Goal: Task Accomplishment & Management: Complete application form

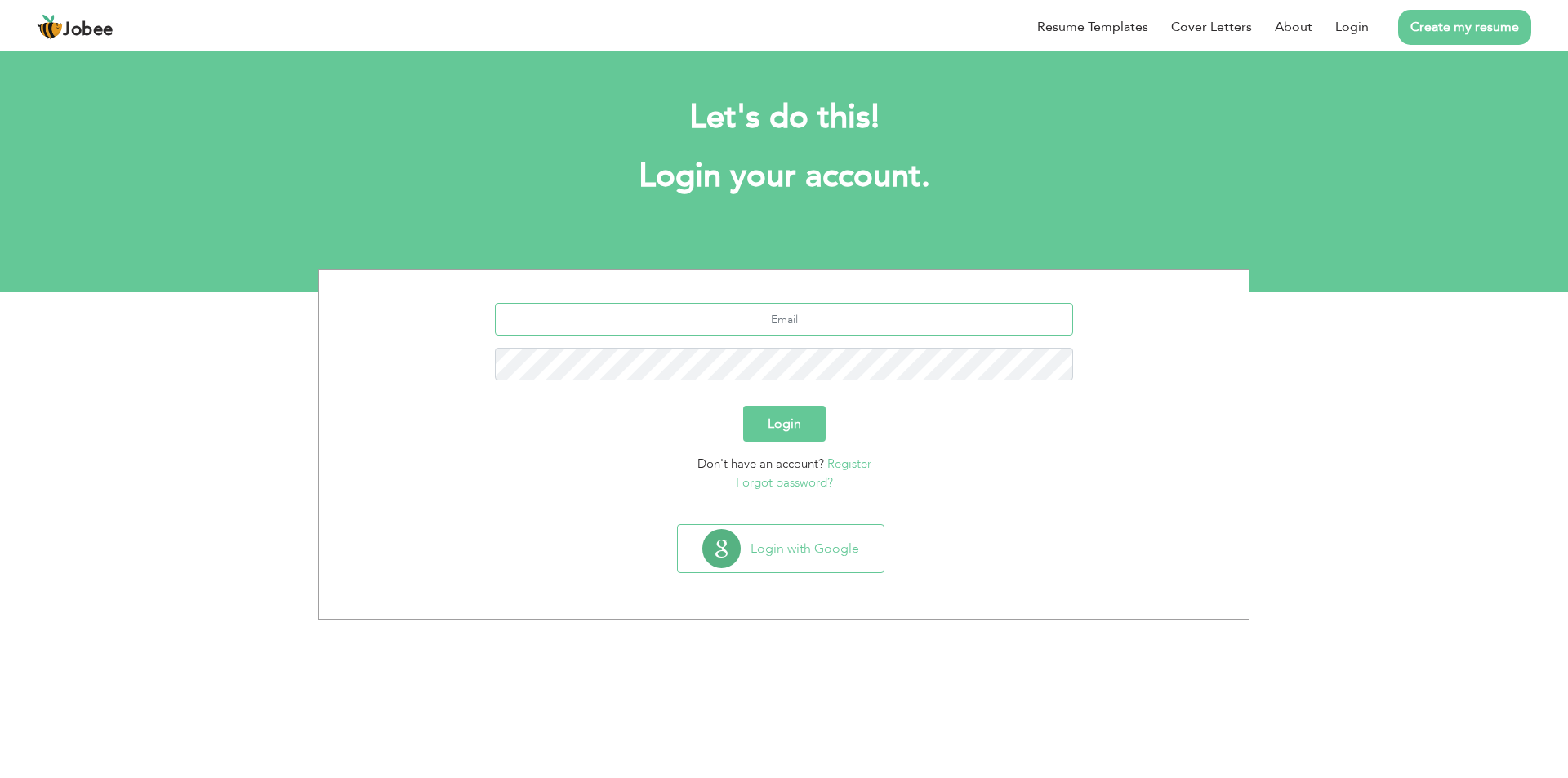
click at [727, 333] on input "text" at bounding box center [784, 319] width 579 height 33
click at [789, 320] on input "text" at bounding box center [784, 319] width 579 height 33
click at [683, 325] on input "text" at bounding box center [784, 319] width 579 height 33
click at [678, 323] on input "text" at bounding box center [784, 319] width 579 height 33
click at [774, 313] on input "wasifali@gmail.com" at bounding box center [784, 319] width 579 height 33
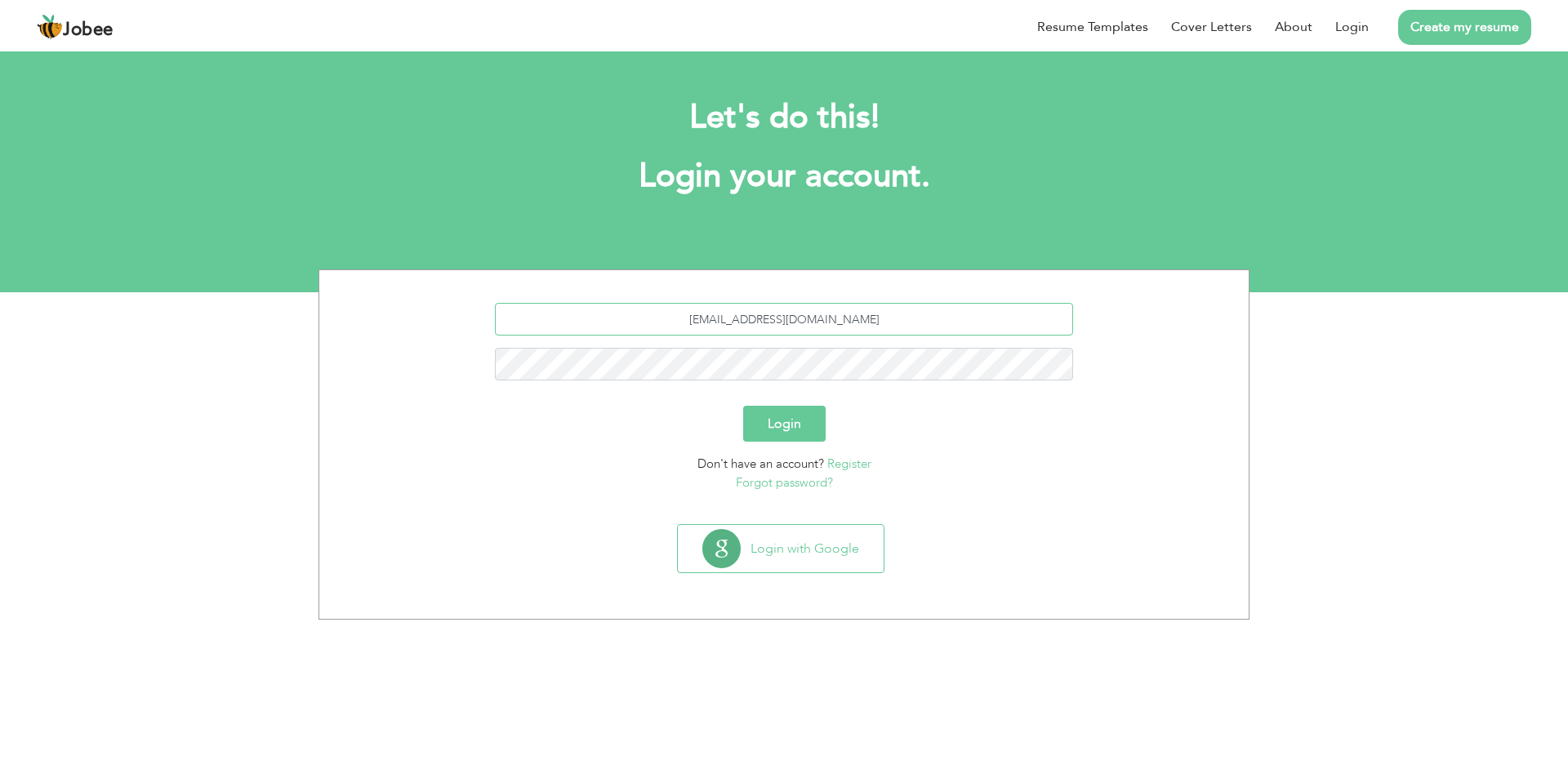
click at [851, 313] on input "wasifali@gmail.com" at bounding box center [784, 319] width 579 height 33
click at [769, 326] on input "wasifali@gmail.com" at bounding box center [784, 319] width 579 height 33
type input "[EMAIL_ADDRESS][DOMAIN_NAME]"
drag, startPoint x: 776, startPoint y: 315, endPoint x: 672, endPoint y: 323, distance: 104.3
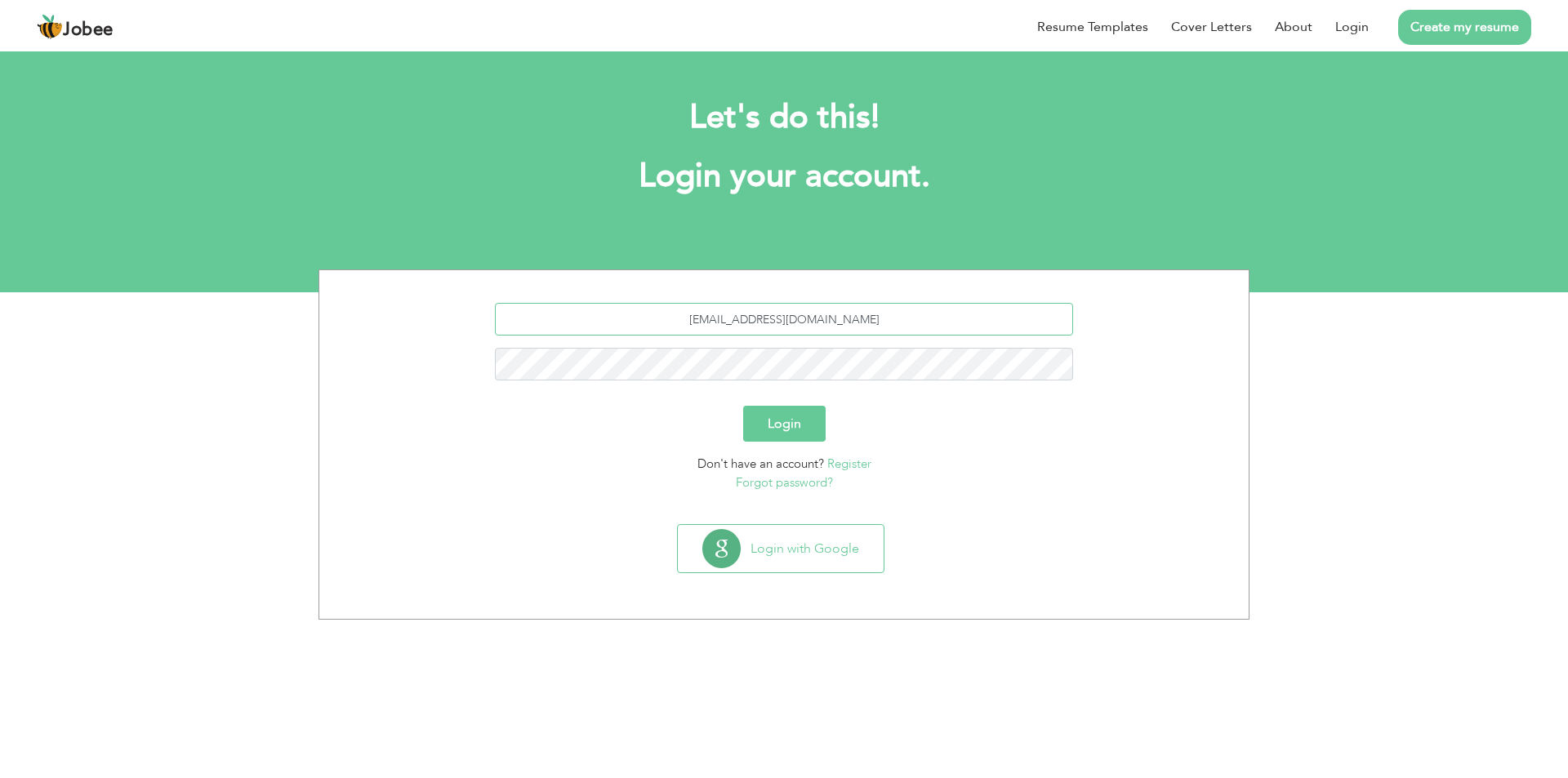
click at [672, 323] on input "[EMAIL_ADDRESS][DOMAIN_NAME]" at bounding box center [784, 319] width 579 height 33
click at [799, 425] on button "Login" at bounding box center [785, 423] width 83 height 36
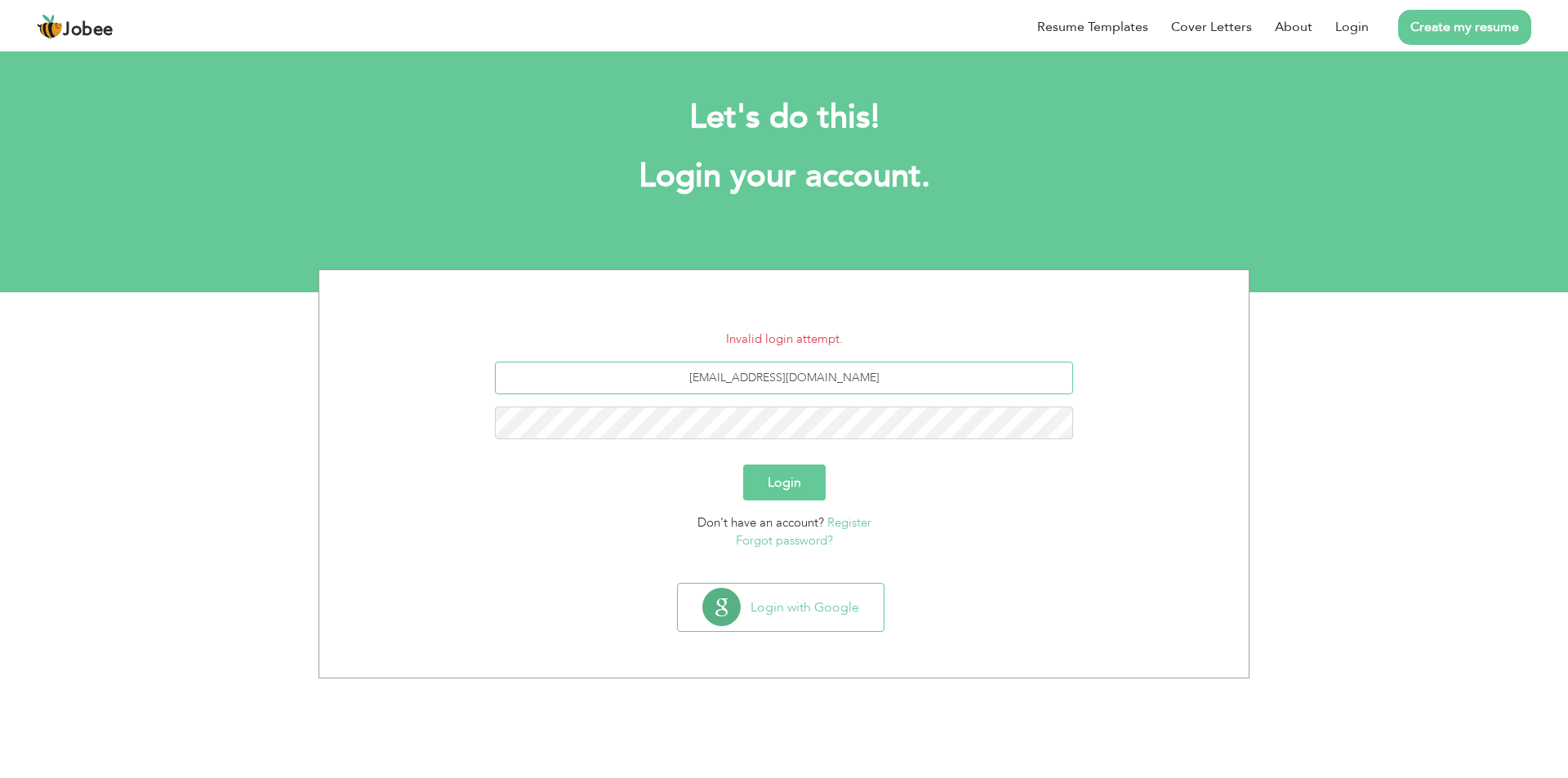
click at [874, 378] on input "[EMAIL_ADDRESS][DOMAIN_NAME]" at bounding box center [784, 378] width 579 height 33
click at [860, 520] on link "Register" at bounding box center [849, 522] width 44 height 16
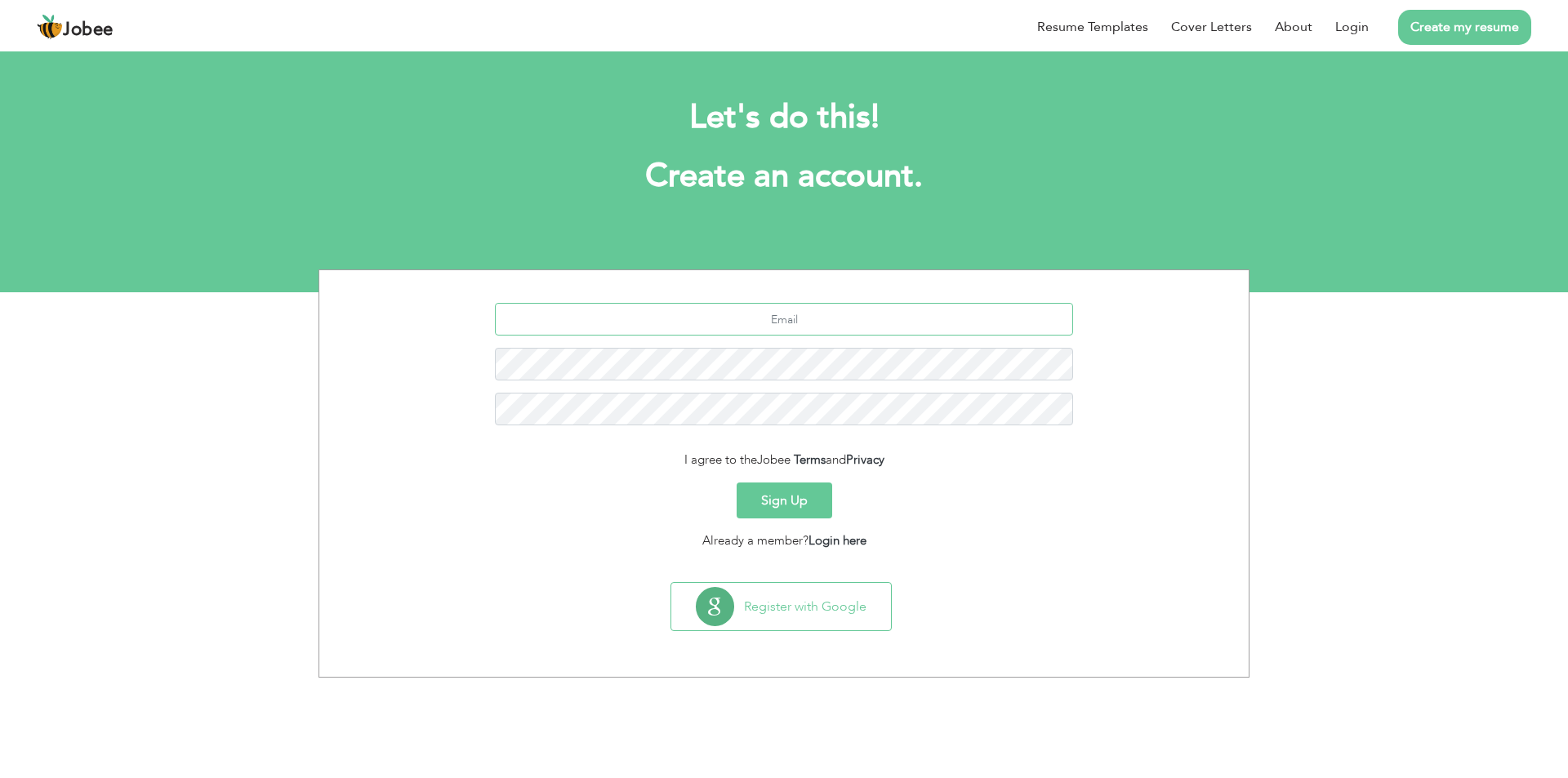
click at [823, 322] on input "text" at bounding box center [784, 319] width 579 height 33
paste input "[EMAIL_ADDRESS][DOMAIN_NAME]"
type input "[EMAIL_ADDRESS][DOMAIN_NAME]"
drag, startPoint x: 772, startPoint y: 318, endPoint x: 618, endPoint y: 307, distance: 154.4
click at [618, 307] on input "[EMAIL_ADDRESS][DOMAIN_NAME]" at bounding box center [784, 319] width 579 height 33
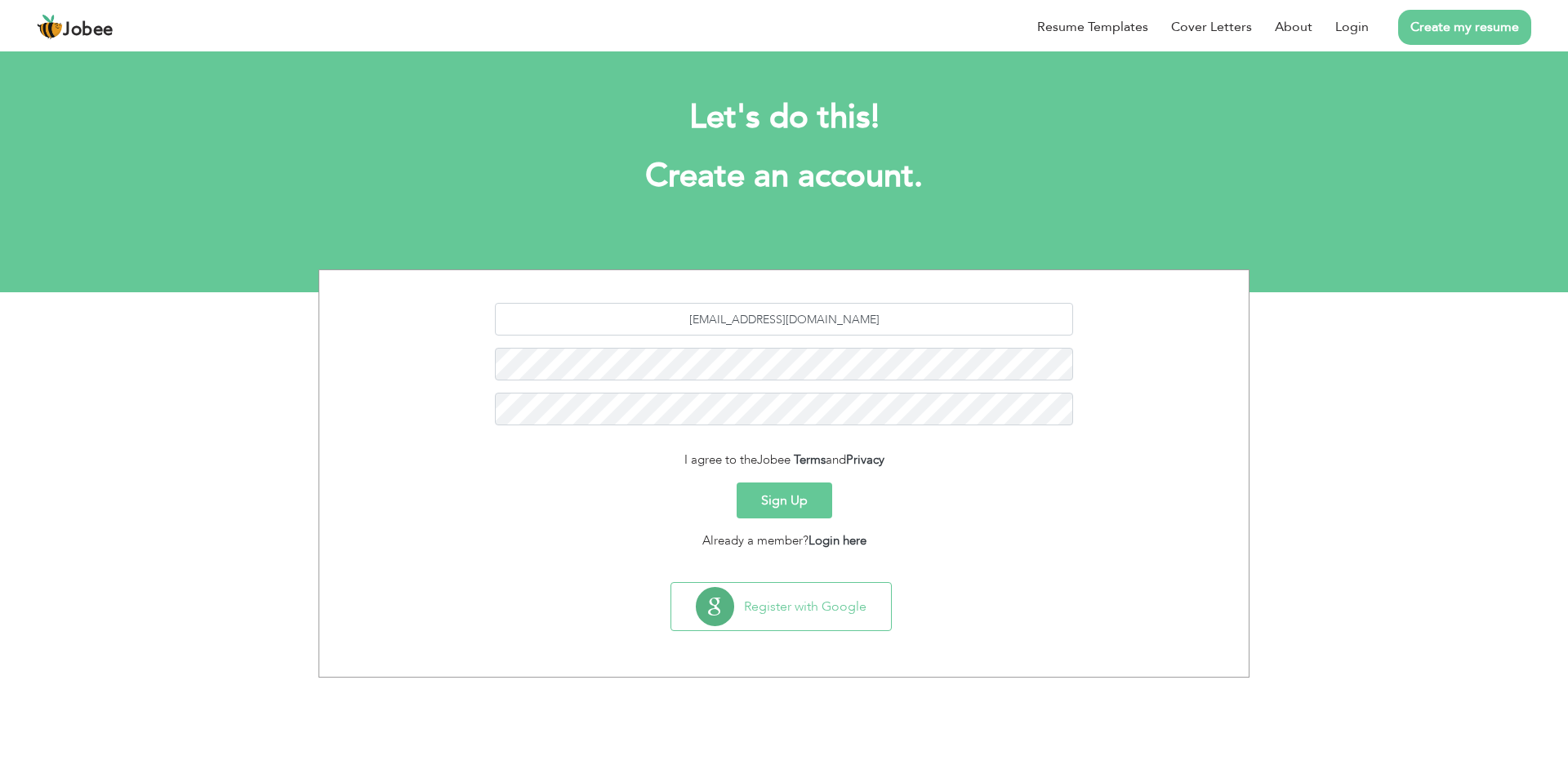
click at [800, 513] on button "Sign Up" at bounding box center [784, 500] width 95 height 36
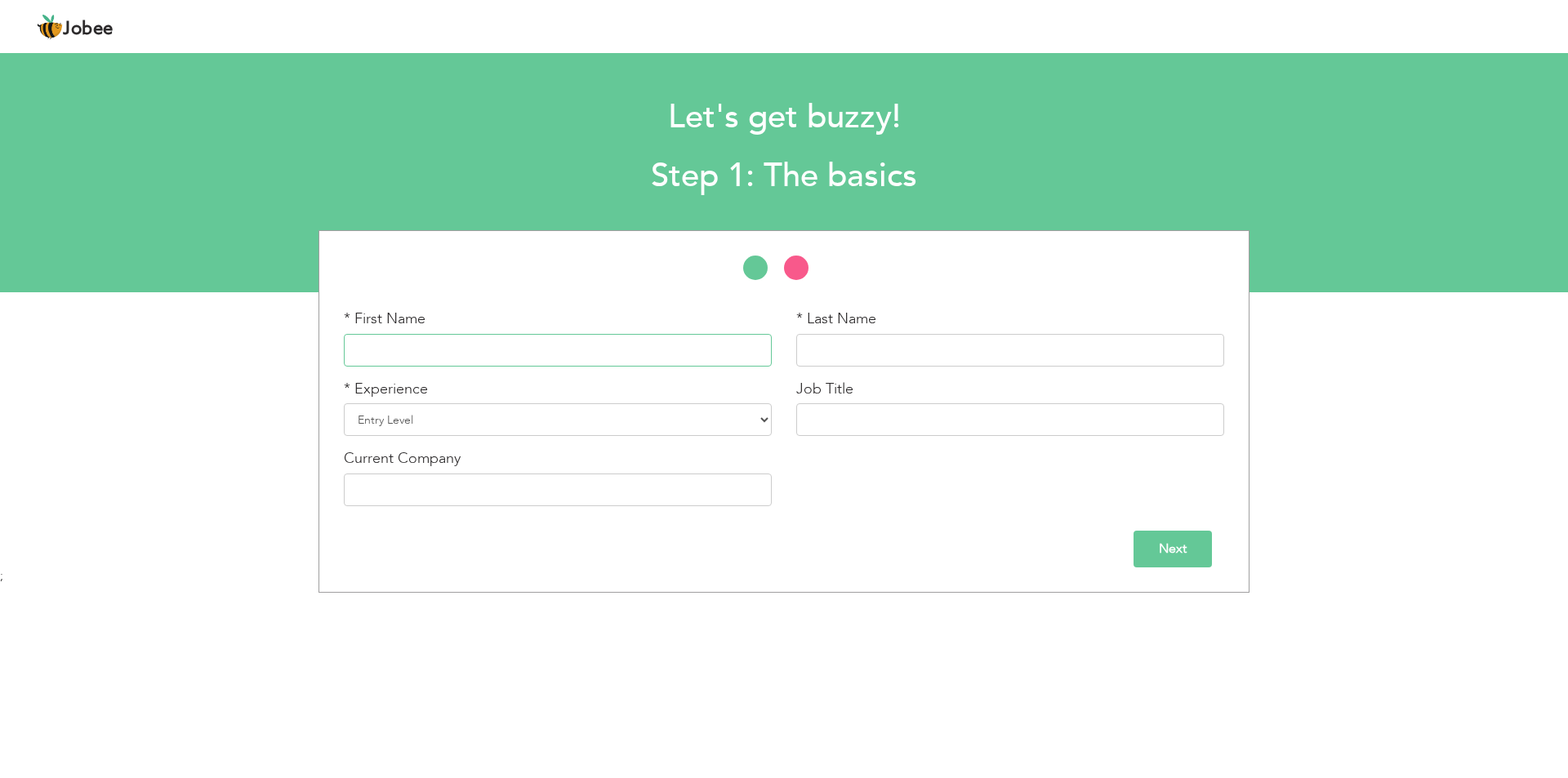
click at [426, 354] on input "text" at bounding box center [558, 350] width 428 height 33
type input "M"
type input "Wasif"
type input "i"
type input "Ibrar"
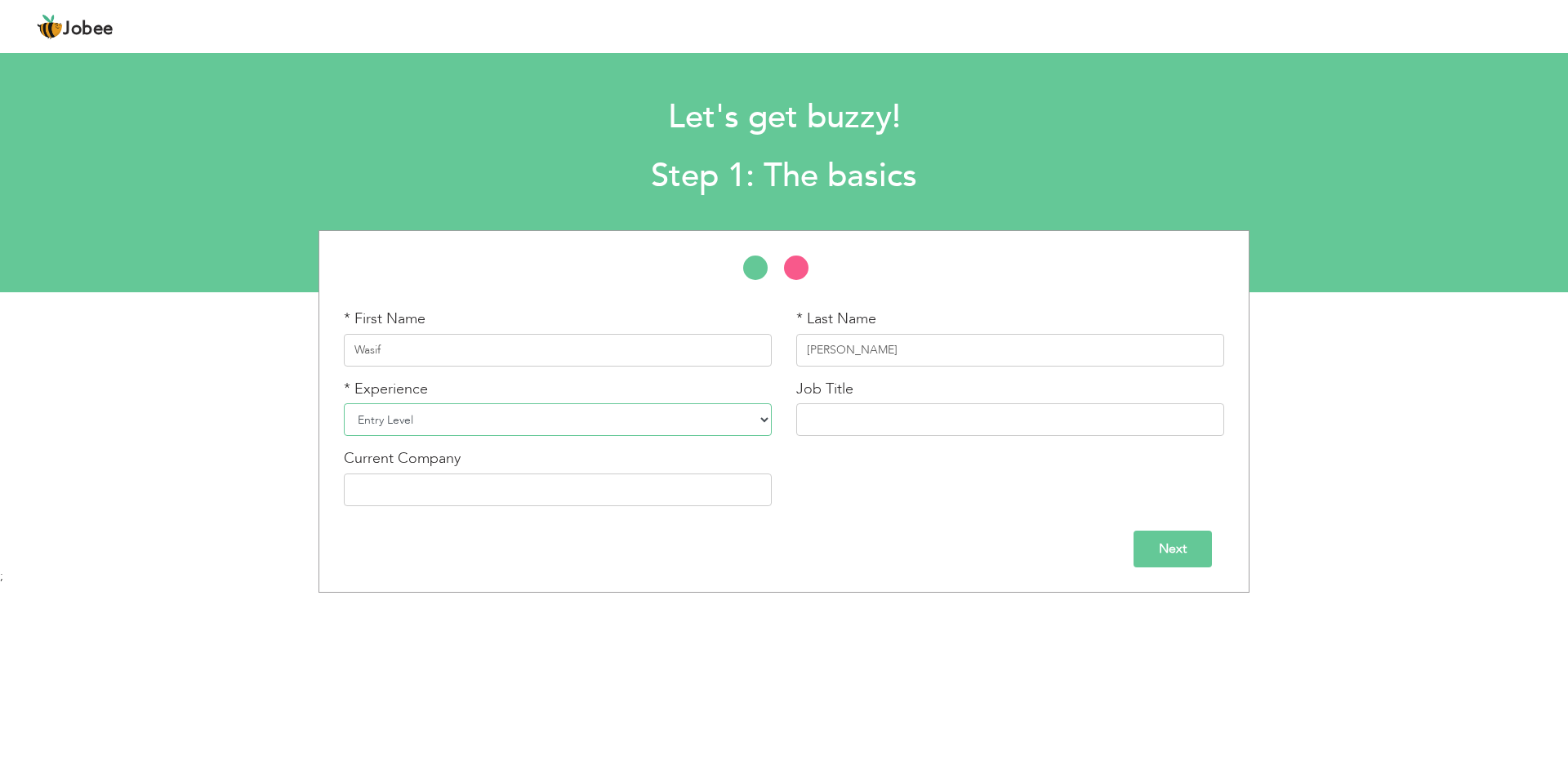
click at [452, 426] on select "Entry Level Less than 1 Year 1 Year 2 Years 3 Years 4 Years 5 Years 6 Years 7 Y…" at bounding box center [558, 420] width 428 height 33
click at [276, 509] on div "* First Name Wasif * Last Name Ibrar * Experience Entry Level 1 Year" at bounding box center [784, 411] width 1568 height 362
click at [1139, 550] on input "Next" at bounding box center [1173, 549] width 79 height 37
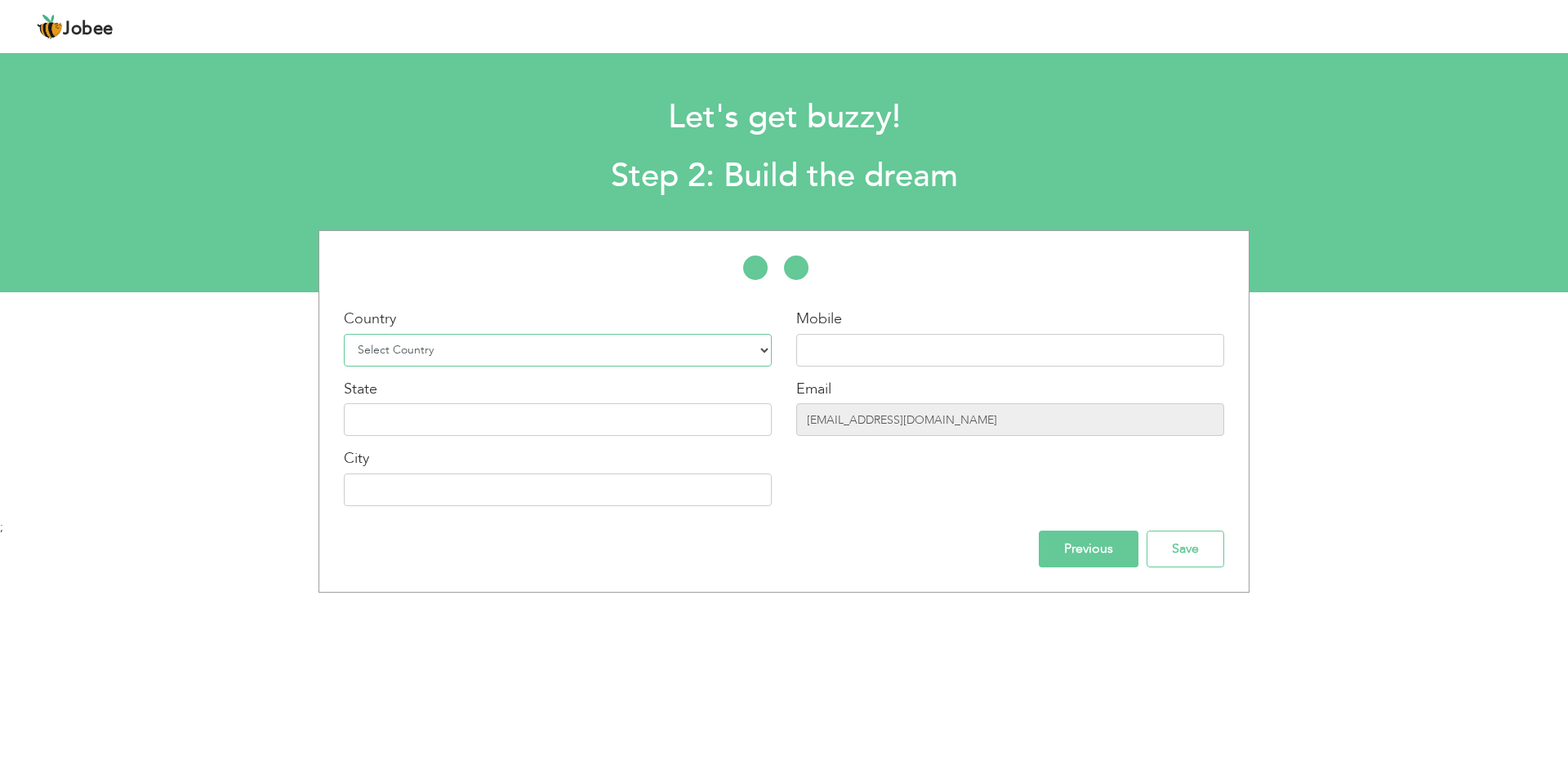
click at [442, 348] on select "Select Country Afghanistan Albania Algeria American Samoa Andorra Angola Anguil…" at bounding box center [558, 350] width 428 height 33
select select "166"
click at [344, 334] on select "Select Country Afghanistan Albania Algeria American Samoa Andorra Angola Anguil…" at bounding box center [558, 350] width 428 height 33
click at [941, 342] on input "text" at bounding box center [1010, 350] width 428 height 33
paste input "326 4228745"
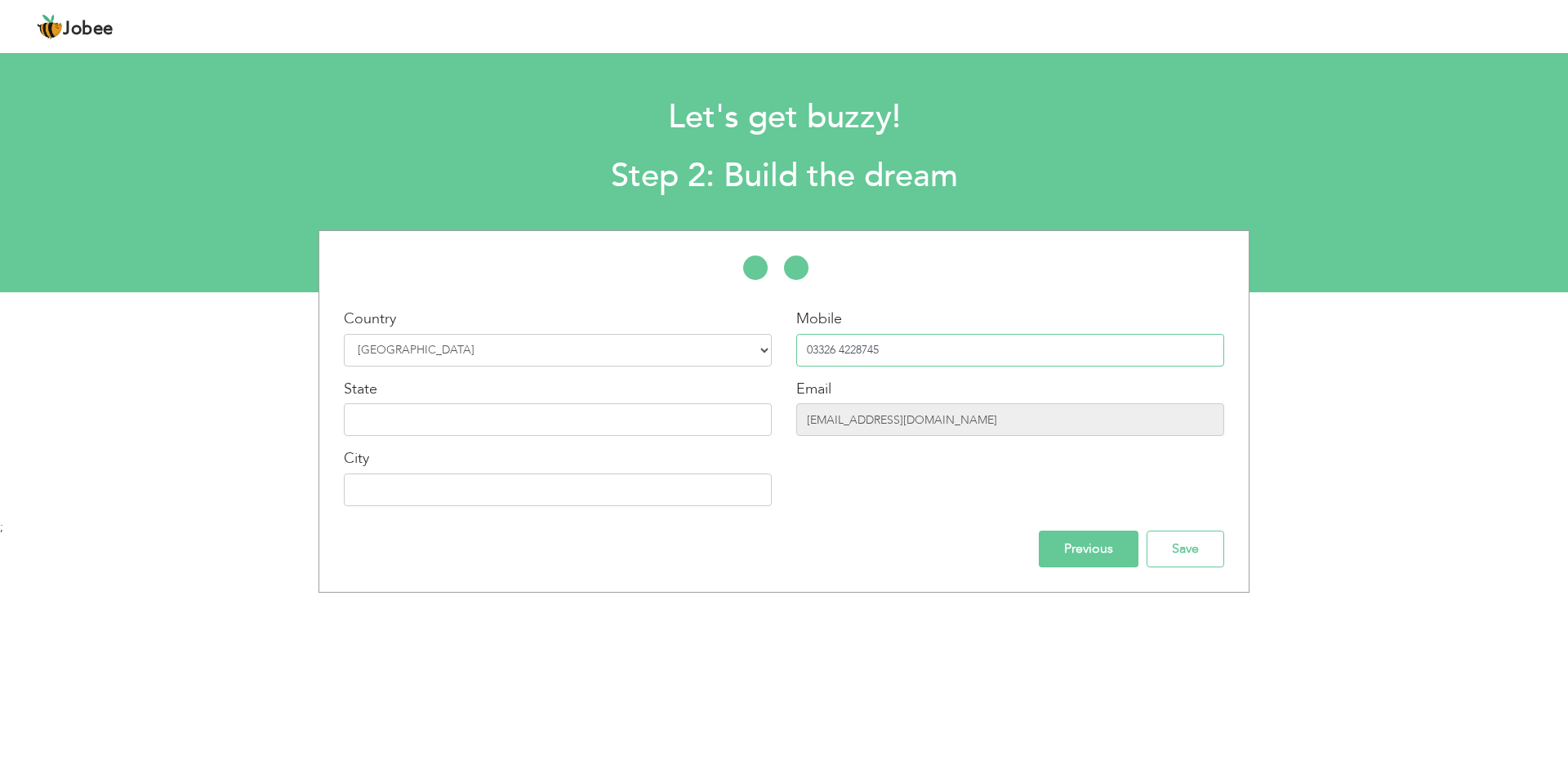
click at [822, 356] on input "03326 4228745" at bounding box center [1010, 350] width 428 height 33
paste input "text"
click at [813, 347] on input "326 4228745" at bounding box center [1010, 350] width 428 height 33
click at [836, 346] on input "0326 4228745" at bounding box center [1010, 350] width 428 height 33
type input "03264228745"
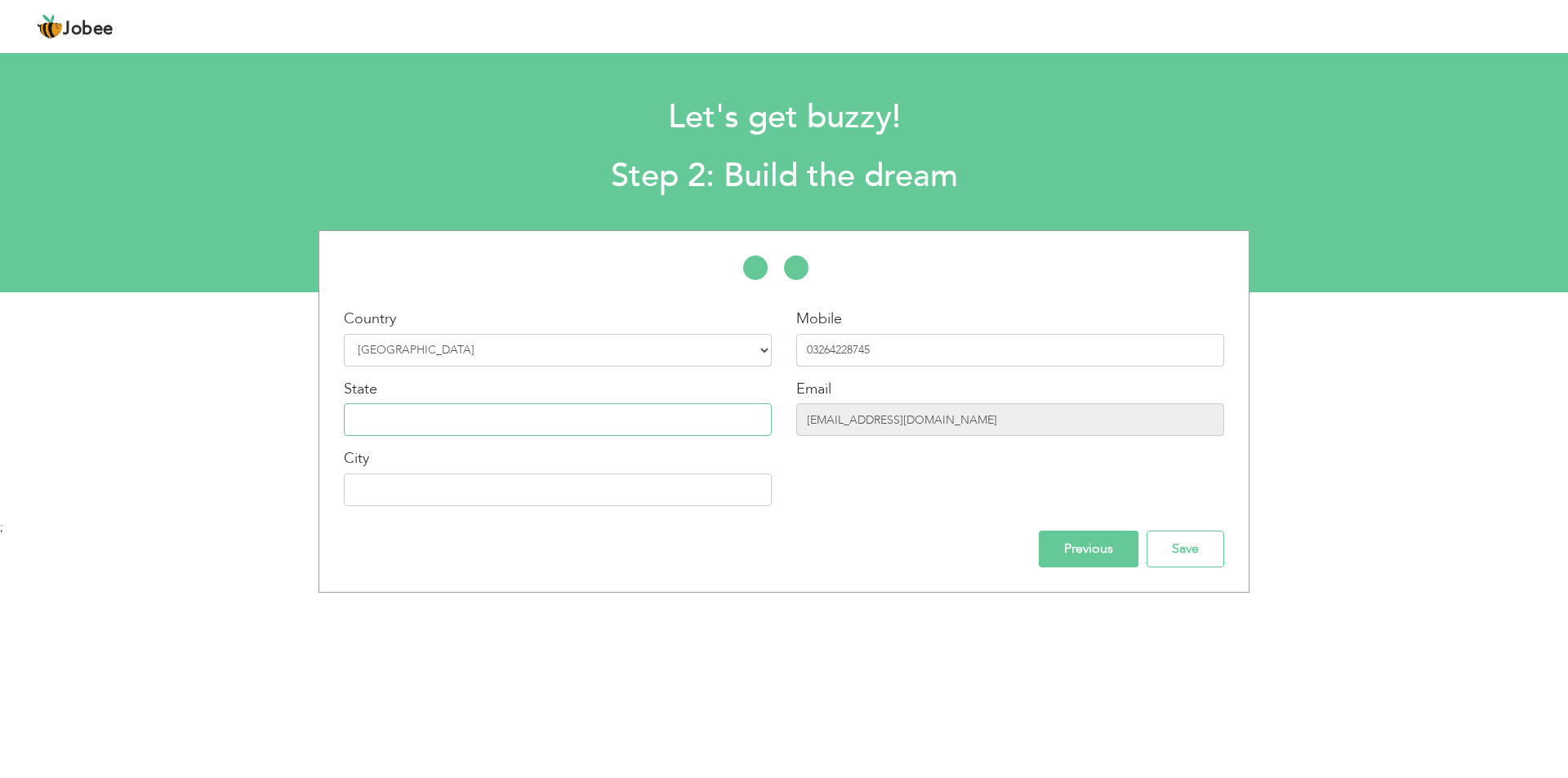
click at [476, 415] on input "text" at bounding box center [558, 420] width 428 height 33
type input "{"
type input "[GEOGRAPHIC_DATA]"
click at [400, 501] on input "text" at bounding box center [558, 490] width 428 height 33
type input "E"
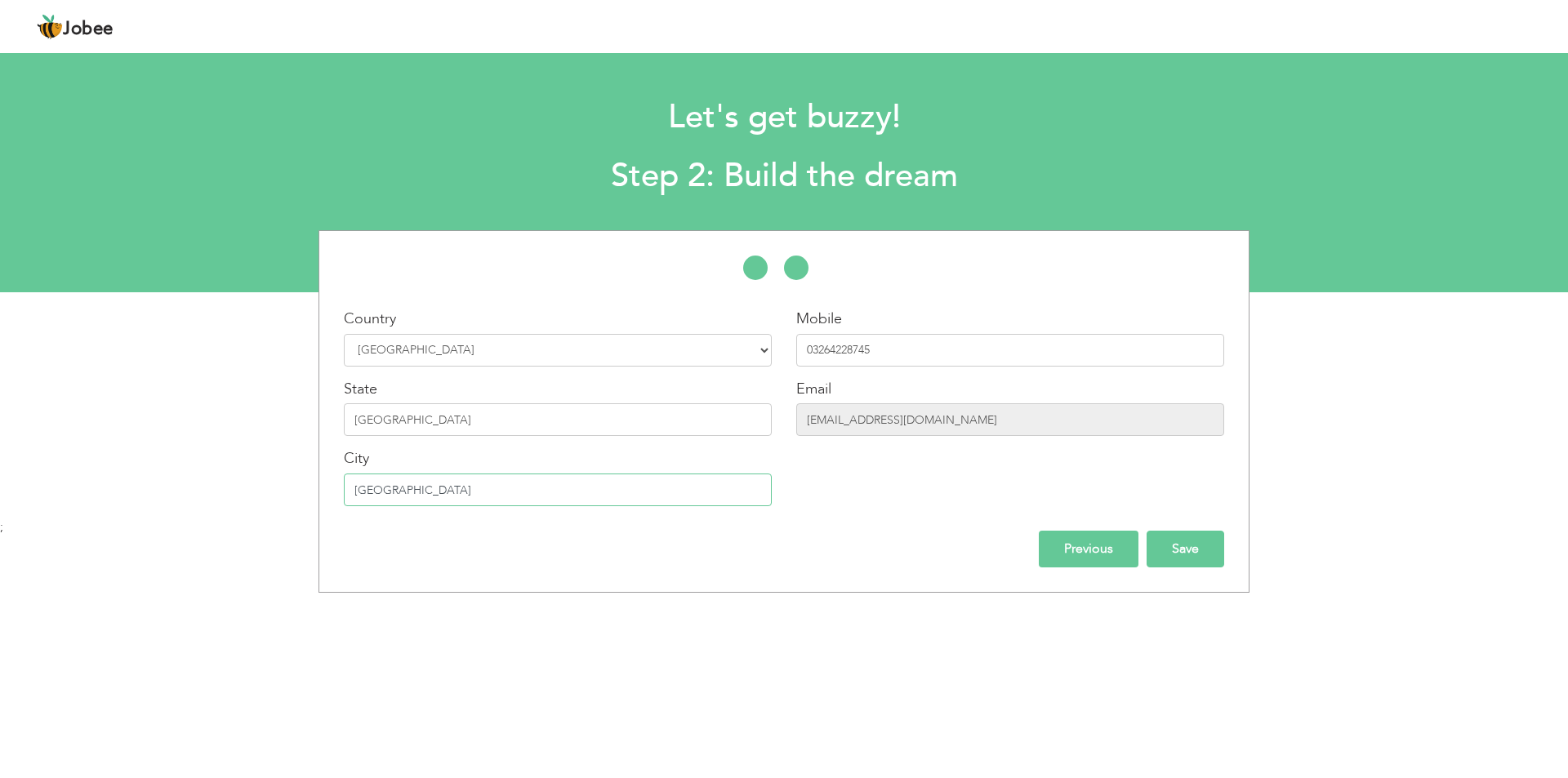
type input "[GEOGRAPHIC_DATA]"
click at [1198, 548] on input "Save" at bounding box center [1185, 549] width 78 height 37
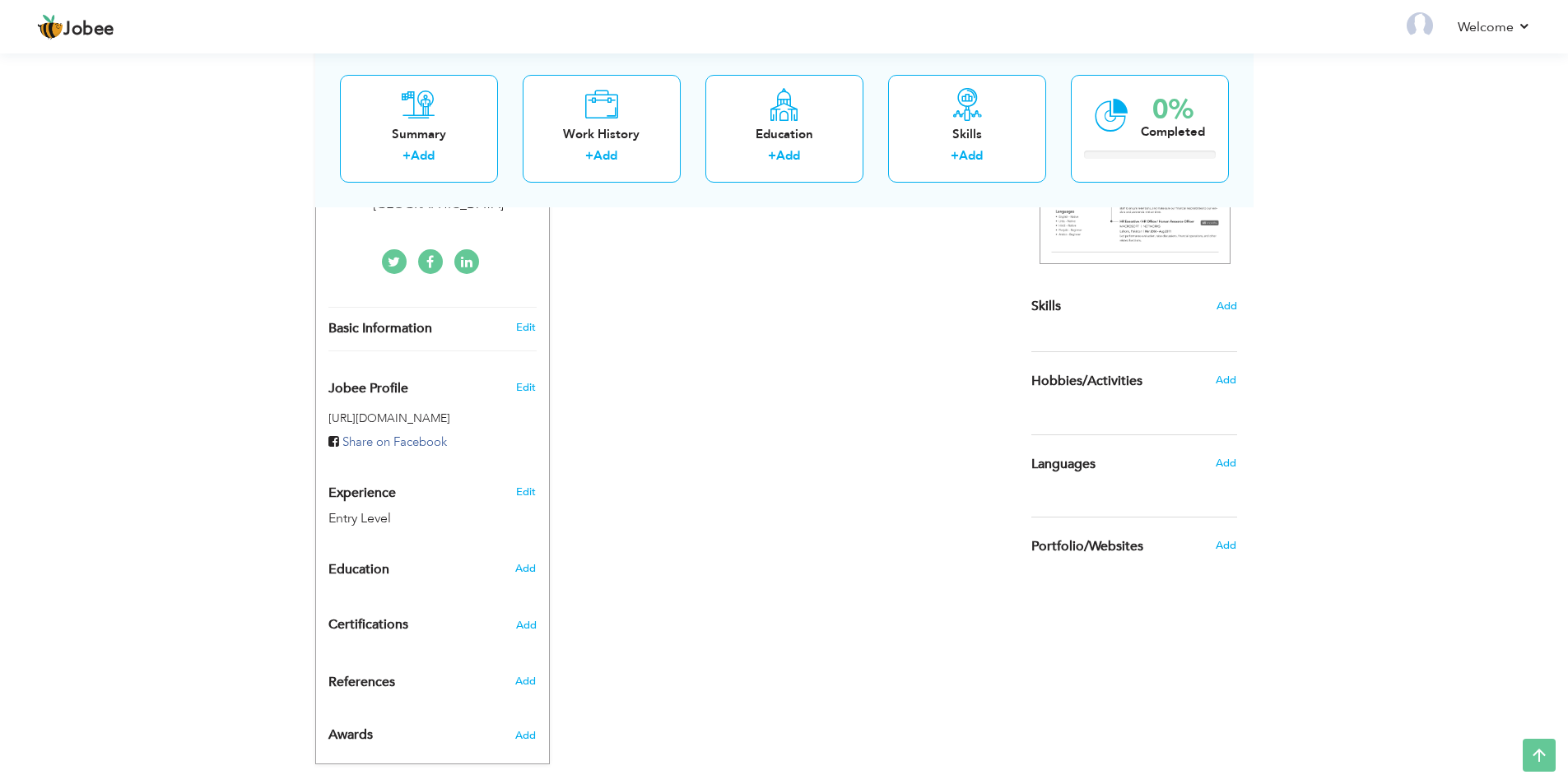
scroll to position [340, 0]
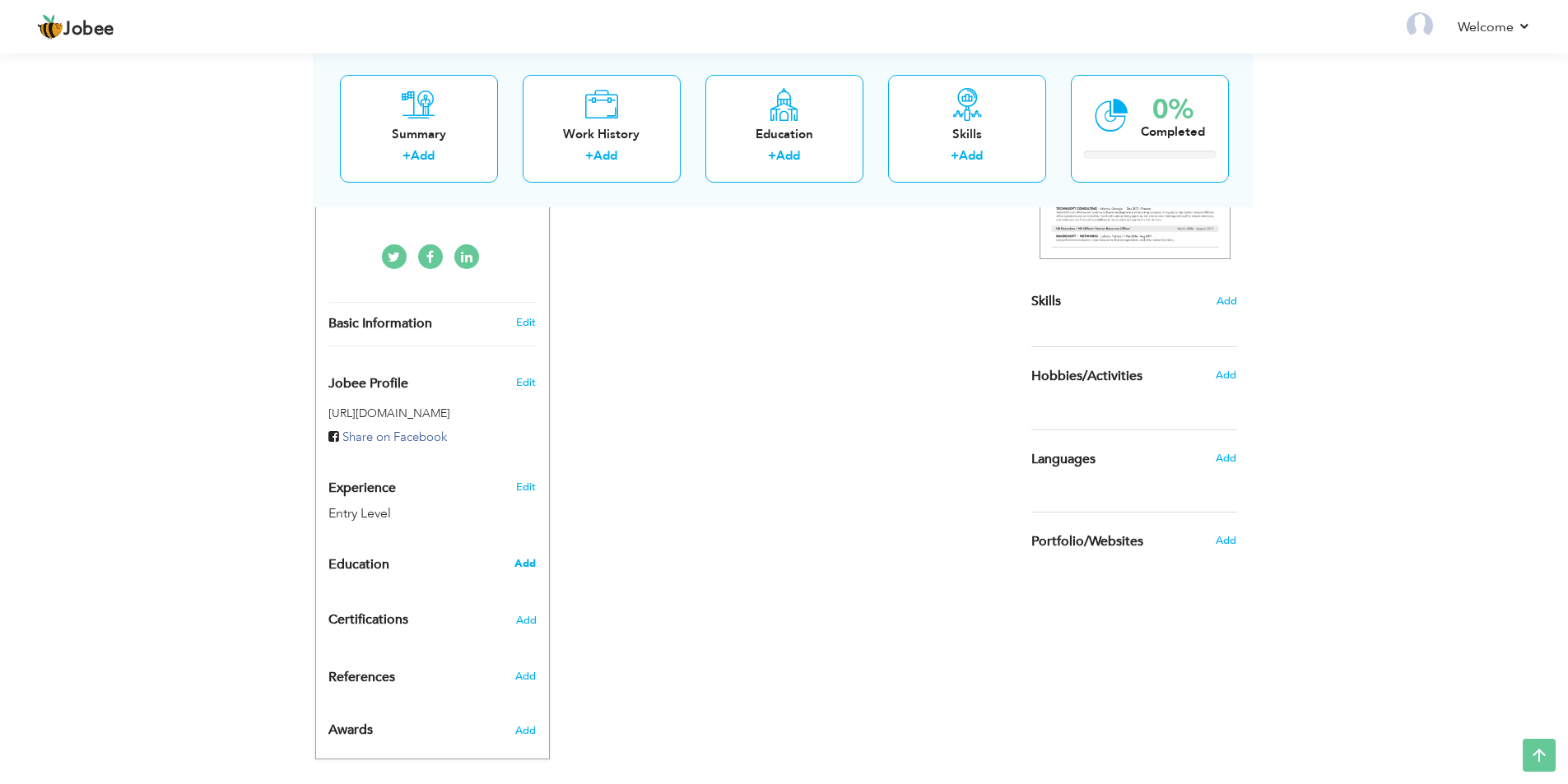
click at [525, 557] on span "Add" at bounding box center [524, 564] width 21 height 14
radio input "true"
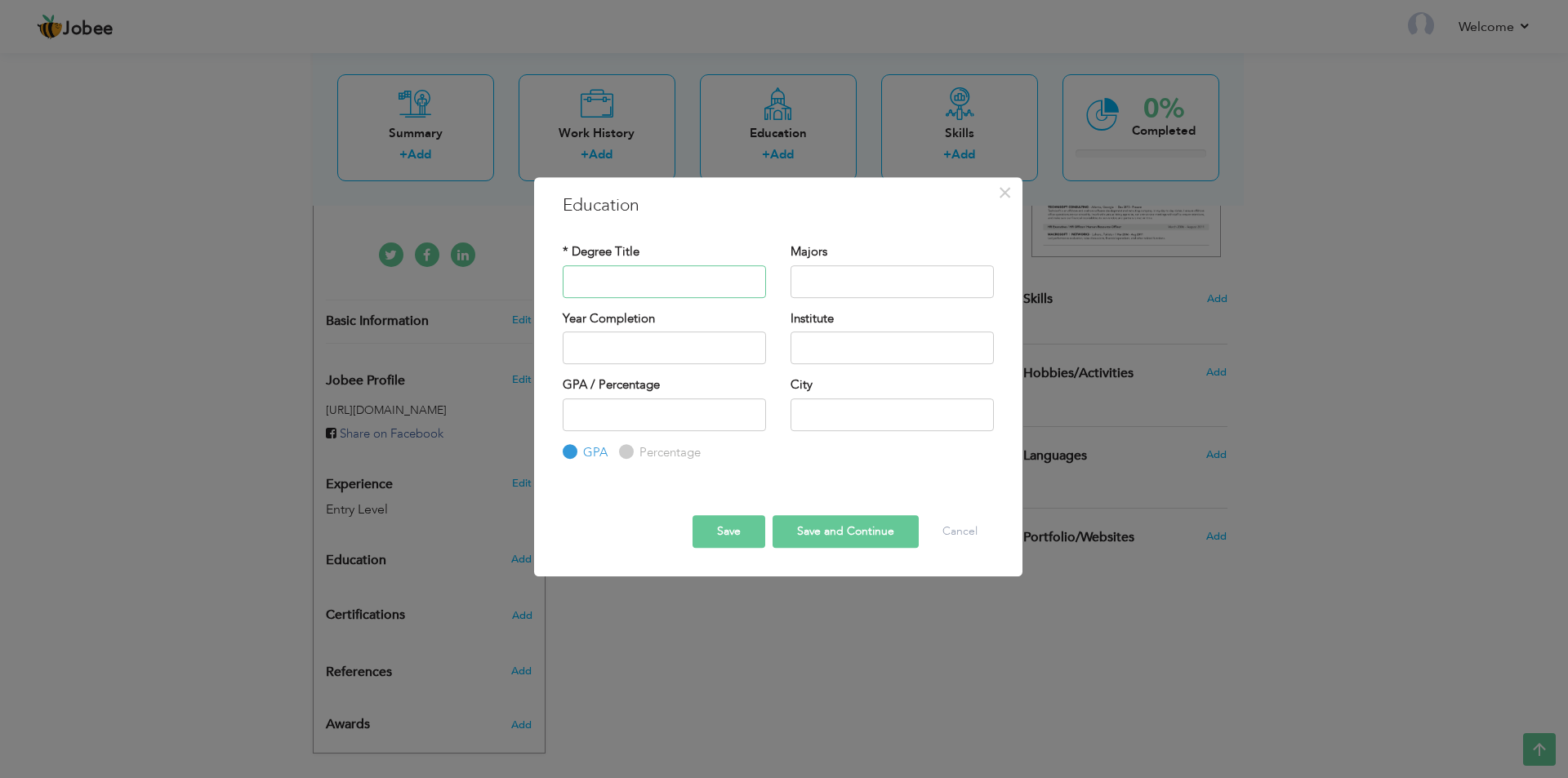
click at [627, 271] on input "text" at bounding box center [664, 281] width 204 height 33
click at [192, 373] on div "× Education * Degree Title Majors Year Completion Institute GPA" at bounding box center [784, 389] width 1568 height 778
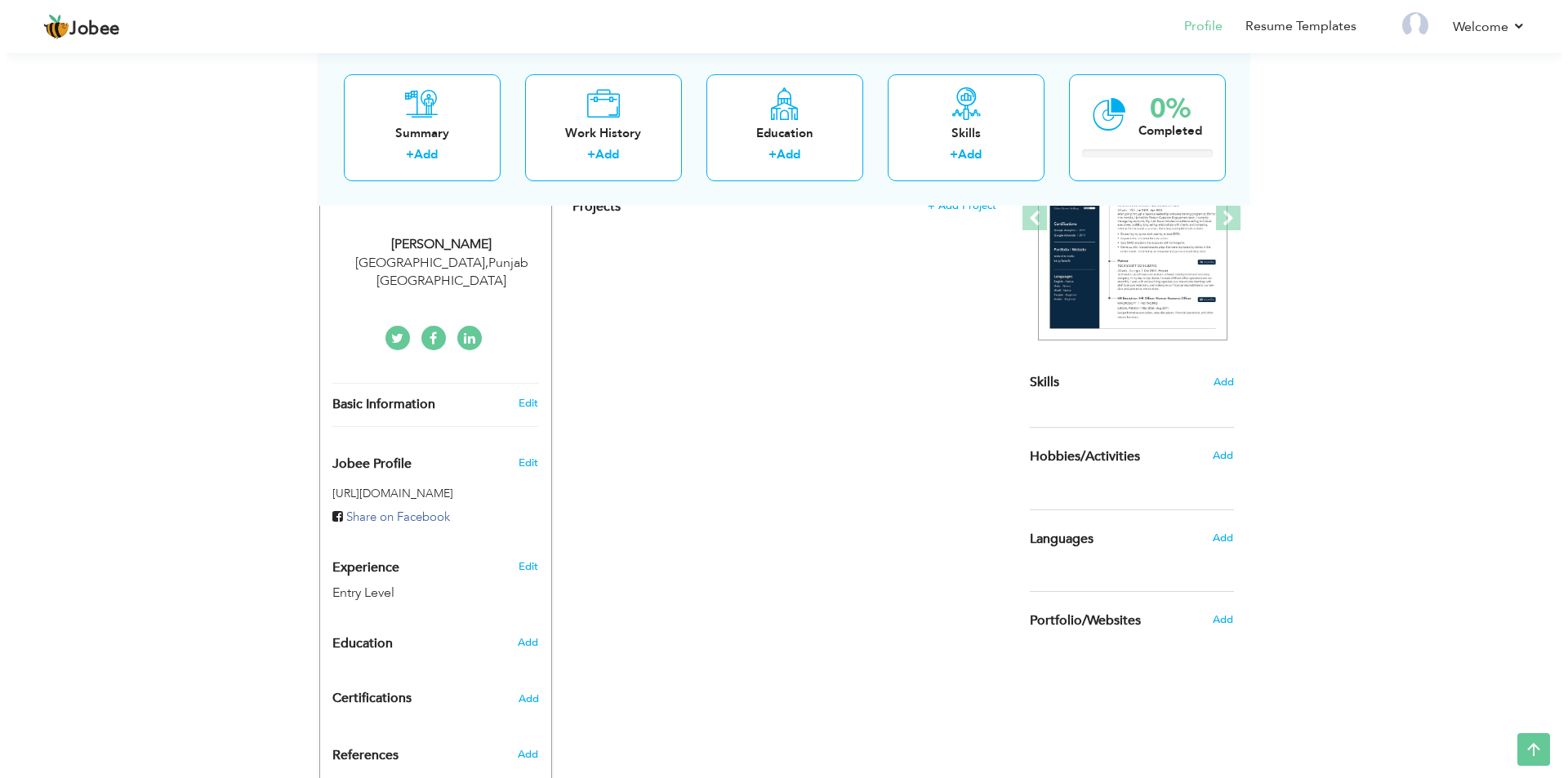
scroll to position [257, 0]
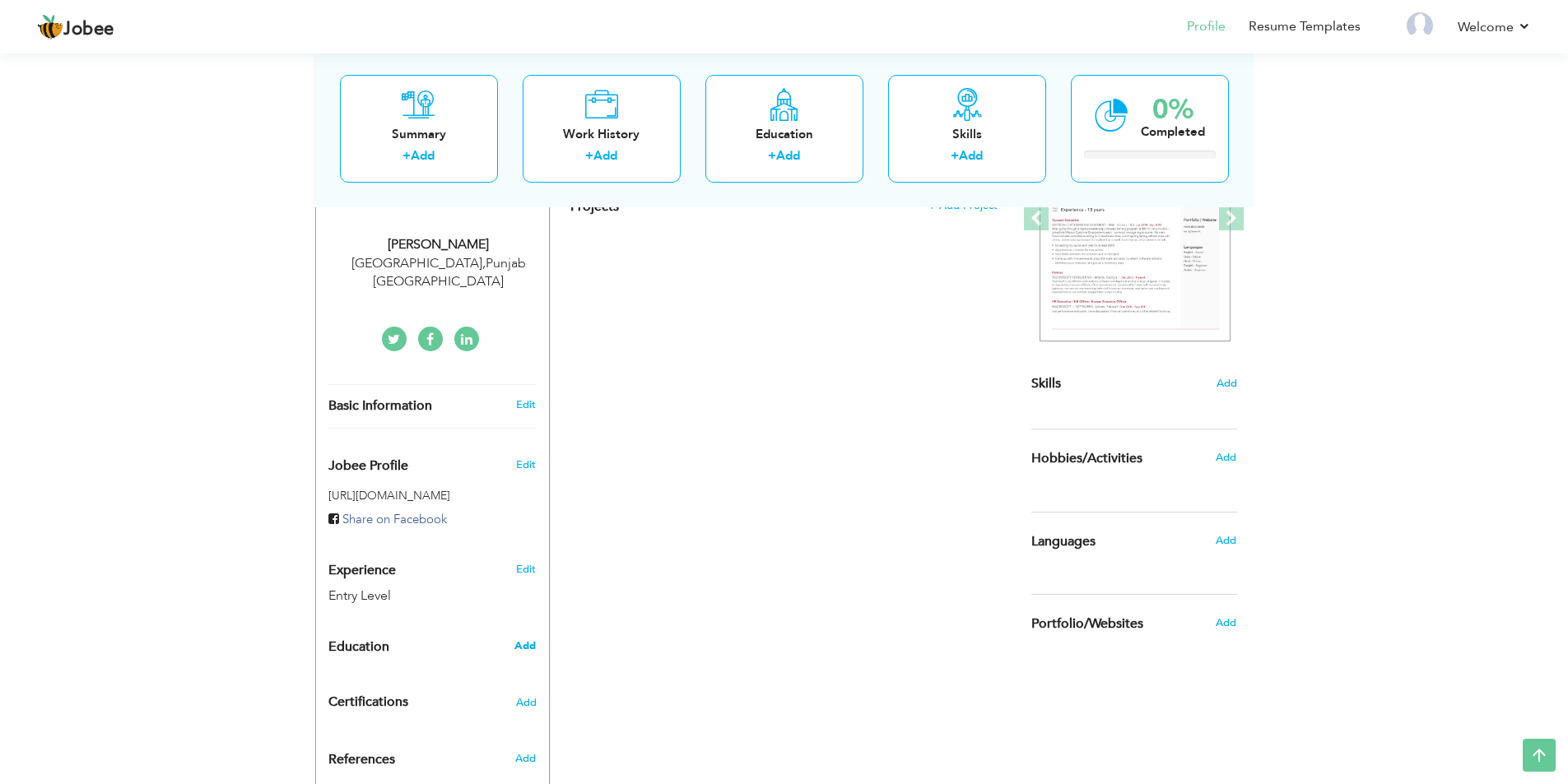
click at [524, 638] on span "Add" at bounding box center [524, 645] width 21 height 14
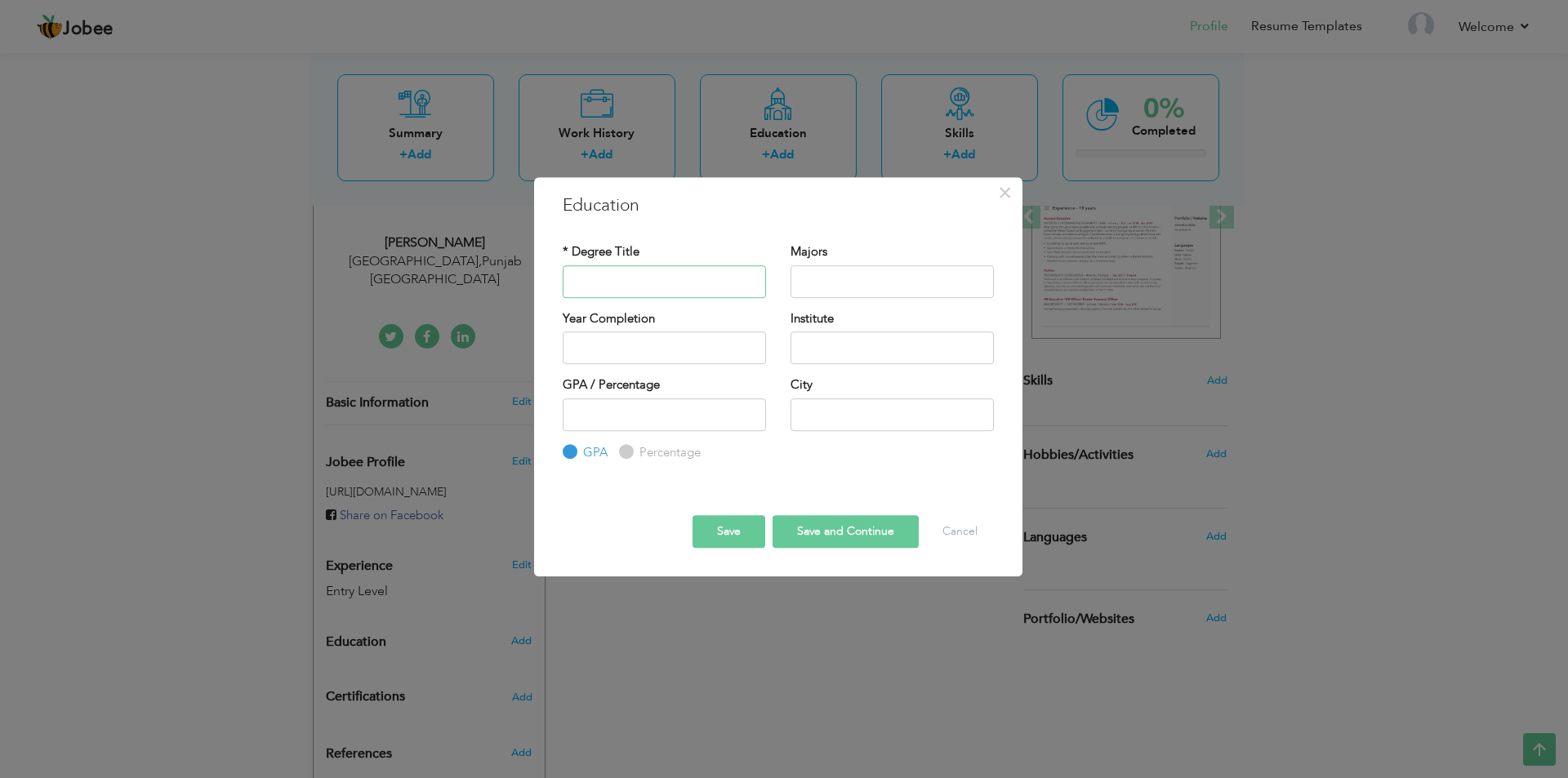
click at [673, 288] on input "text" at bounding box center [664, 281] width 204 height 33
type input "Matric"
click at [859, 288] on input "text" at bounding box center [892, 281] width 204 height 33
paste input "logy"
type input "Biology"
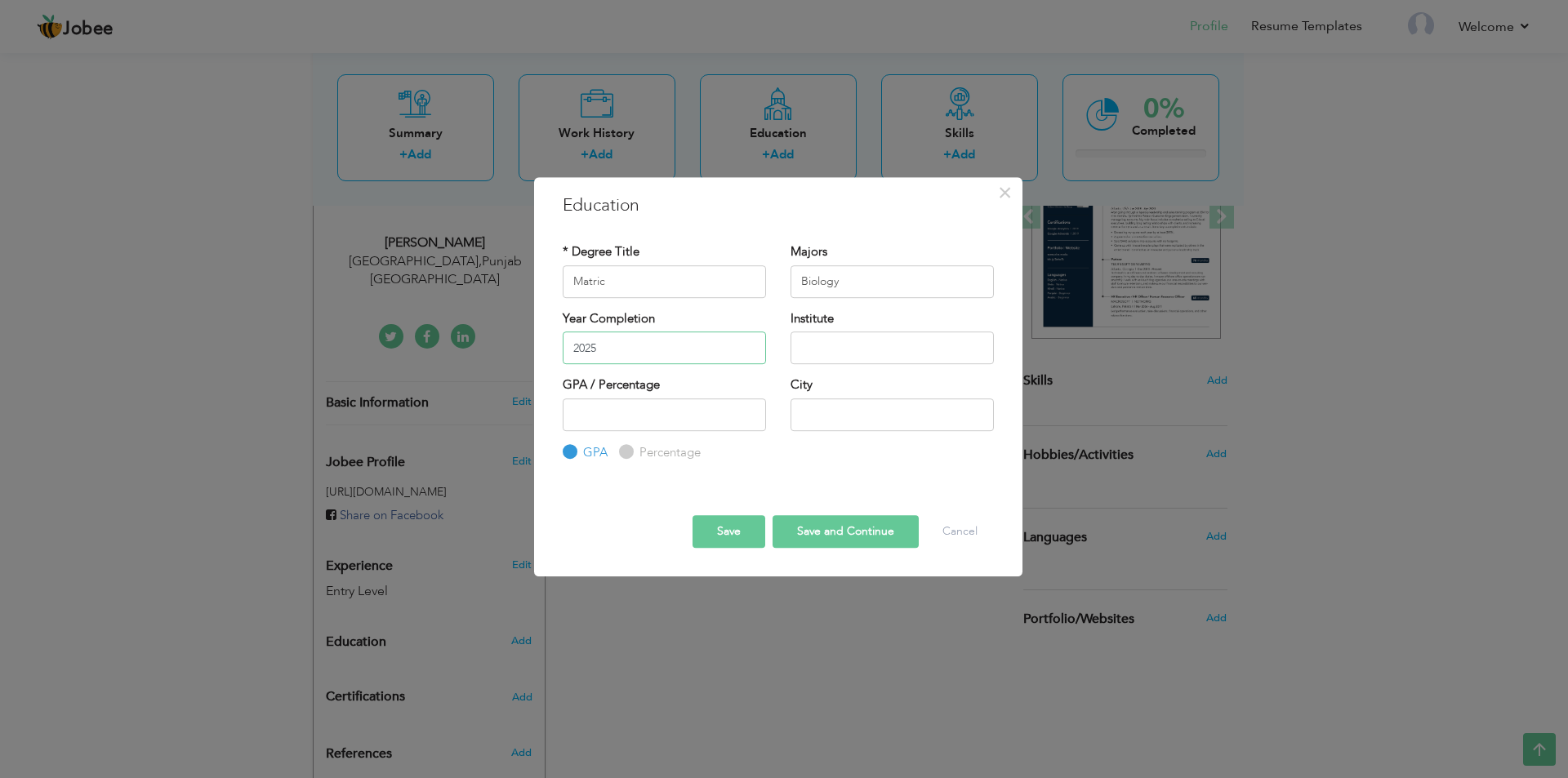
click at [673, 348] on input "2025" at bounding box center [664, 348] width 204 height 33
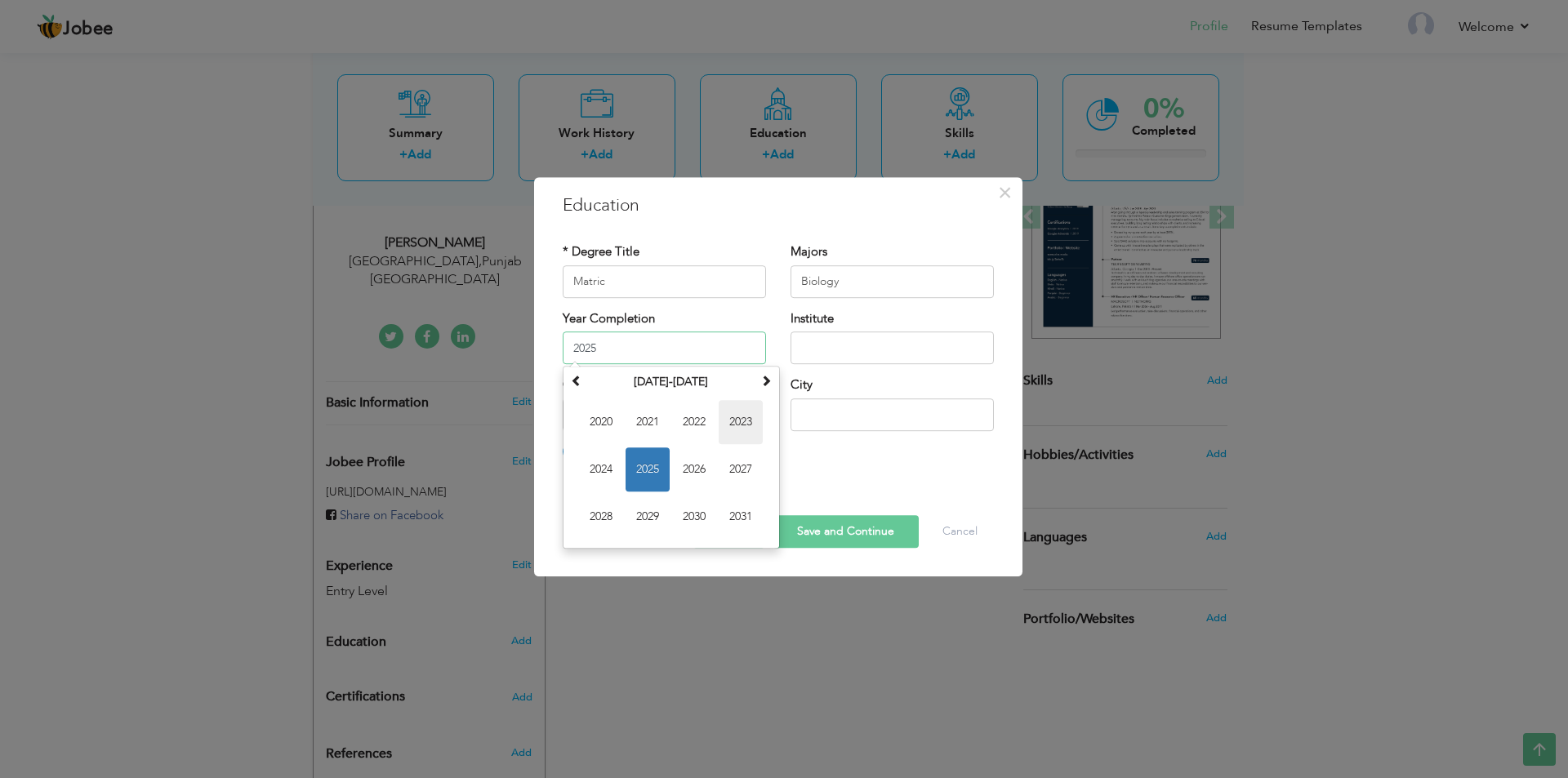
click at [735, 435] on span "2023" at bounding box center [741, 422] width 44 height 44
type input "2023"
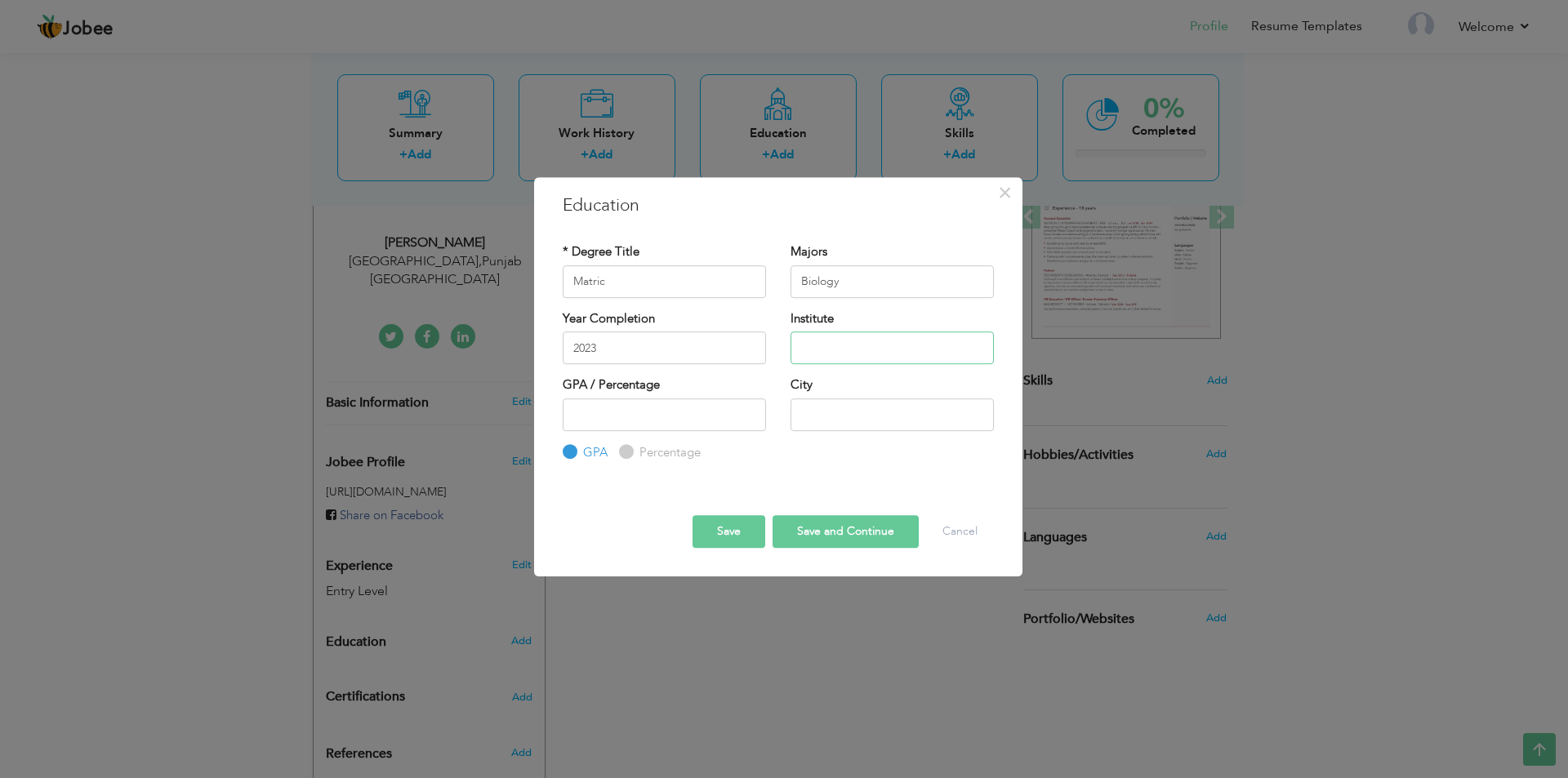
click at [835, 345] on input "text" at bounding box center [892, 348] width 204 height 33
drag, startPoint x: 835, startPoint y: 345, endPoint x: 614, endPoint y: 356, distance: 221.3
click at [614, 356] on div "Year Completion 2023 Institute Lahore Board" at bounding box center [778, 343] width 455 height 66
type input "Lahore Board"
click at [803, 405] on input "text" at bounding box center [892, 415] width 204 height 33
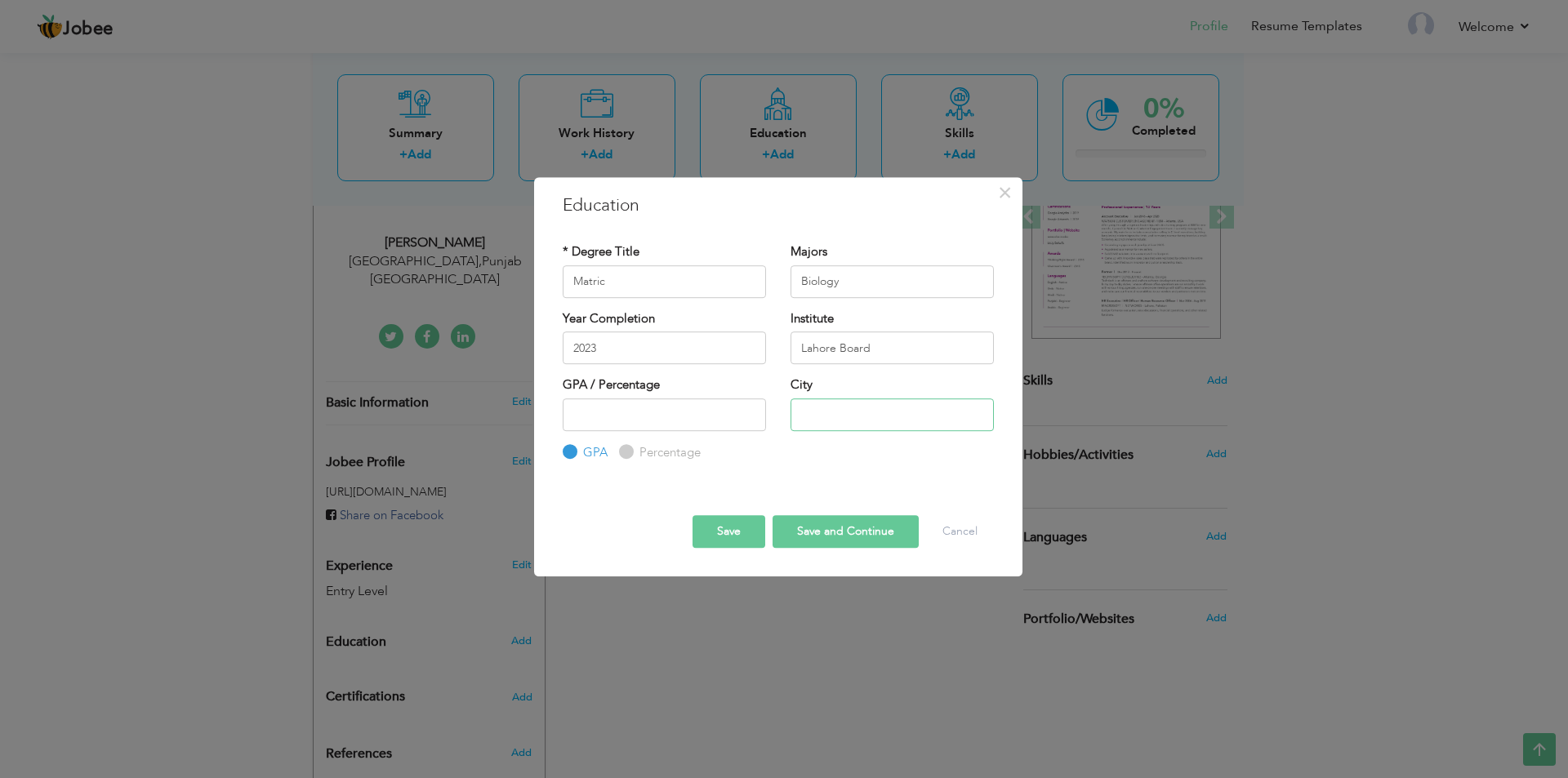
paste input "[GEOGRAPHIC_DATA]"
type input "[GEOGRAPHIC_DATA]"
click at [637, 415] on input "number" at bounding box center [664, 415] width 204 height 33
click at [824, 530] on button "Save and Continue" at bounding box center [846, 531] width 146 height 33
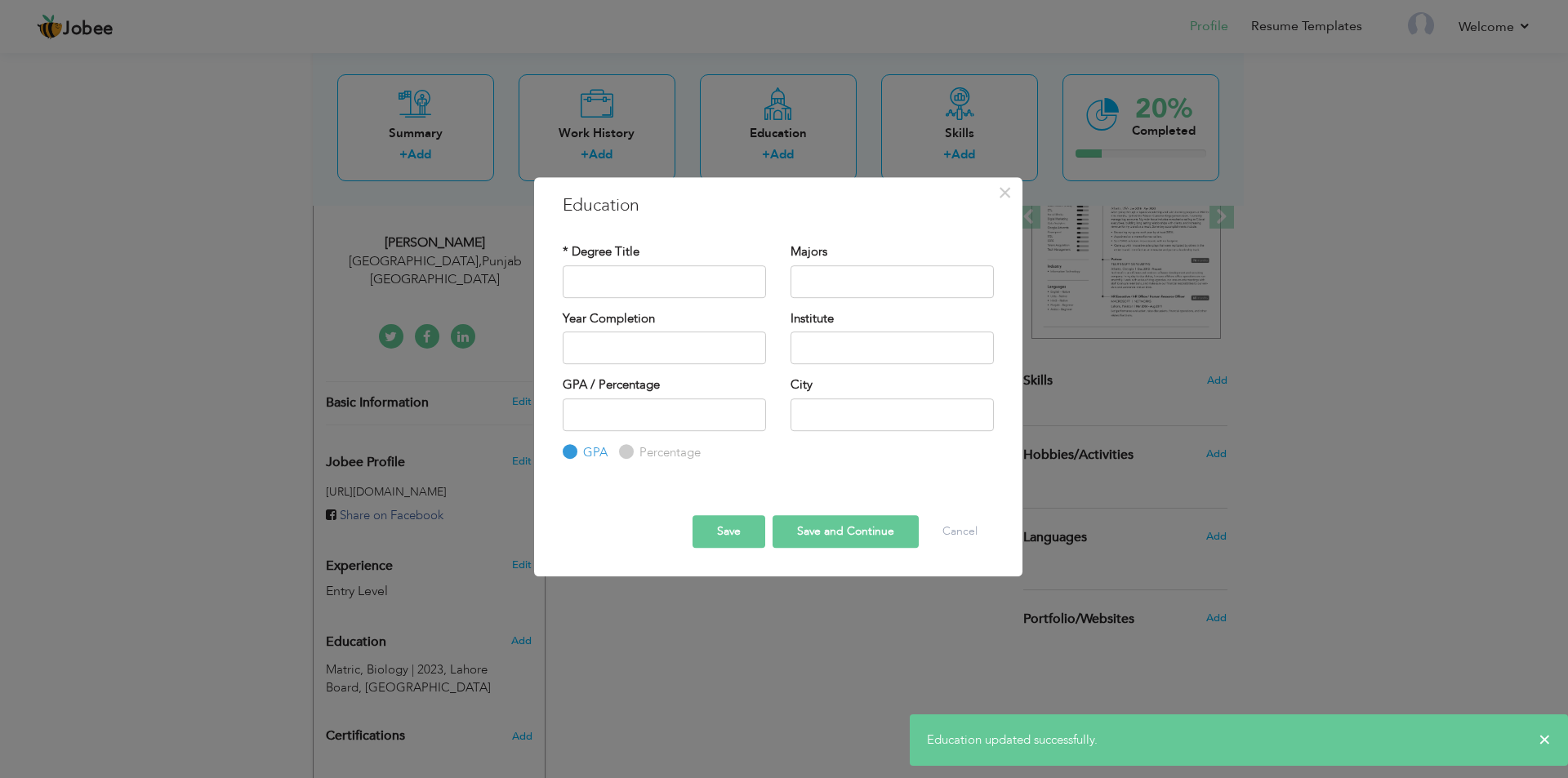
click at [744, 525] on button "Save" at bounding box center [729, 531] width 73 height 33
click at [1004, 196] on span "×" at bounding box center [1004, 193] width 14 height 30
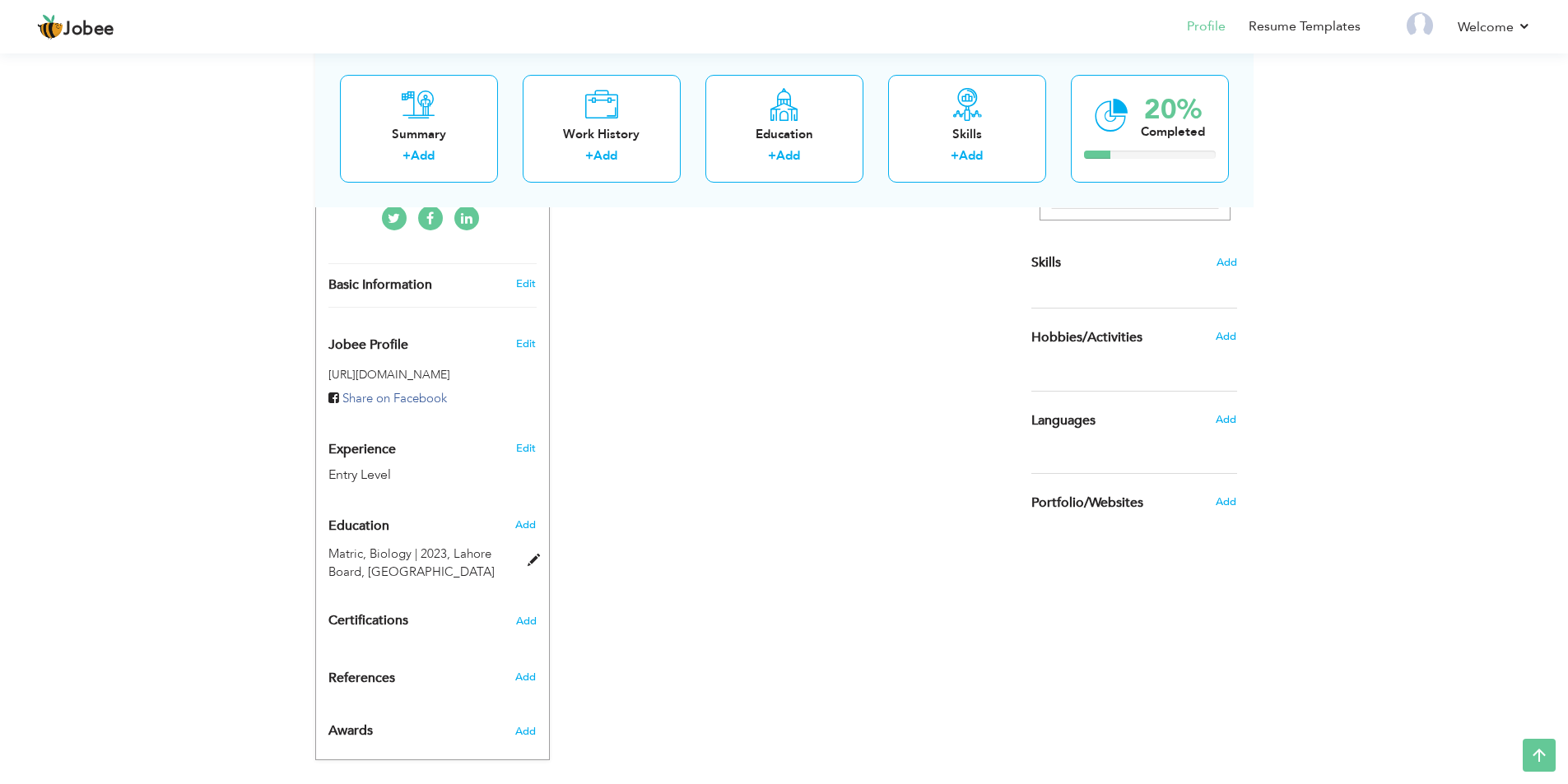
scroll to position [381, 0]
click at [524, 615] on span "Add" at bounding box center [525, 621] width 21 height 12
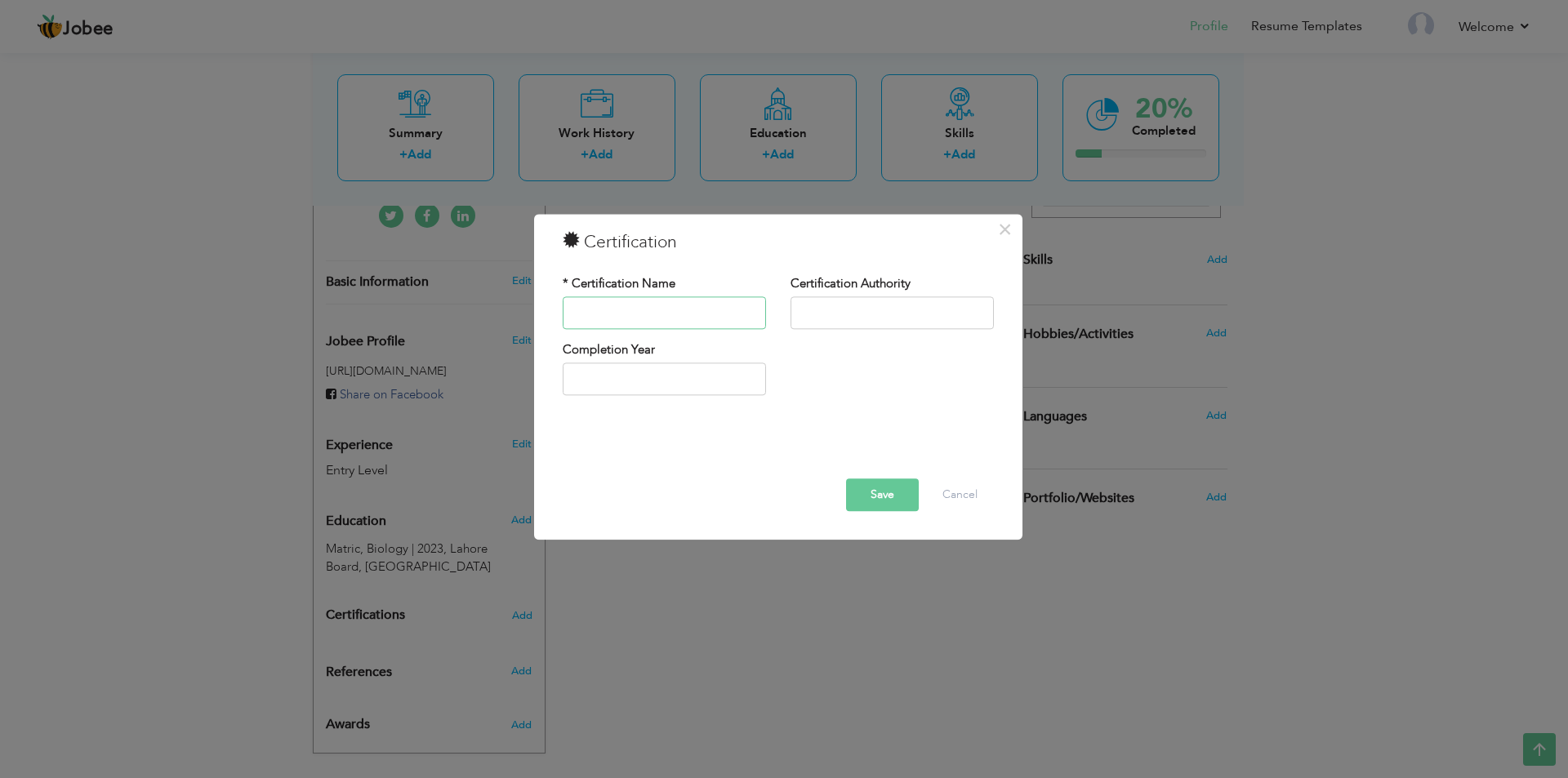
click at [634, 309] on input "text" at bounding box center [664, 313] width 204 height 33
click at [646, 313] on input "text" at bounding box center [664, 313] width 204 height 33
type input "Basic"
click at [961, 490] on button "Cancel" at bounding box center [960, 495] width 68 height 33
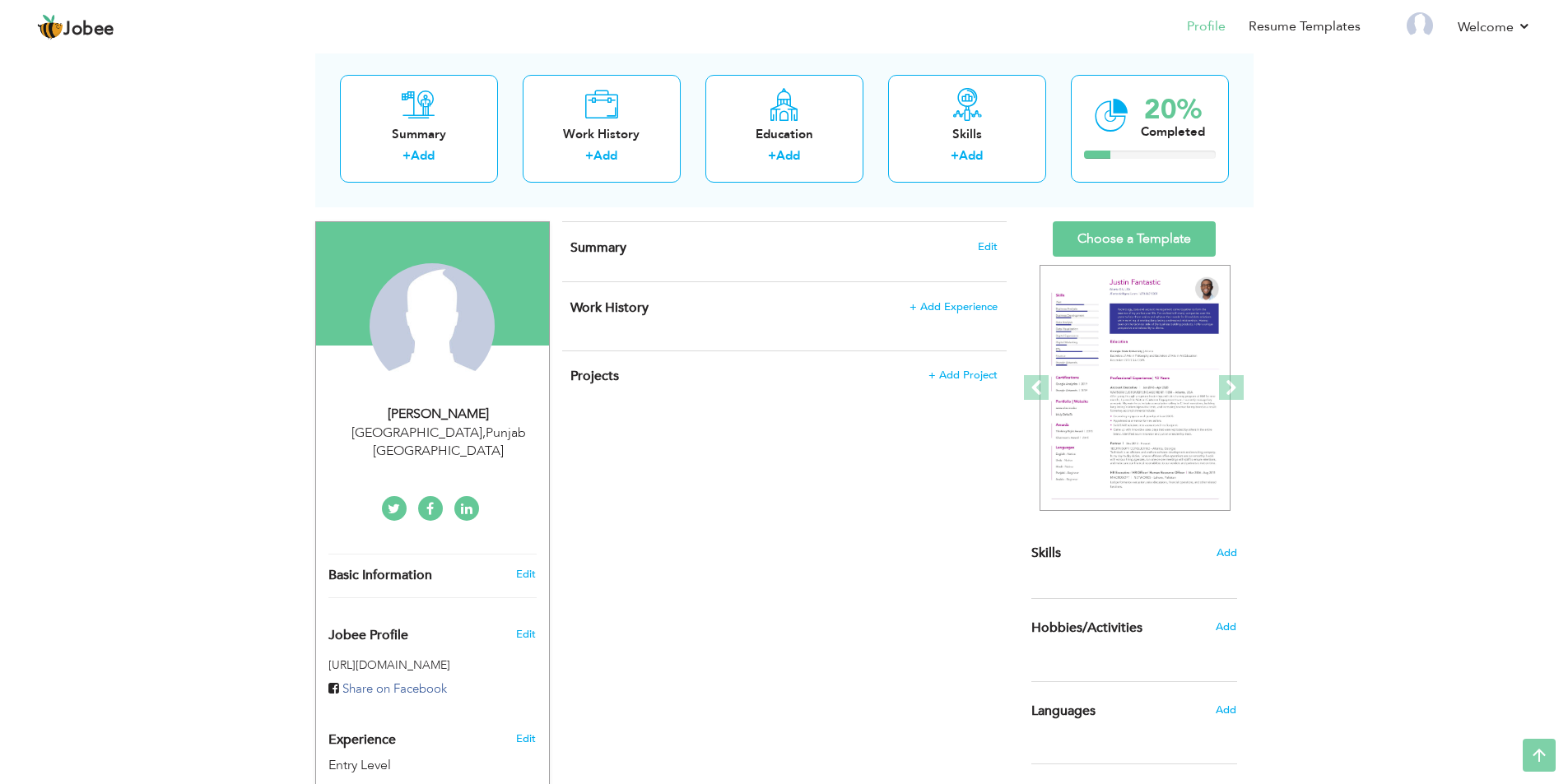
scroll to position [0, 0]
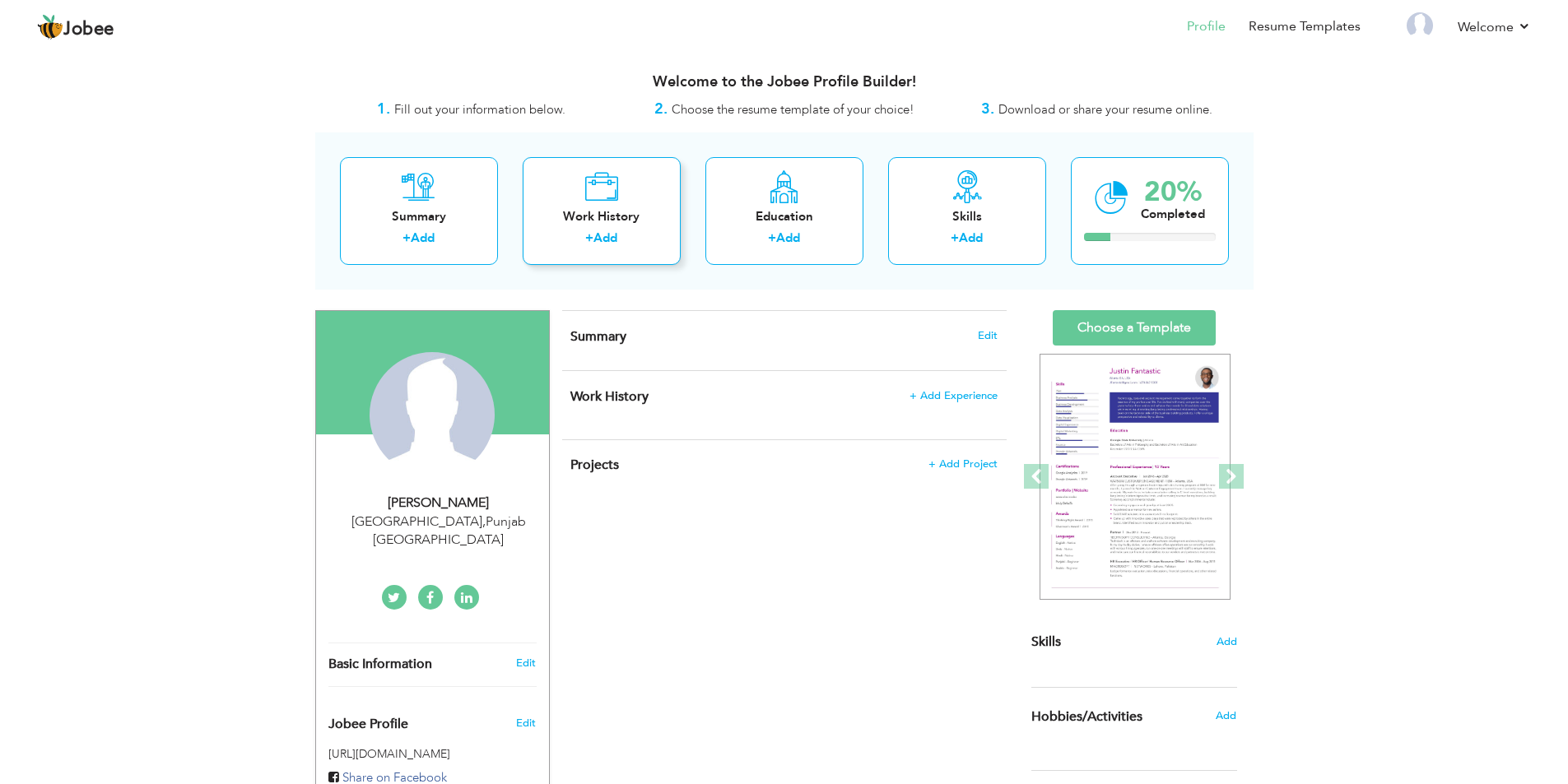
click at [576, 186] on div "Work History + Add" at bounding box center [602, 211] width 158 height 108
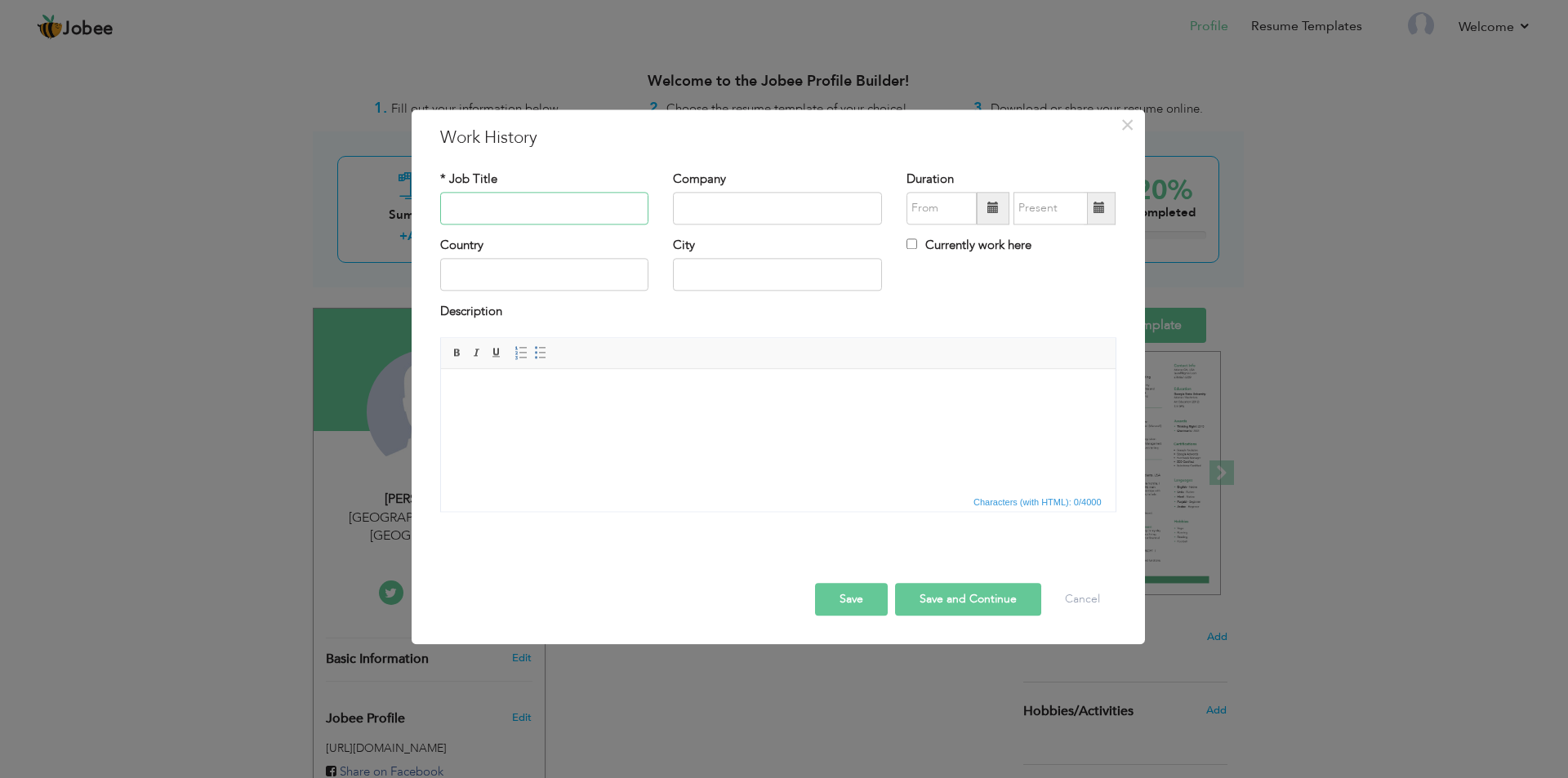
click at [531, 209] on input "text" at bounding box center [544, 208] width 209 height 33
type input "Cashier"
type input "Punjab Cash & Carry"
click at [937, 208] on input "08/2025" at bounding box center [941, 208] width 70 height 33
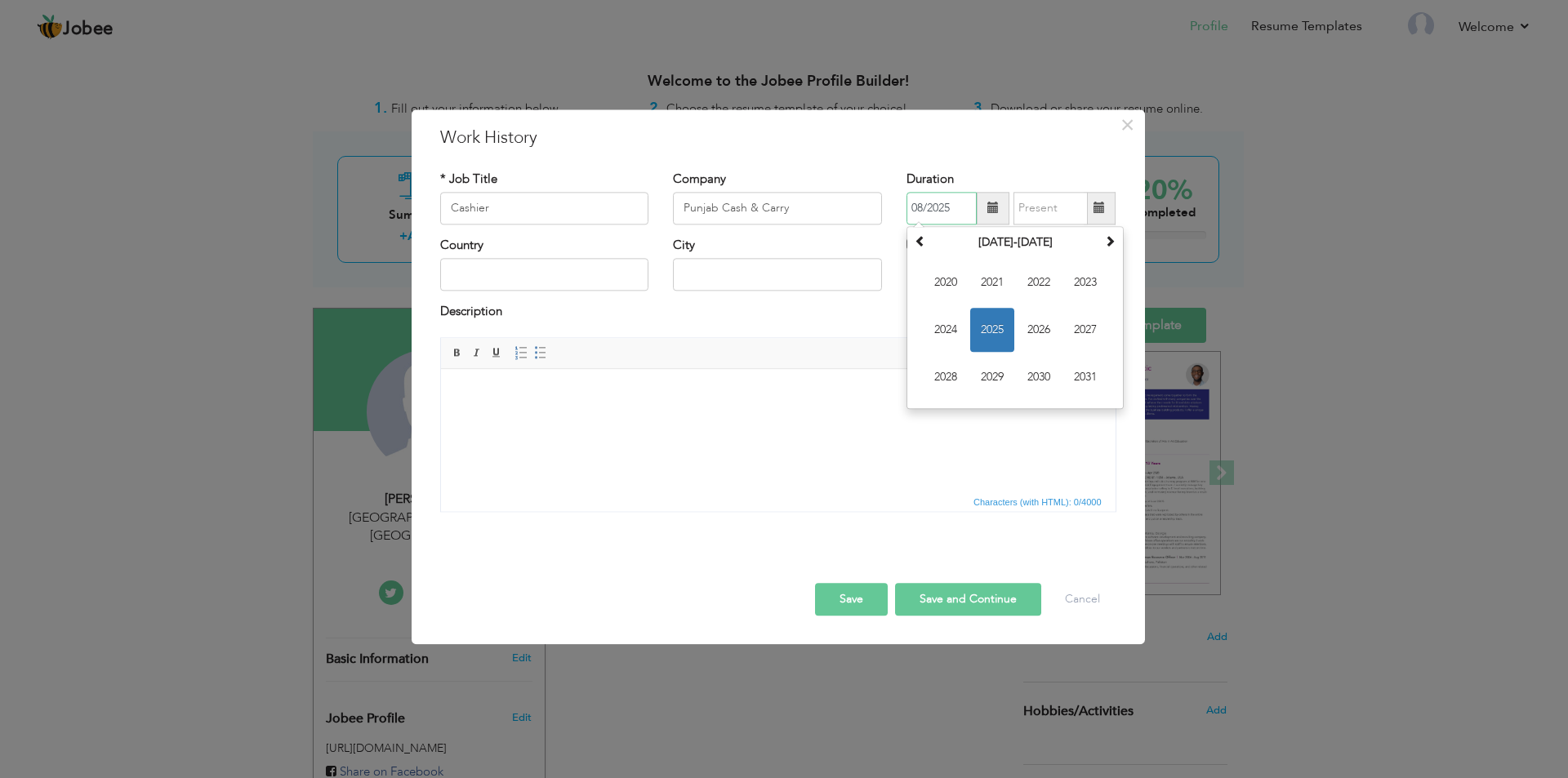
click at [981, 330] on span "2025" at bounding box center [993, 329] width 44 height 44
click at [1010, 250] on th "2025" at bounding box center [1015, 242] width 170 height 24
click at [937, 331] on span "2024" at bounding box center [945, 329] width 44 height 44
click at [1075, 386] on span "Dec" at bounding box center [1086, 378] width 44 height 44
type input "12/2024"
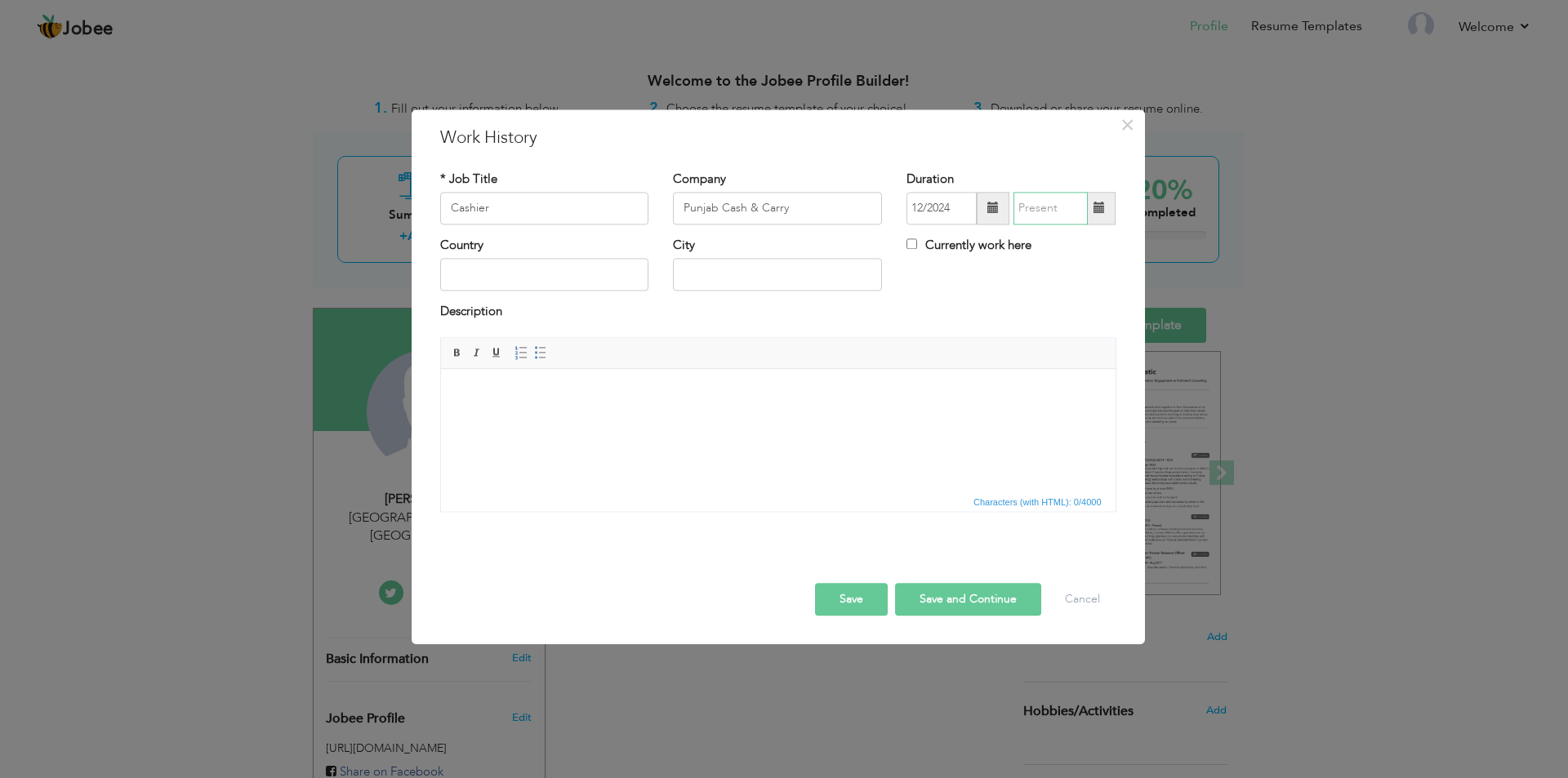
type input "08/2025"
click at [1023, 202] on input "08/2025" at bounding box center [1051, 208] width 74 height 33
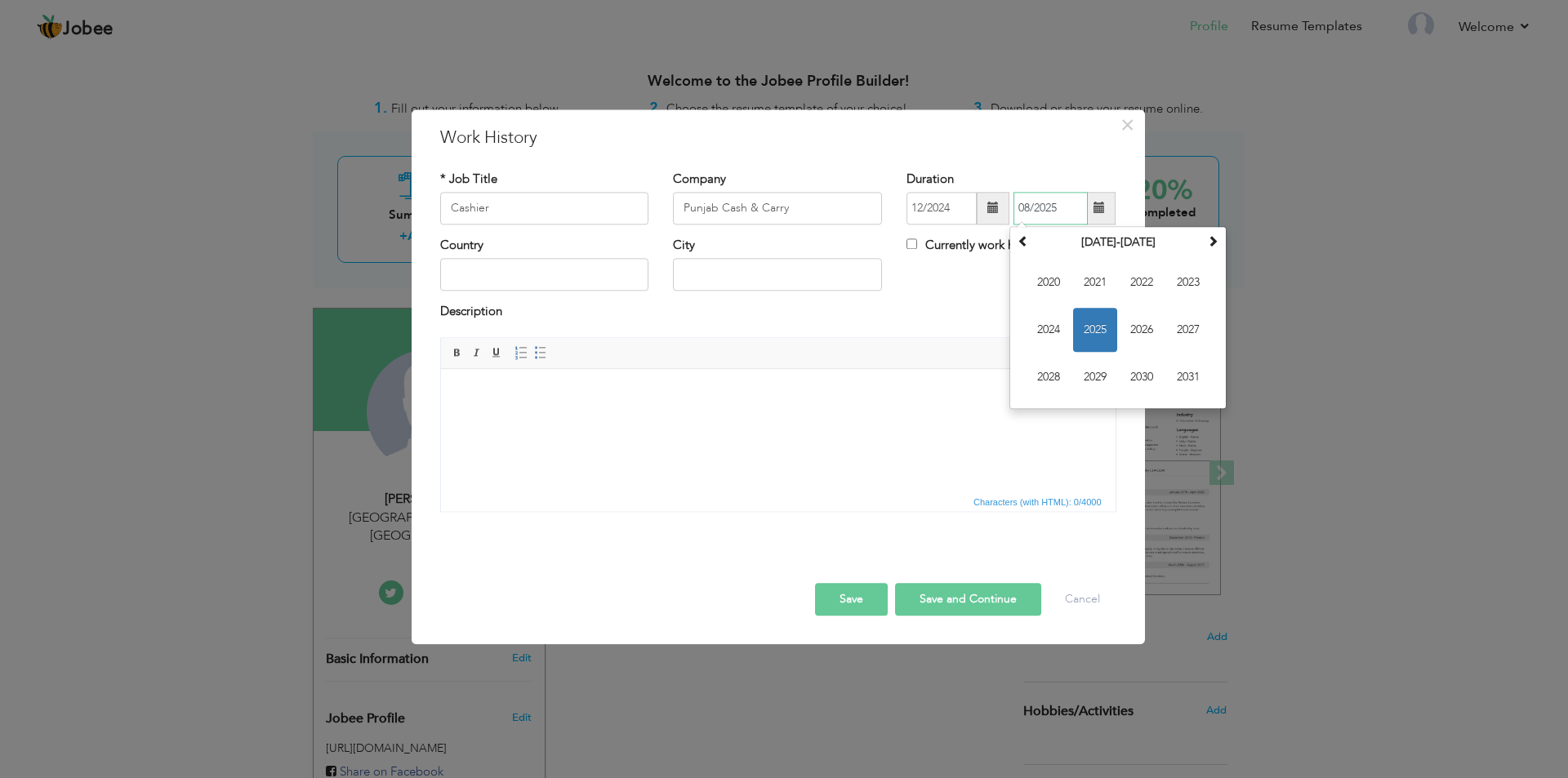
click at [1094, 333] on span "2025" at bounding box center [1095, 329] width 44 height 44
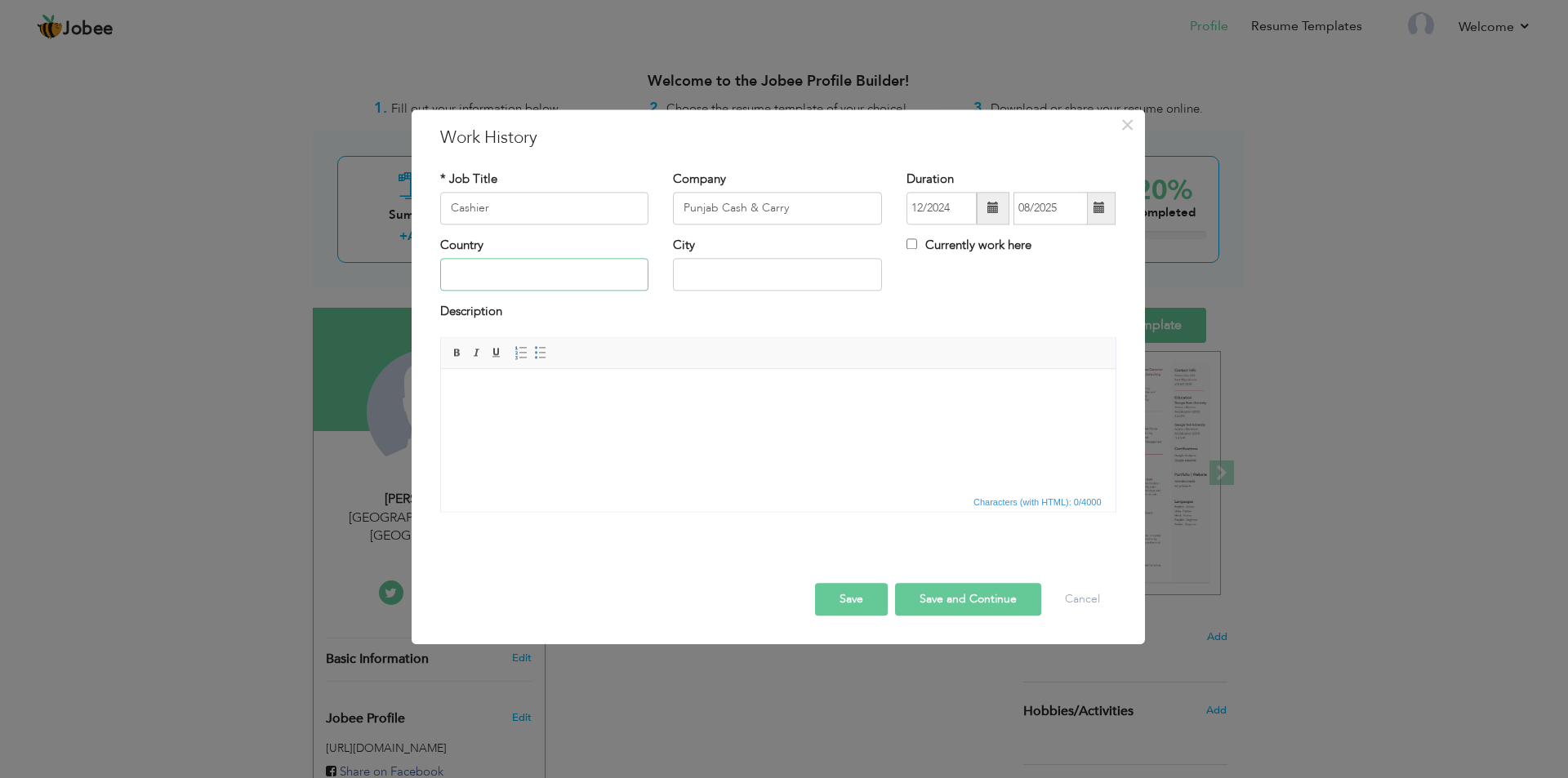
click at [492, 260] on input "text" at bounding box center [544, 275] width 209 height 33
click at [722, 271] on input "text" at bounding box center [777, 275] width 209 height 33
type input "[GEOGRAPHIC_DATA]"
click at [978, 205] on span at bounding box center [993, 208] width 33 height 33
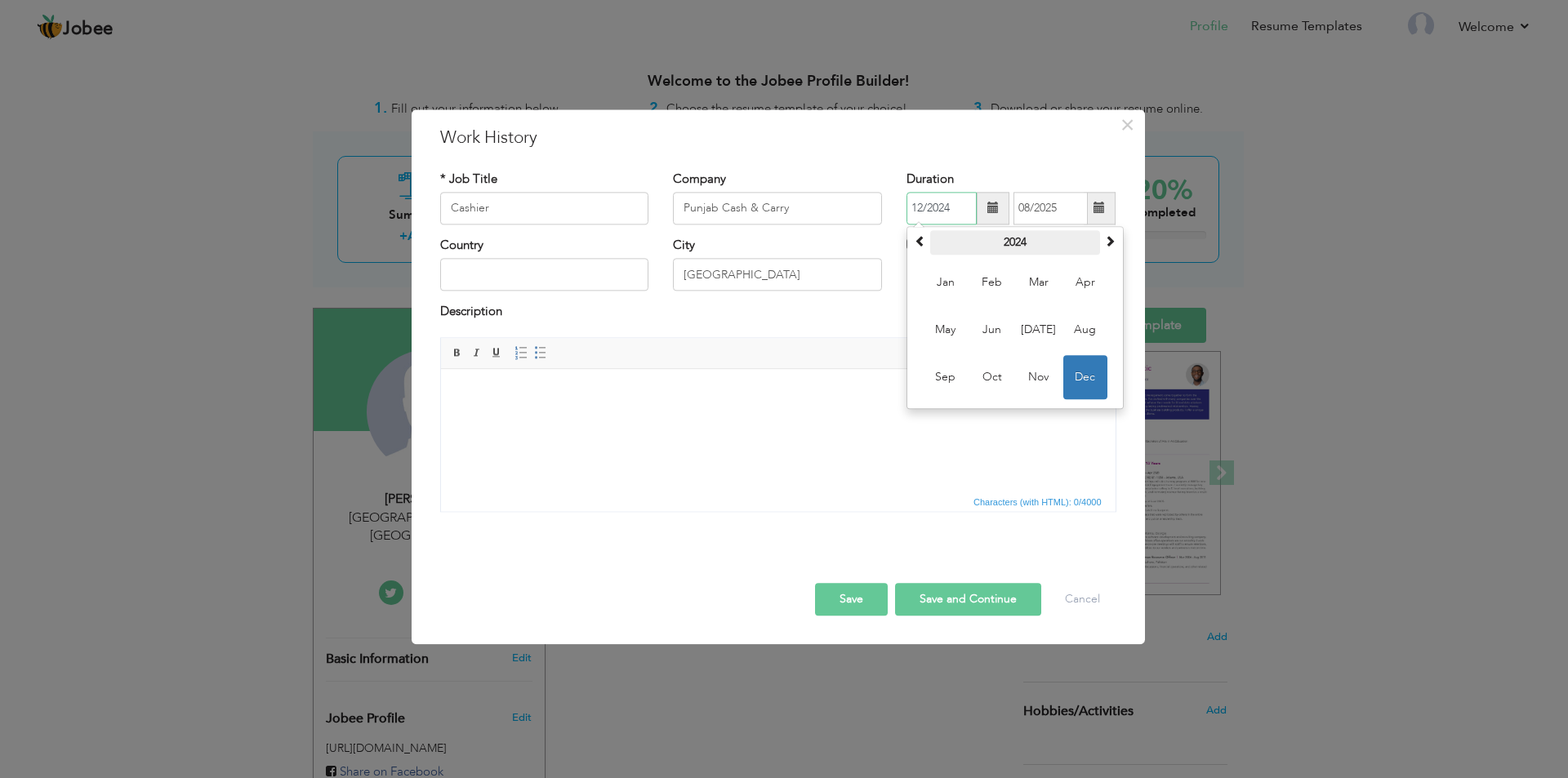
click at [1024, 248] on th "2024" at bounding box center [1015, 242] width 170 height 24
click at [948, 329] on span "2023" at bounding box center [945, 329] width 44 height 44
click at [1093, 373] on span "Dec" at bounding box center [1086, 378] width 44 height 44
type input "12/2023"
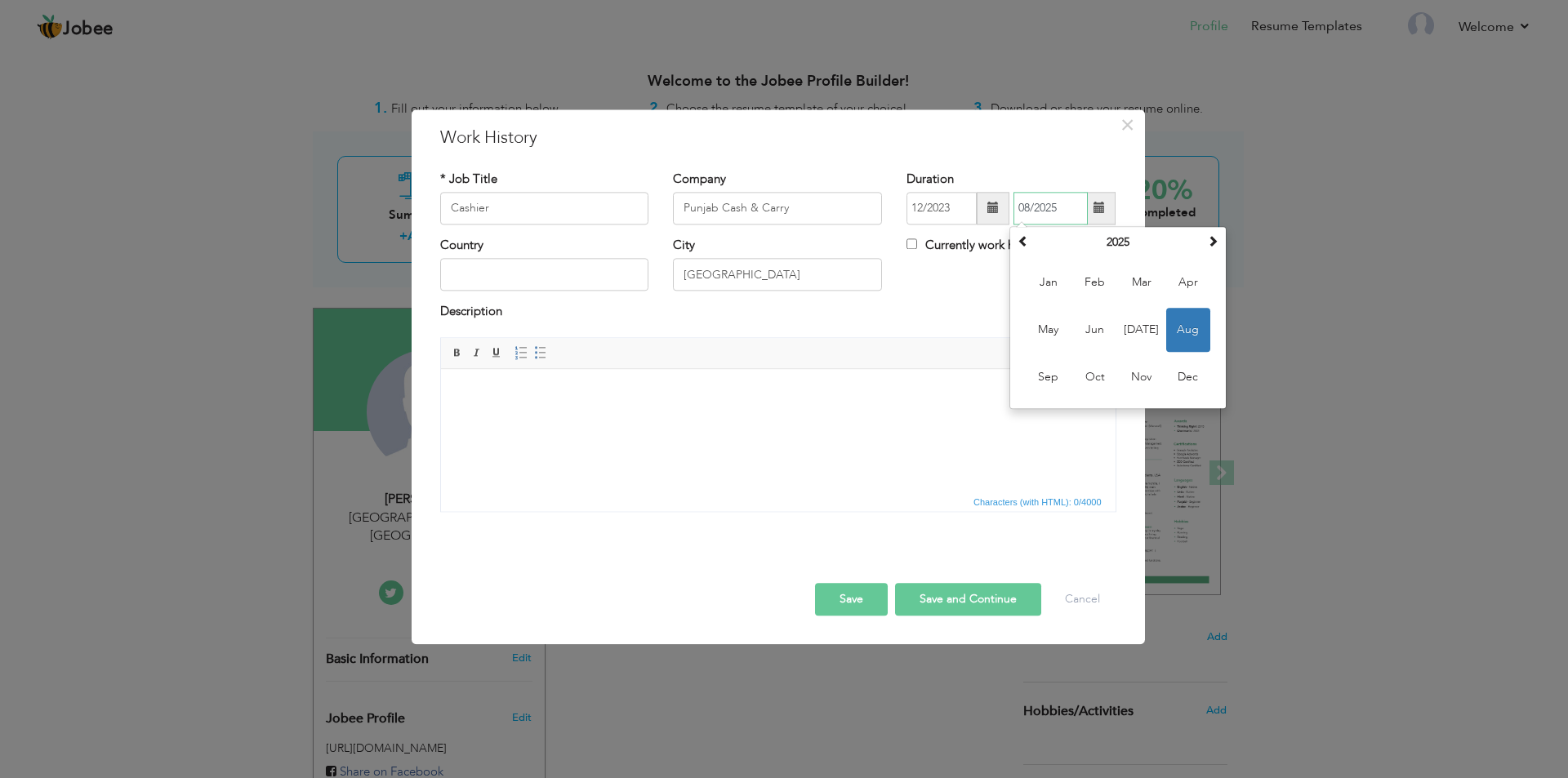
click at [1051, 199] on input "08/2025" at bounding box center [1051, 208] width 74 height 33
click at [1103, 204] on span at bounding box center [1100, 209] width 12 height 12
click at [1110, 235] on th "2025" at bounding box center [1118, 242] width 170 height 24
click at [1043, 335] on span "2024" at bounding box center [1048, 329] width 44 height 44
click at [1197, 334] on span "Aug" at bounding box center [1189, 329] width 44 height 44
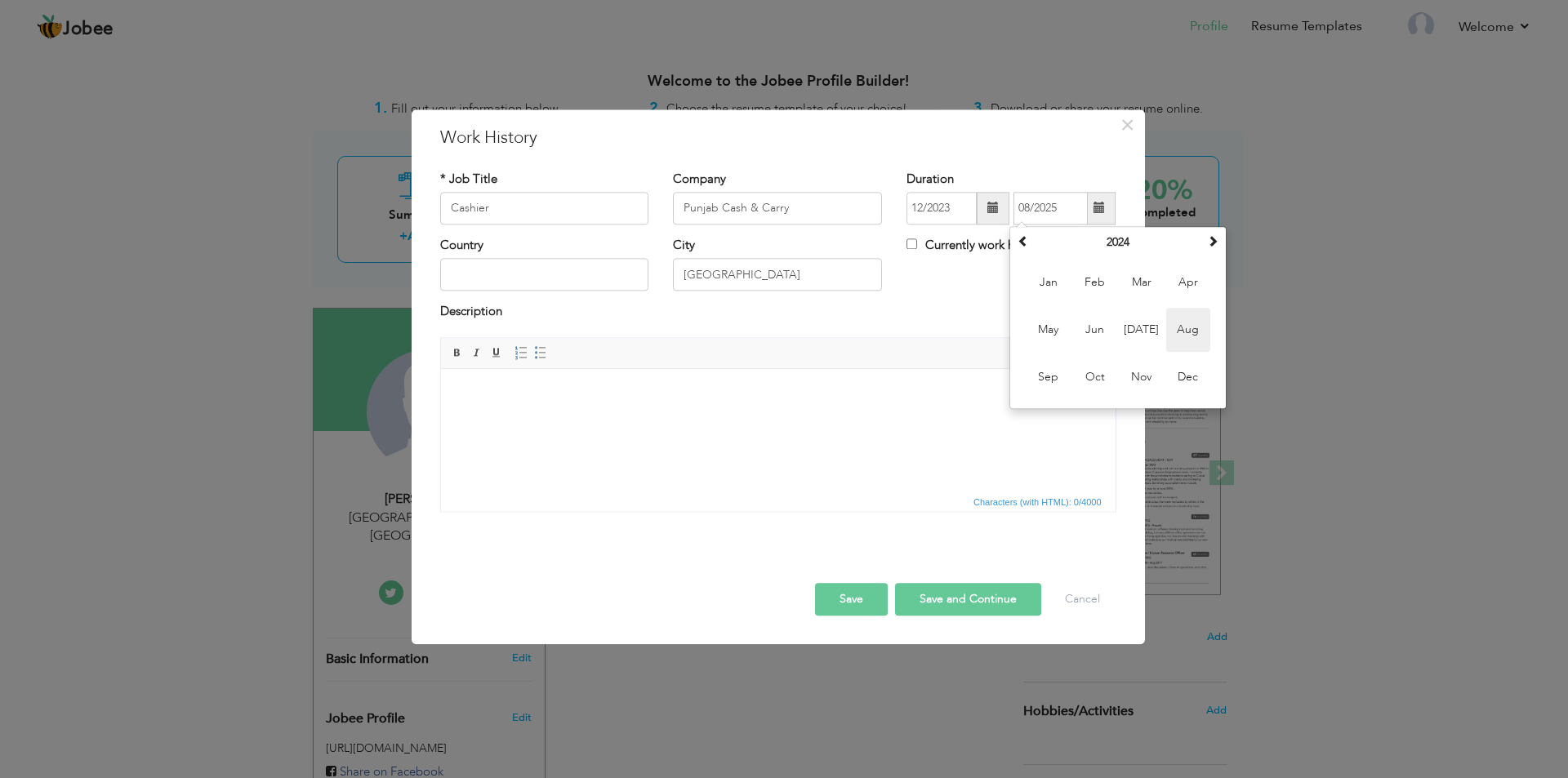
type input "08/2024"
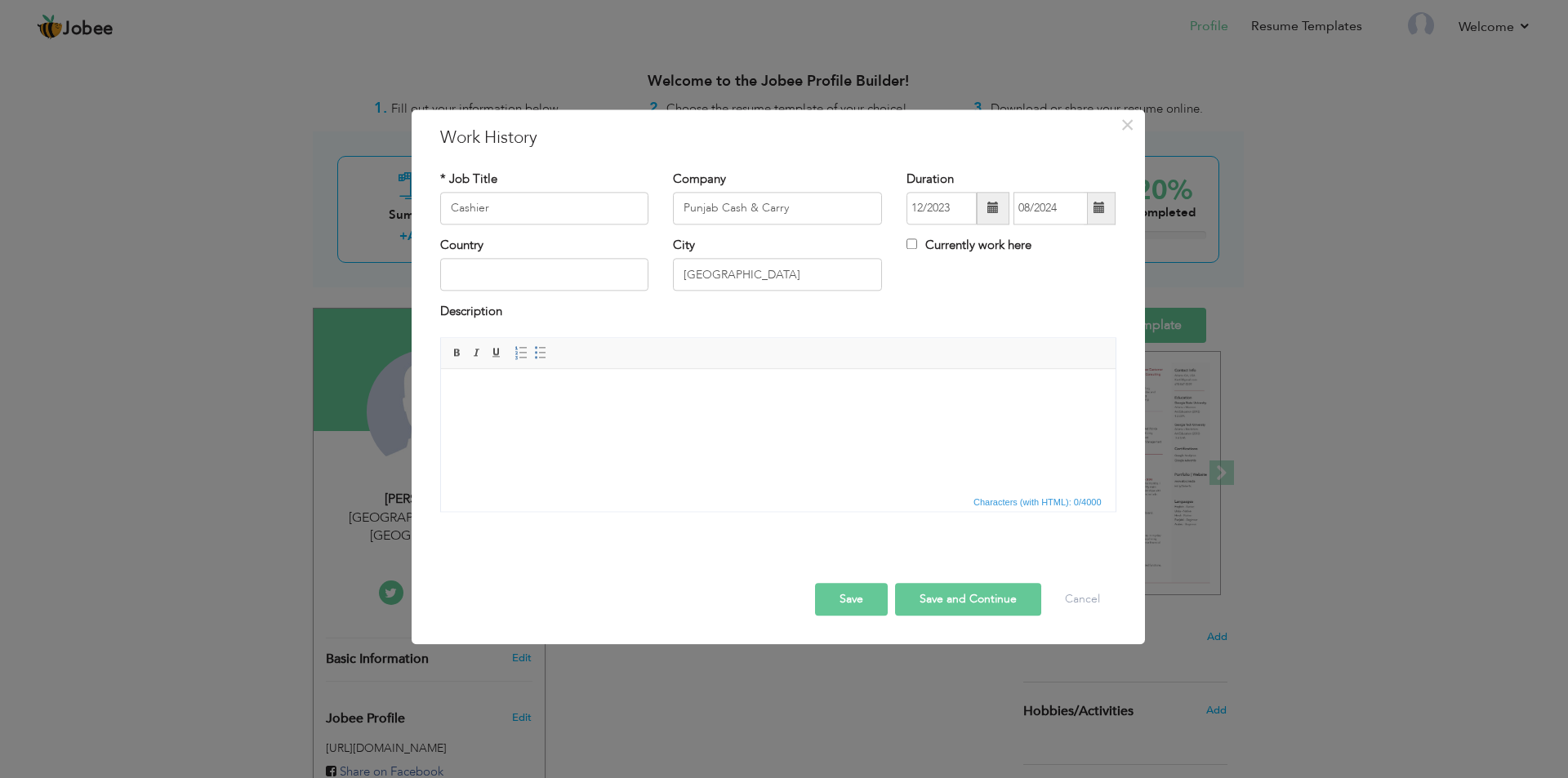
click at [843, 602] on button "Save" at bounding box center [852, 599] width 73 height 33
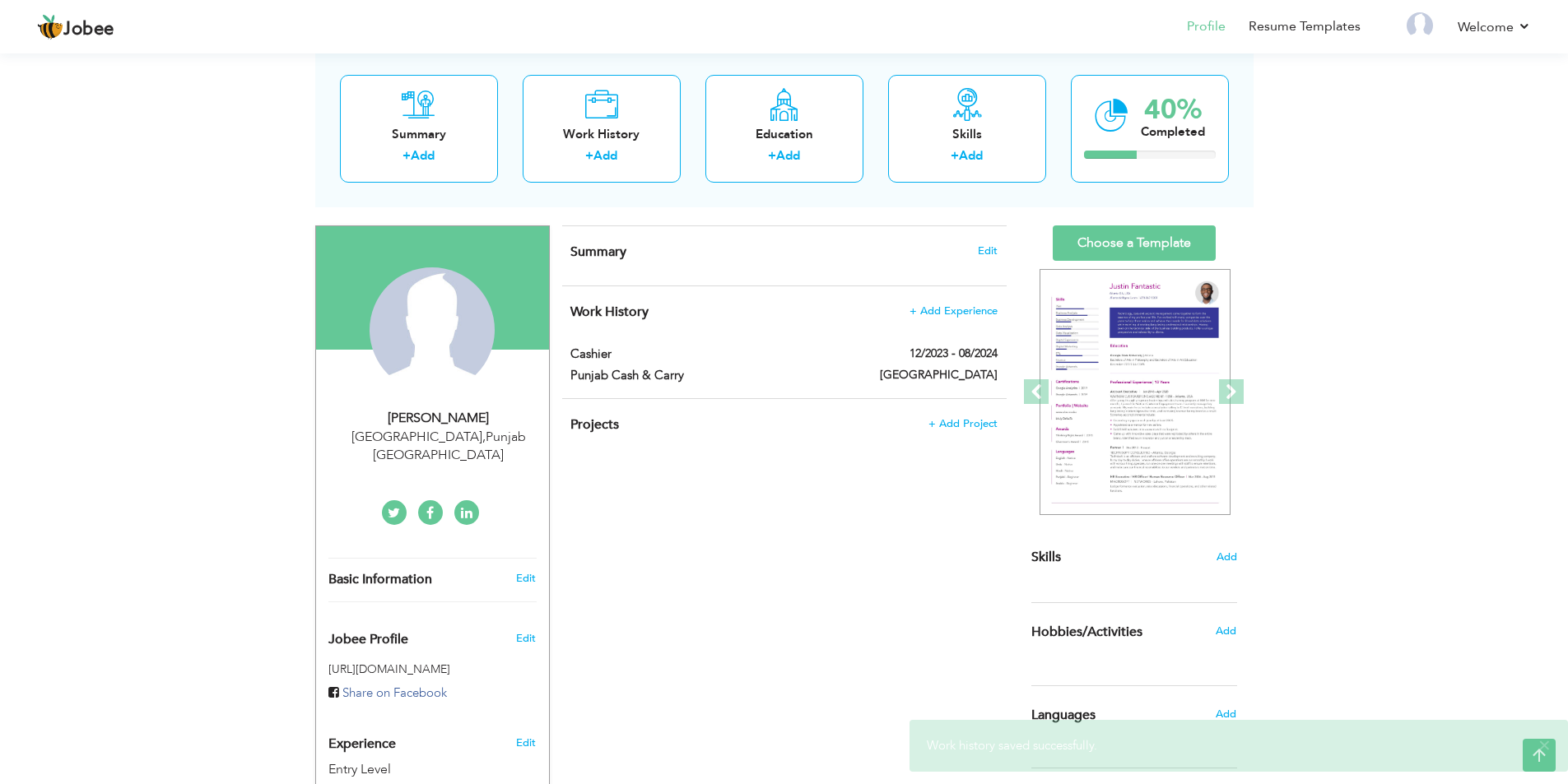
scroll to position [83, 0]
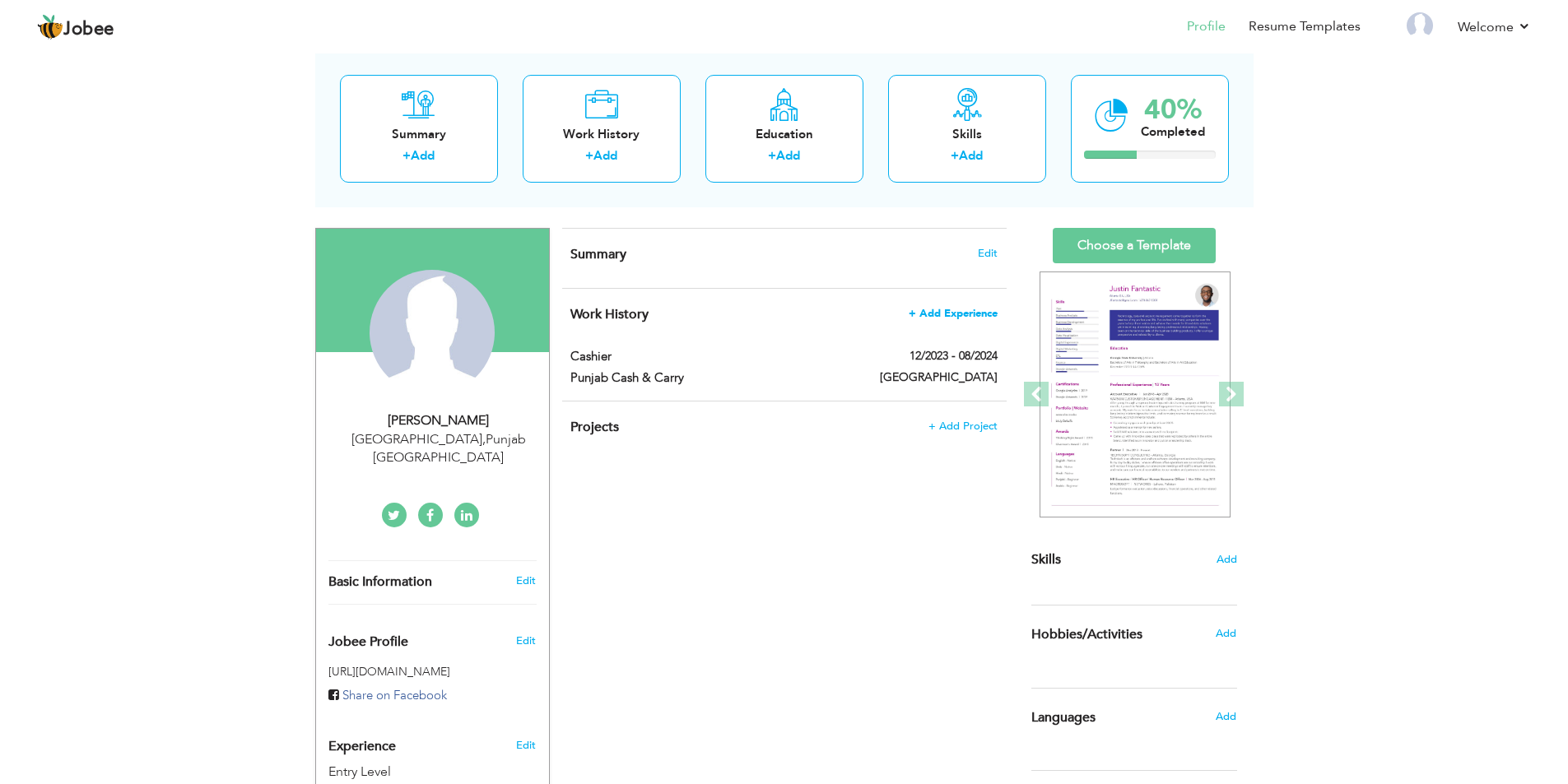
click at [952, 312] on span "+ Add Experience" at bounding box center [953, 314] width 89 height 12
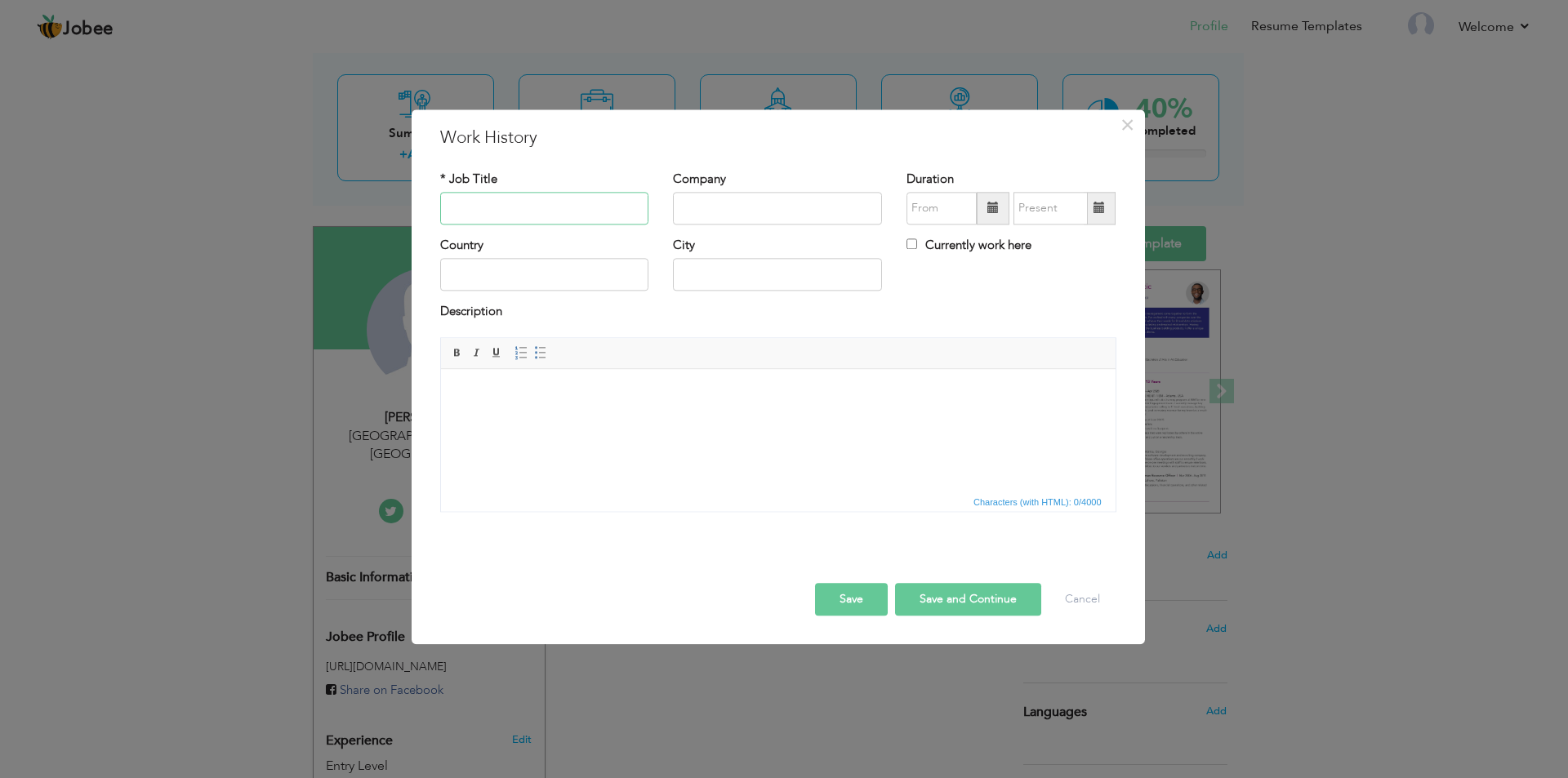
click at [550, 204] on input "text" at bounding box center [544, 208] width 209 height 33
type input "Cashier"
click at [750, 220] on input "text" at bounding box center [777, 208] width 209 height 33
type input "Punjab Cash & Carry"
click at [984, 210] on span at bounding box center [993, 208] width 33 height 33
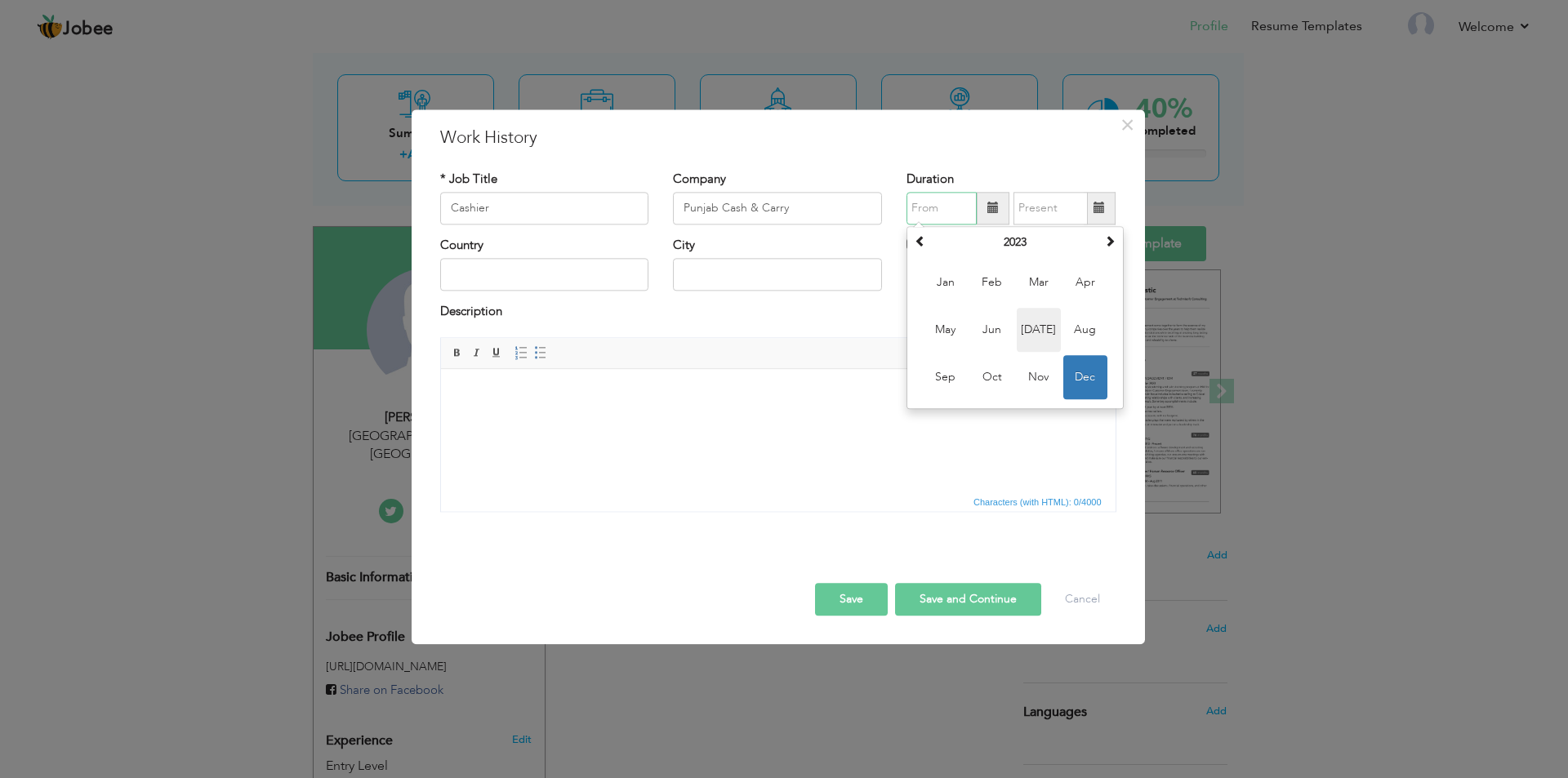
click at [1052, 330] on span "Jul" at bounding box center [1039, 329] width 44 height 44
type input "07/2023"
click at [922, 246] on label "Currently work here" at bounding box center [969, 245] width 125 height 17
click at [917, 246] on input "Currently work here" at bounding box center [912, 243] width 11 height 11
checkbox input "true"
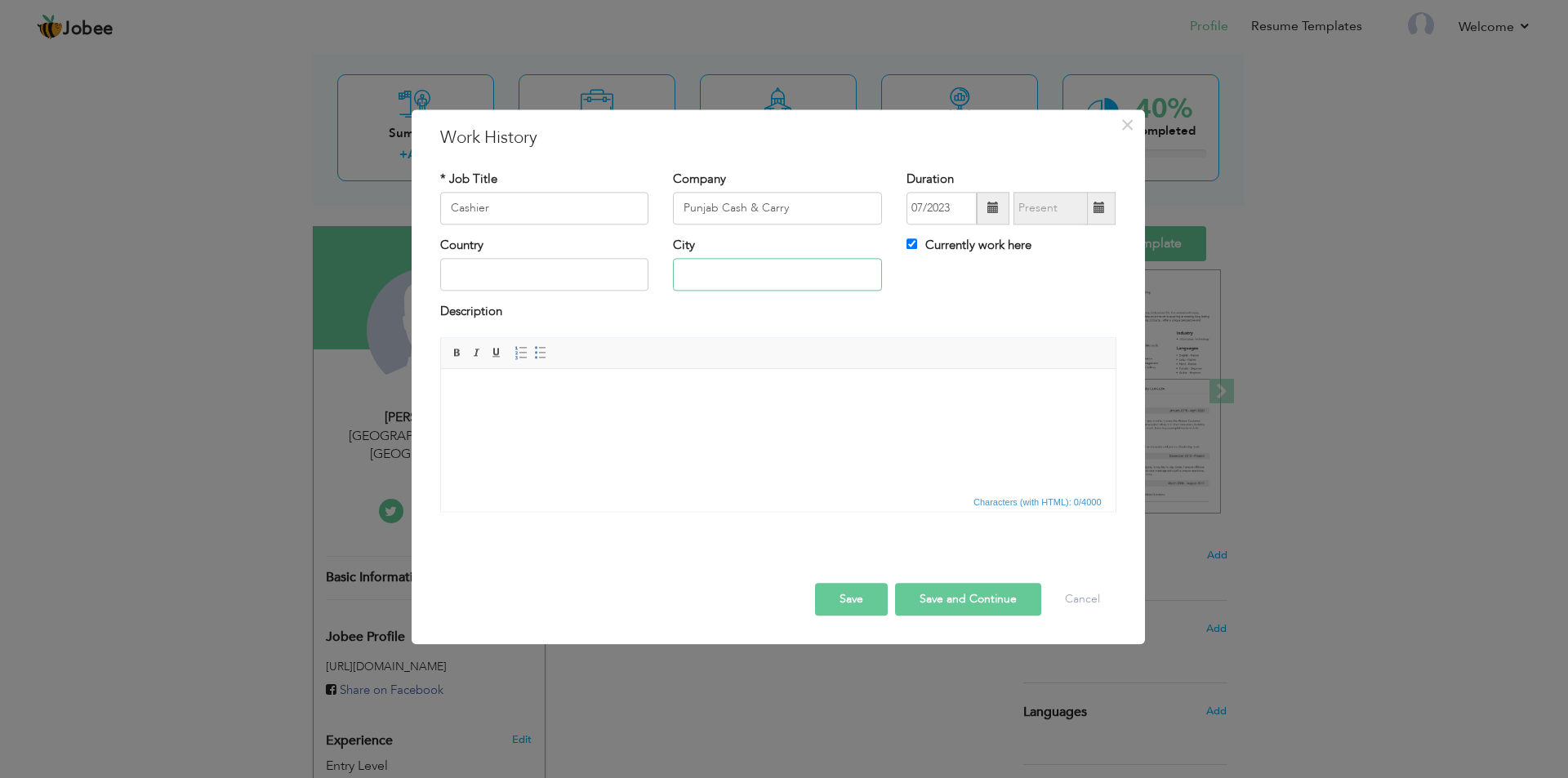
click at [737, 276] on input "text" at bounding box center [777, 275] width 209 height 33
type input "[GEOGRAPHIC_DATA]"
click at [691, 390] on body at bounding box center [777, 394] width 642 height 17
click at [853, 595] on button "Save" at bounding box center [852, 599] width 73 height 33
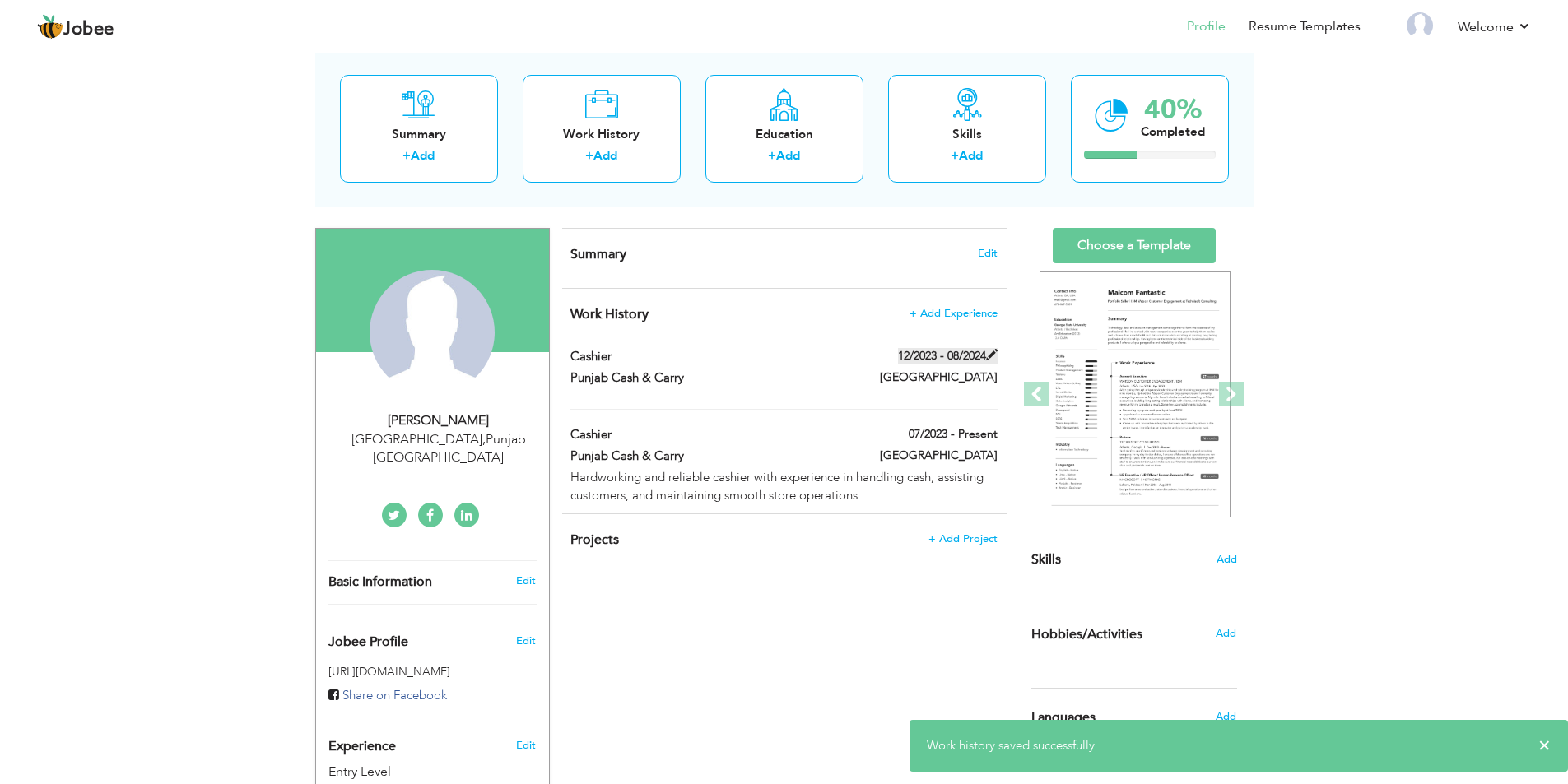
click at [993, 355] on span at bounding box center [992, 355] width 12 height 12
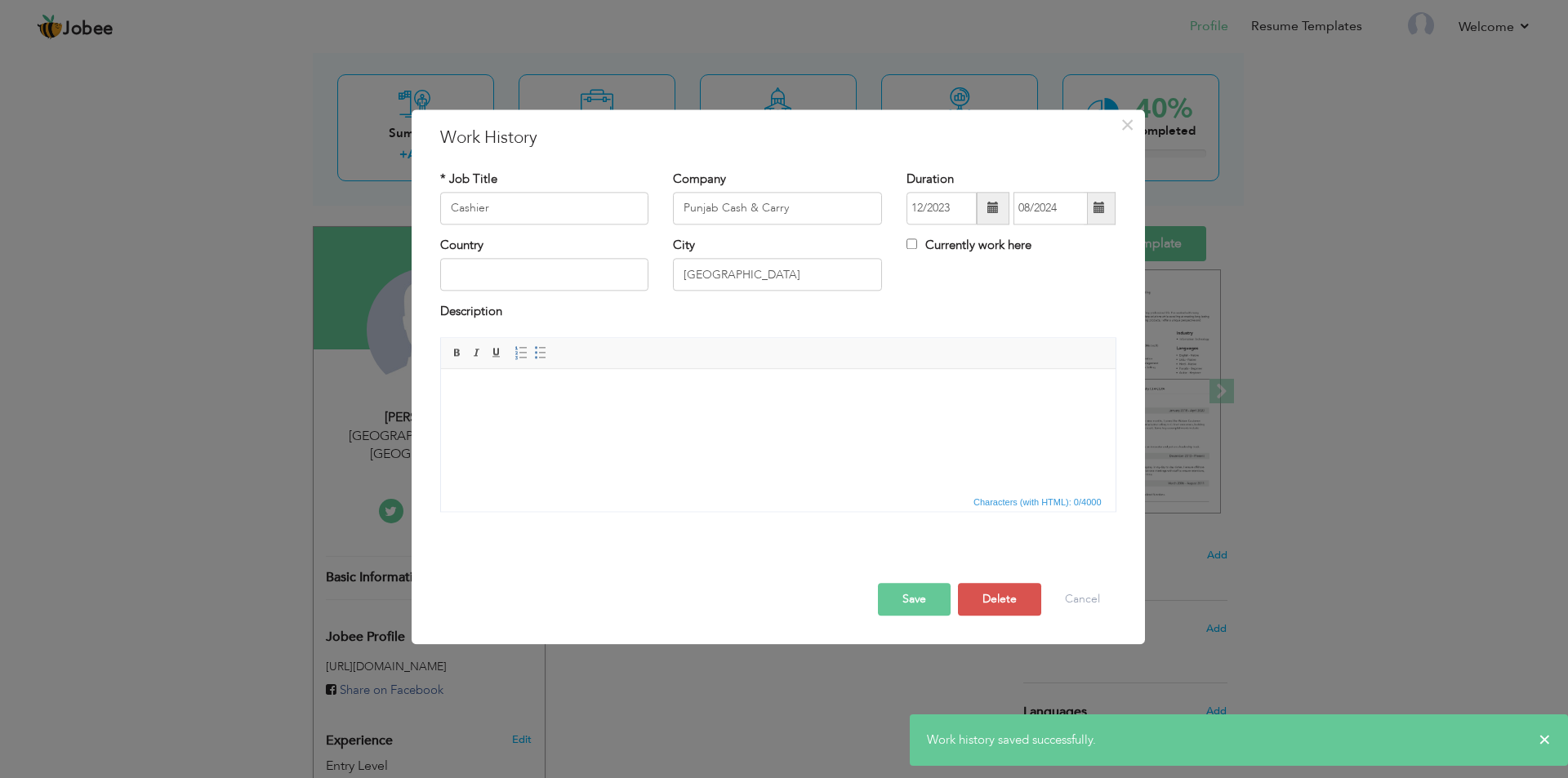
click at [682, 419] on html at bounding box center [777, 394] width 675 height 50
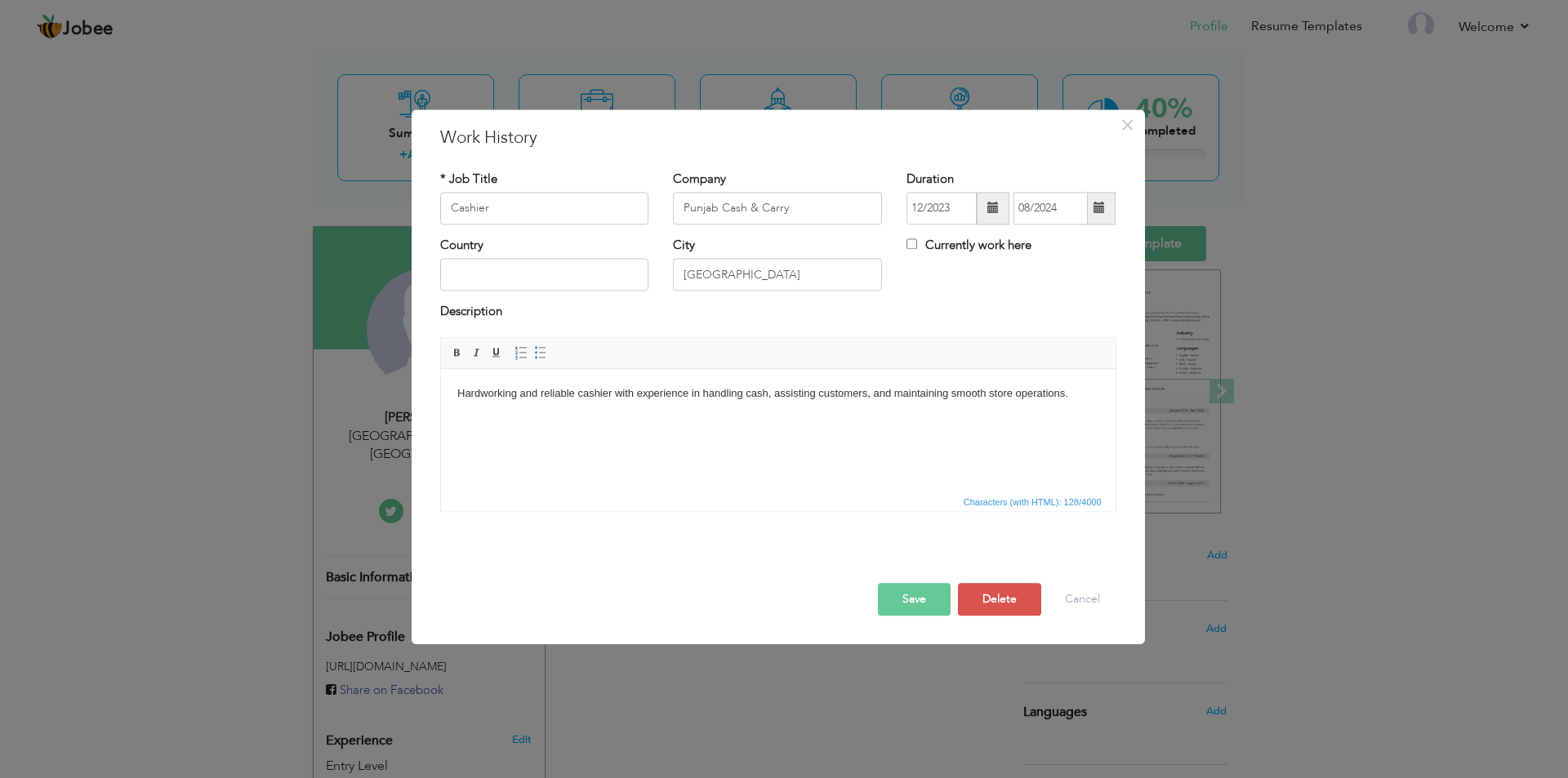
click at [922, 604] on button "Save" at bounding box center [914, 599] width 73 height 33
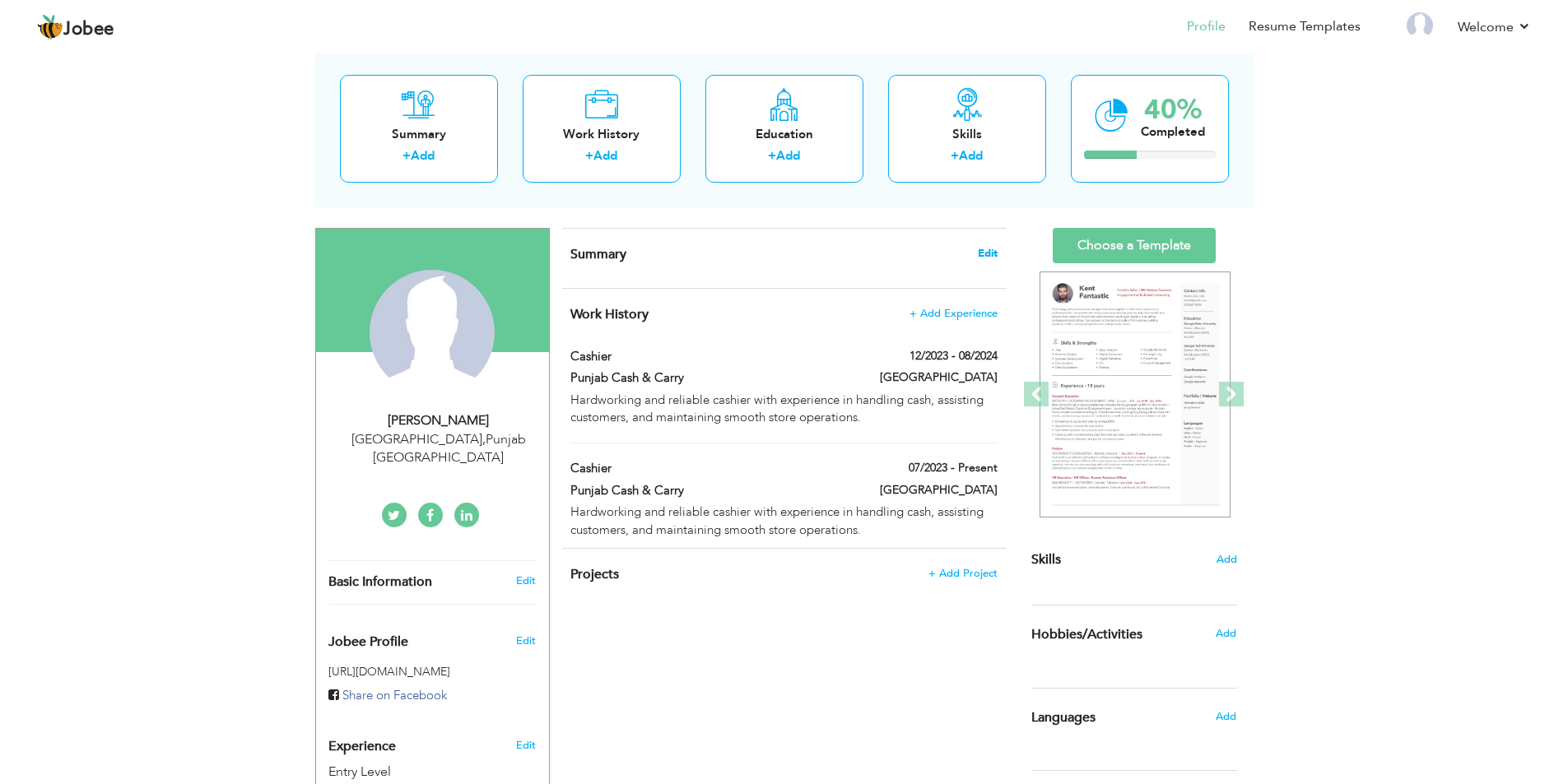
click at [985, 255] on span "Edit" at bounding box center [987, 254] width 20 height 12
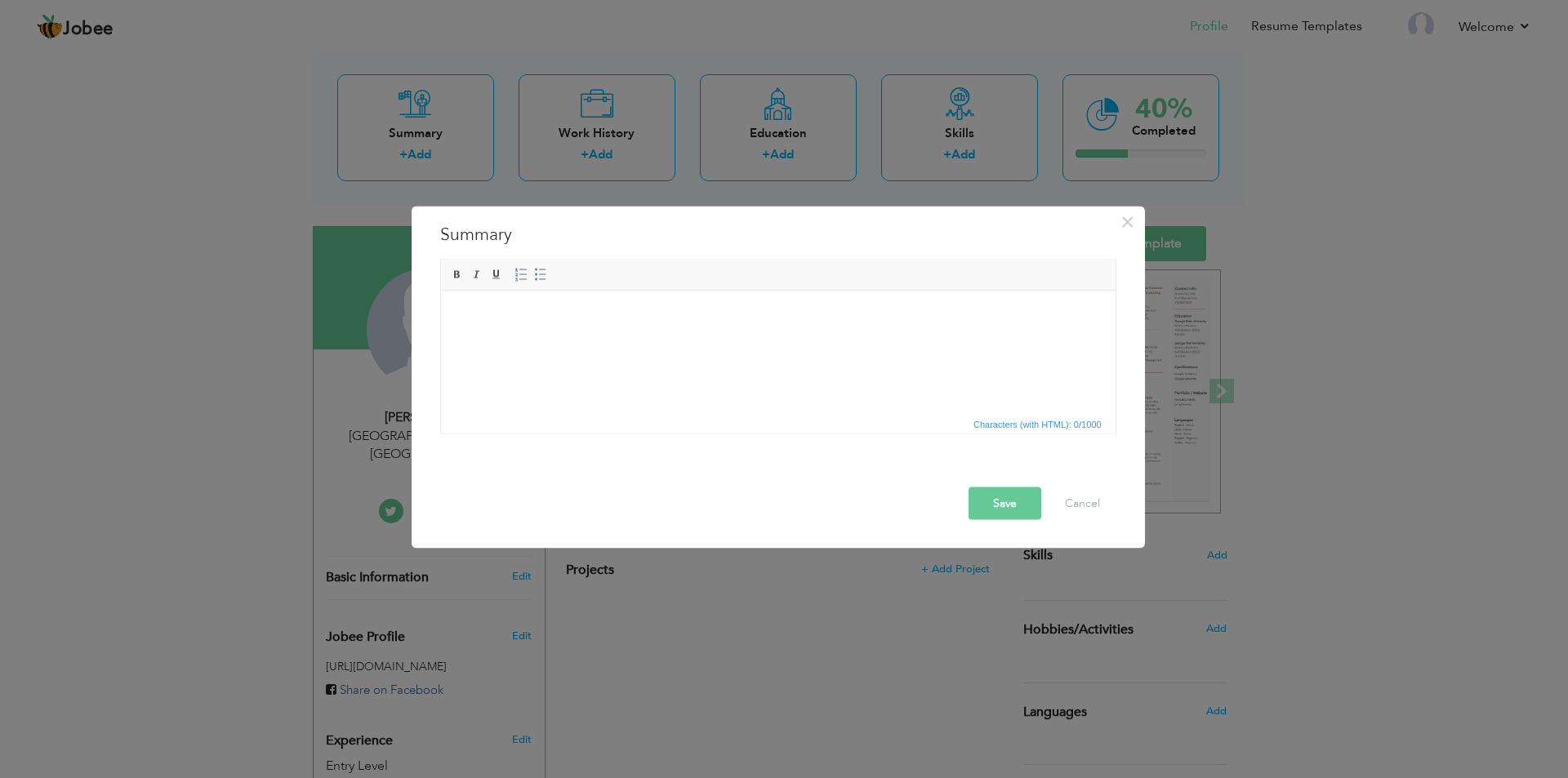
click at [514, 340] on html at bounding box center [777, 315] width 675 height 50
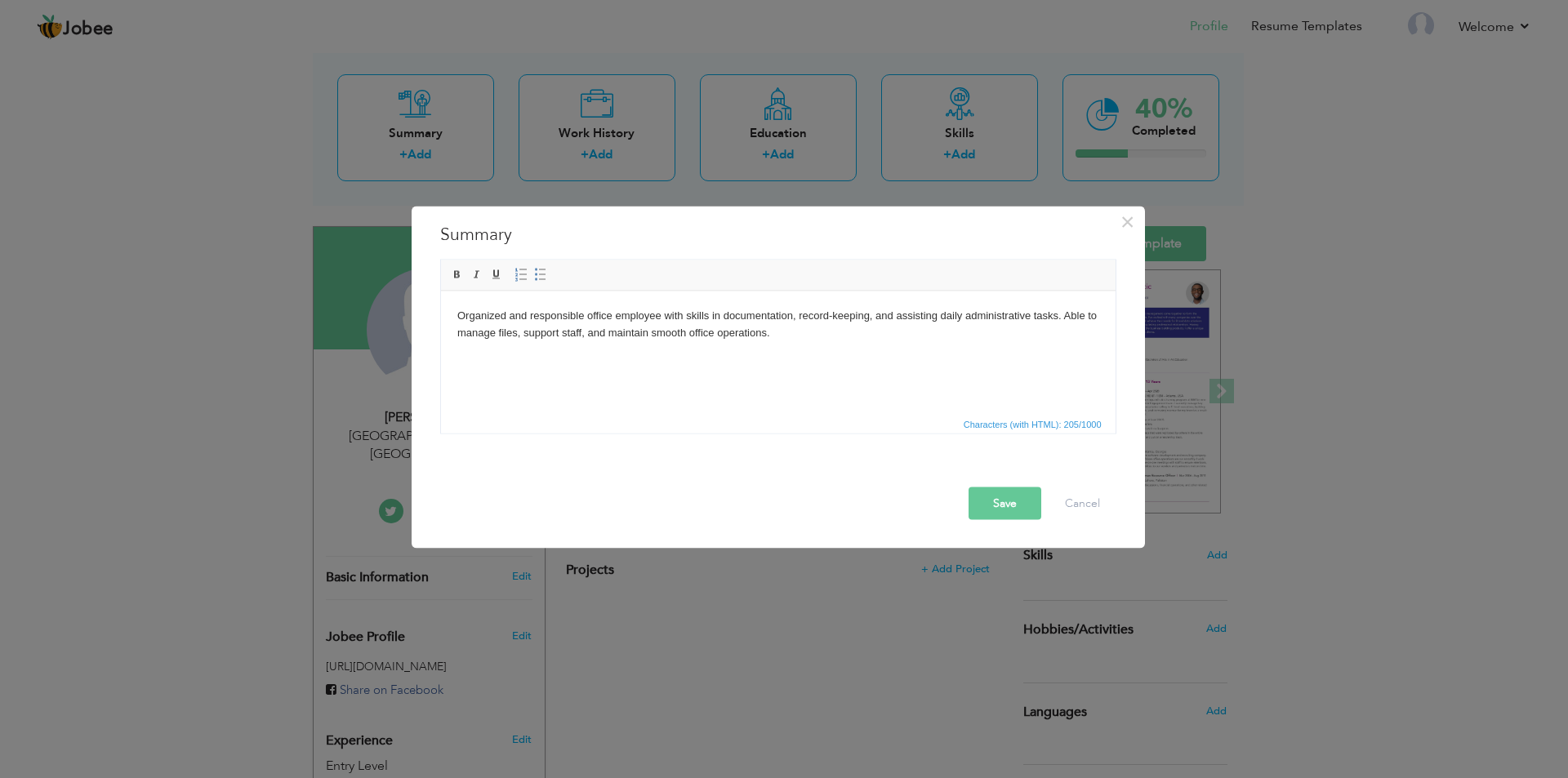
drag, startPoint x: 455, startPoint y: 314, endPoint x: 445, endPoint y: 314, distance: 10.0
click at [453, 314] on html "Organized and responsible office employee with skills in documentation, record-…" at bounding box center [777, 324] width 675 height 67
click at [1017, 500] on button "Save" at bounding box center [1005, 503] width 73 height 33
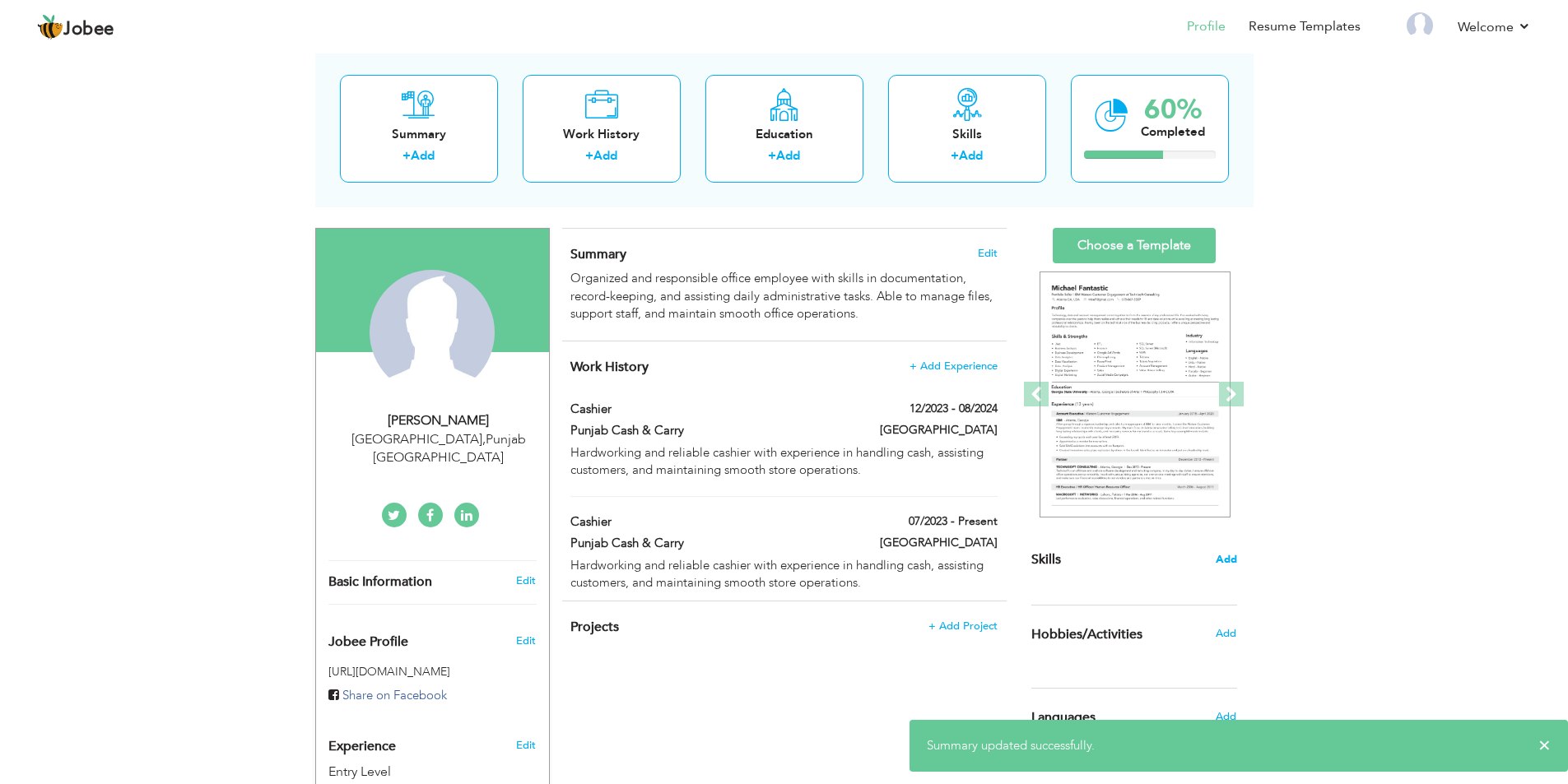
click at [1234, 554] on span "Add" at bounding box center [1226, 560] width 21 height 15
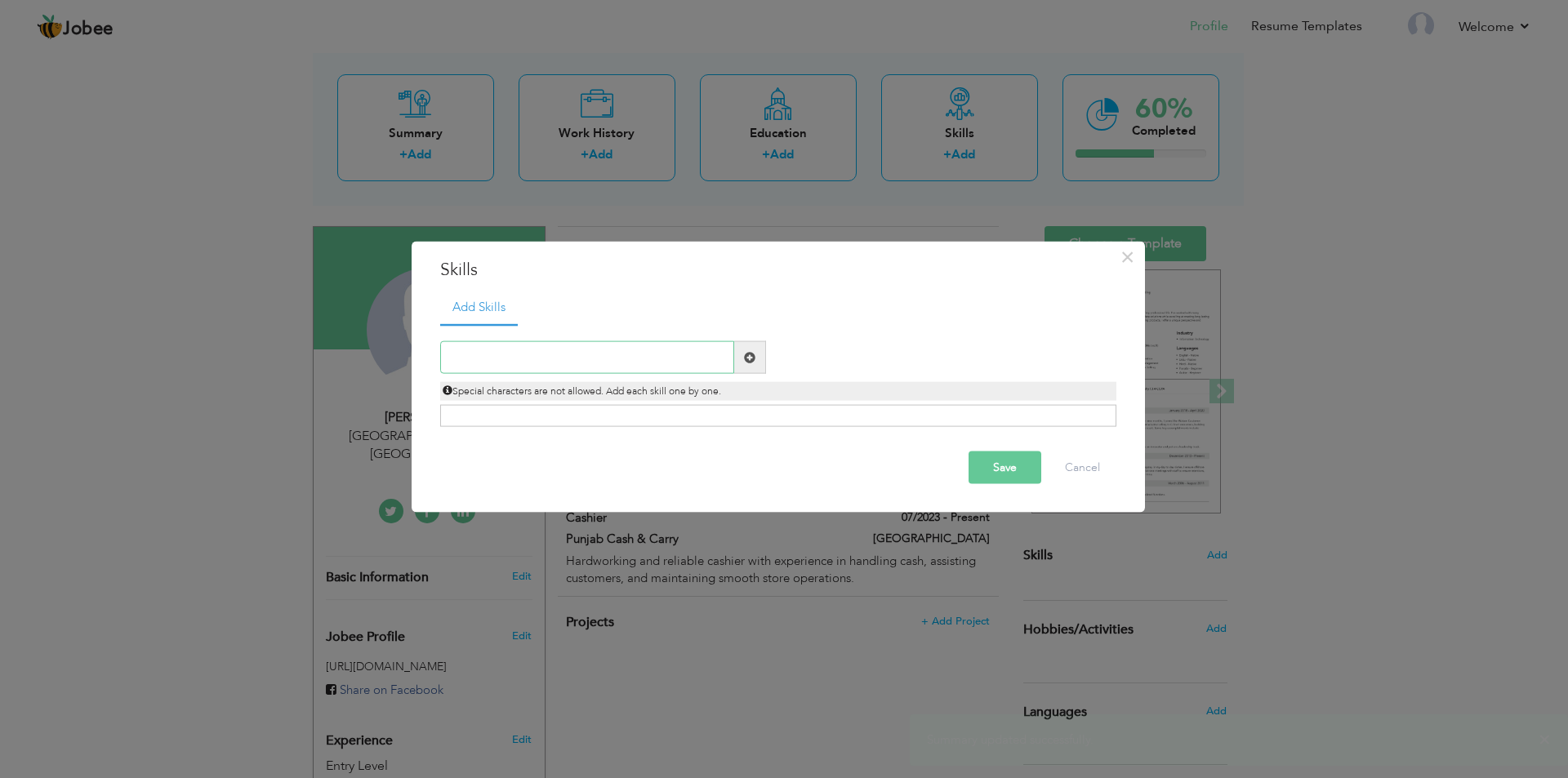
click at [492, 351] on input "text" at bounding box center [587, 357] width 294 height 33
type input "Ms [PERSON_NAME]"
click at [756, 362] on span at bounding box center [750, 357] width 32 height 33
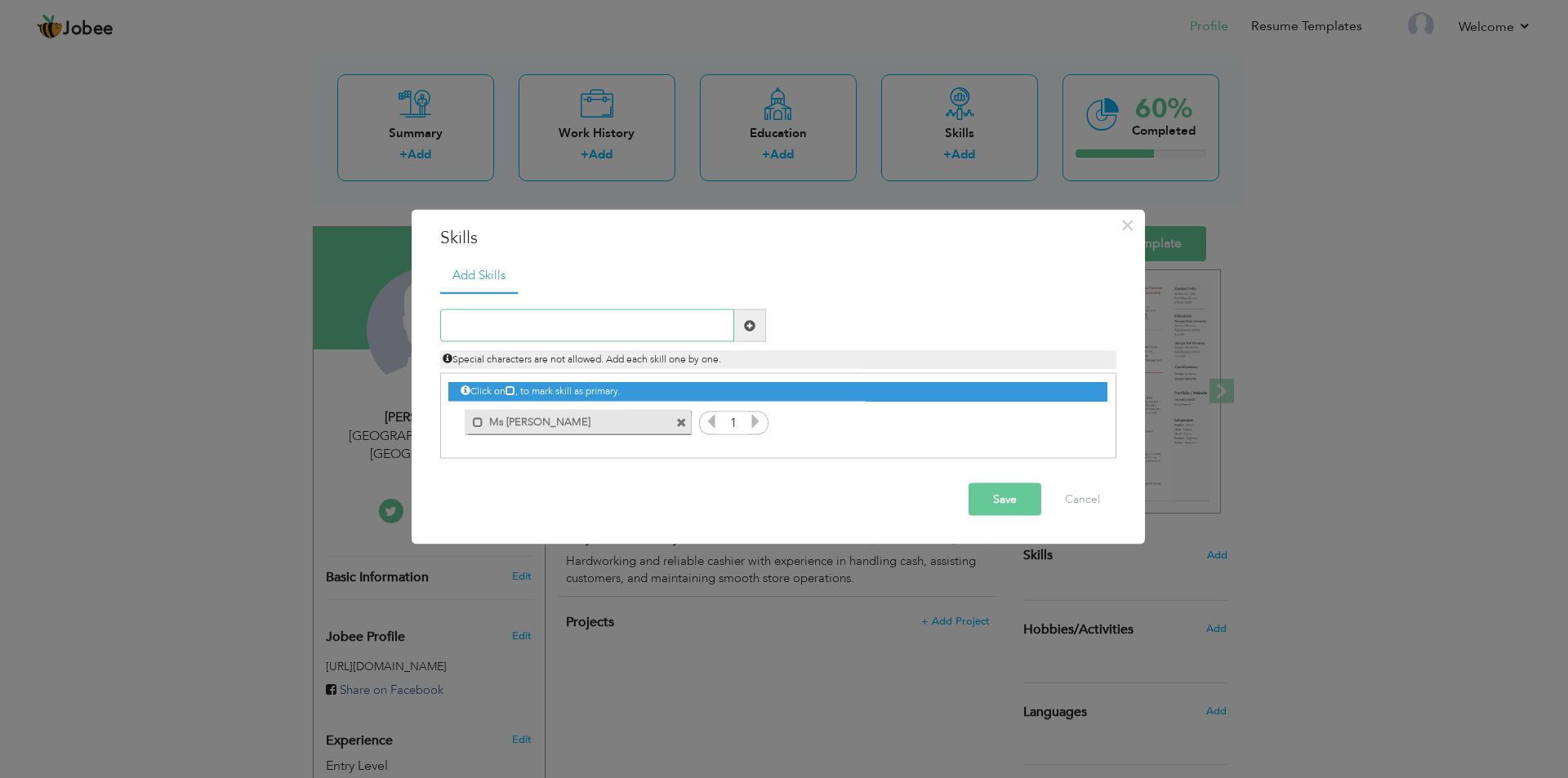
click at [592, 314] on input "text" at bounding box center [587, 325] width 294 height 33
type input "Ms [PERSON_NAME]"
click at [757, 329] on span at bounding box center [750, 325] width 32 height 33
click at [588, 322] on input "text" at bounding box center [587, 325] width 294 height 33
type input "Ms [PERSON_NAME]"
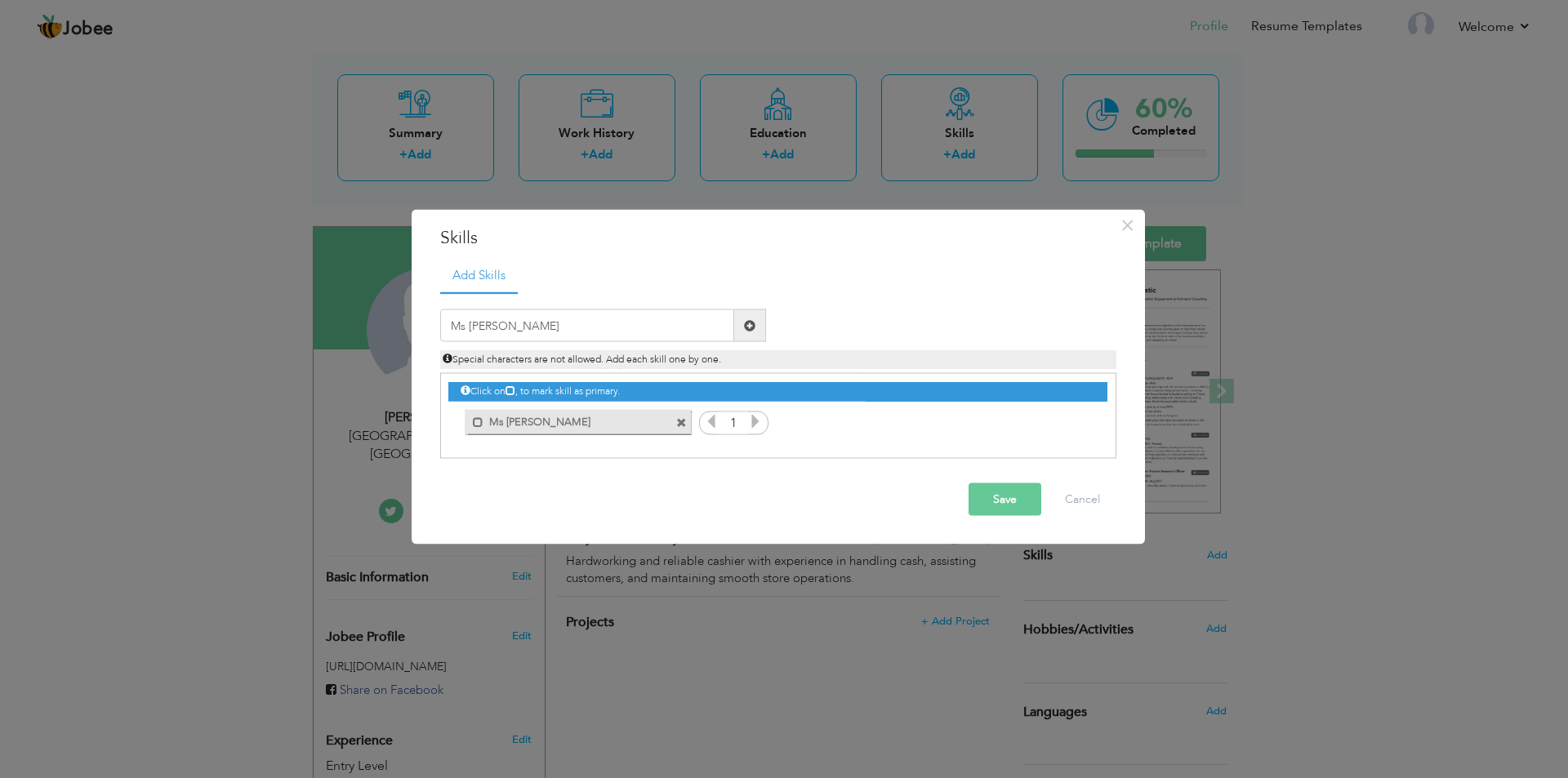
click at [756, 320] on span at bounding box center [750, 325] width 32 height 33
click at [1016, 512] on button "Save" at bounding box center [1005, 499] width 73 height 33
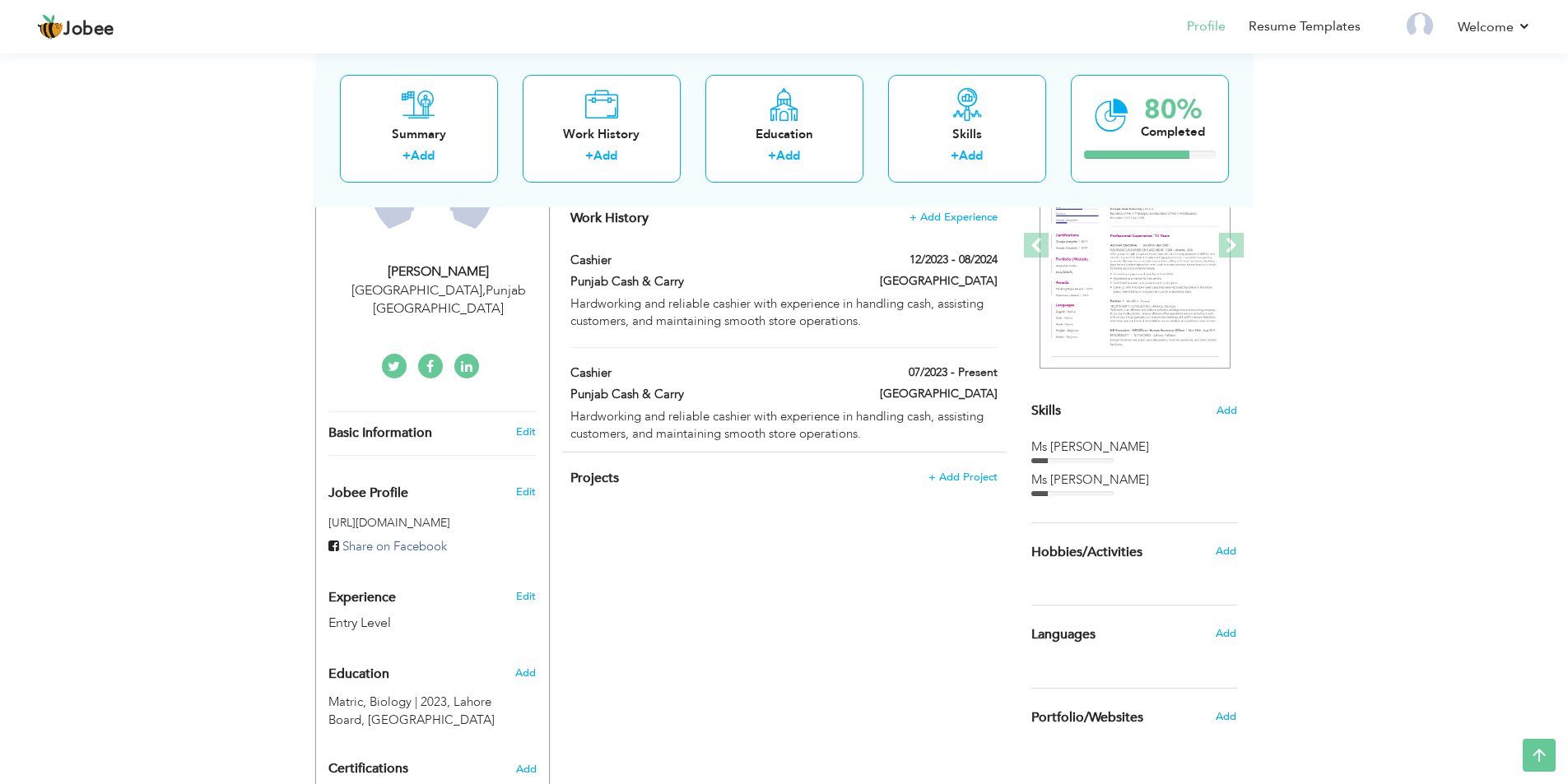
scroll to position [0, 0]
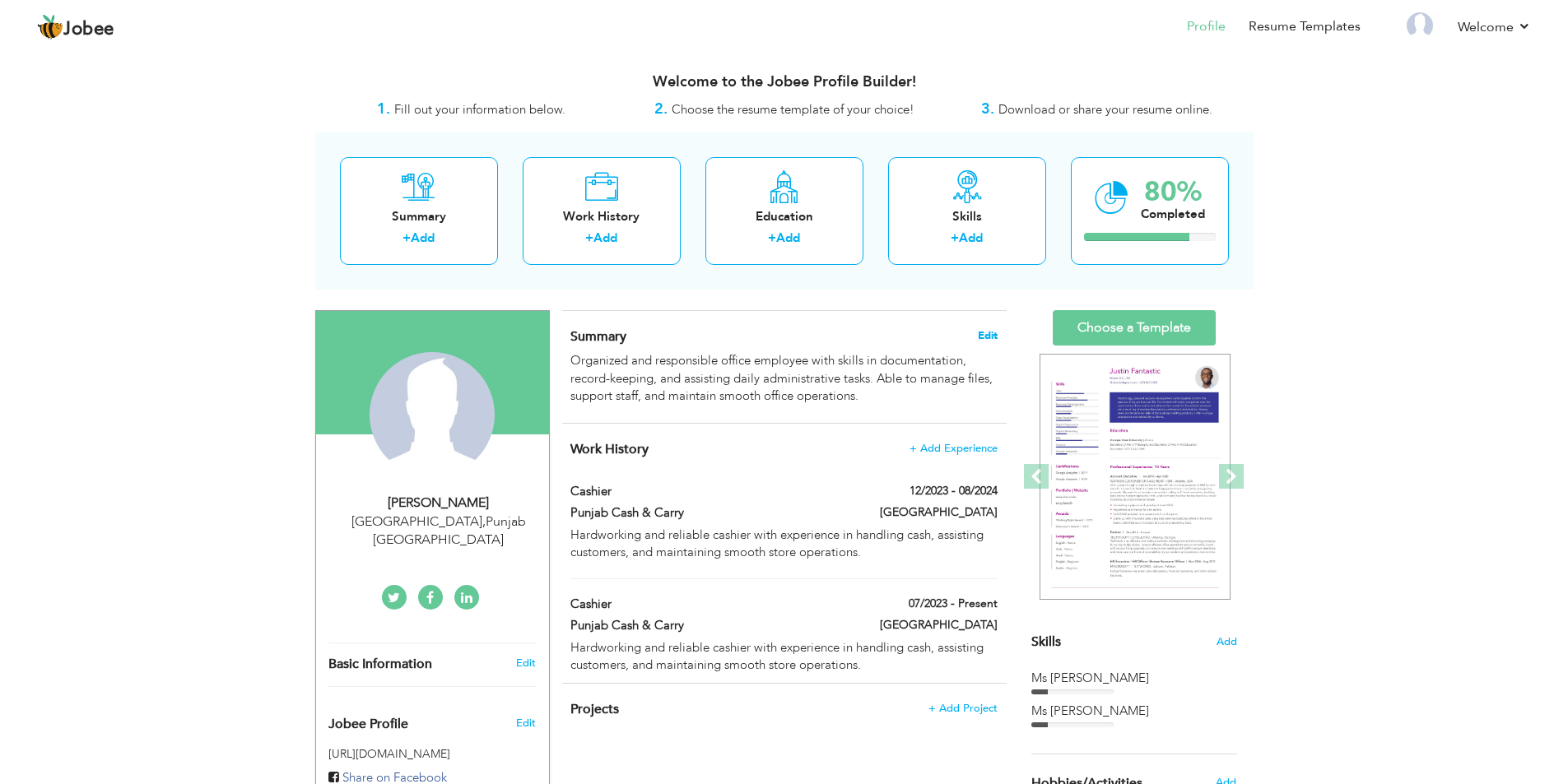
click at [983, 336] on span "Edit" at bounding box center [987, 336] width 20 height 12
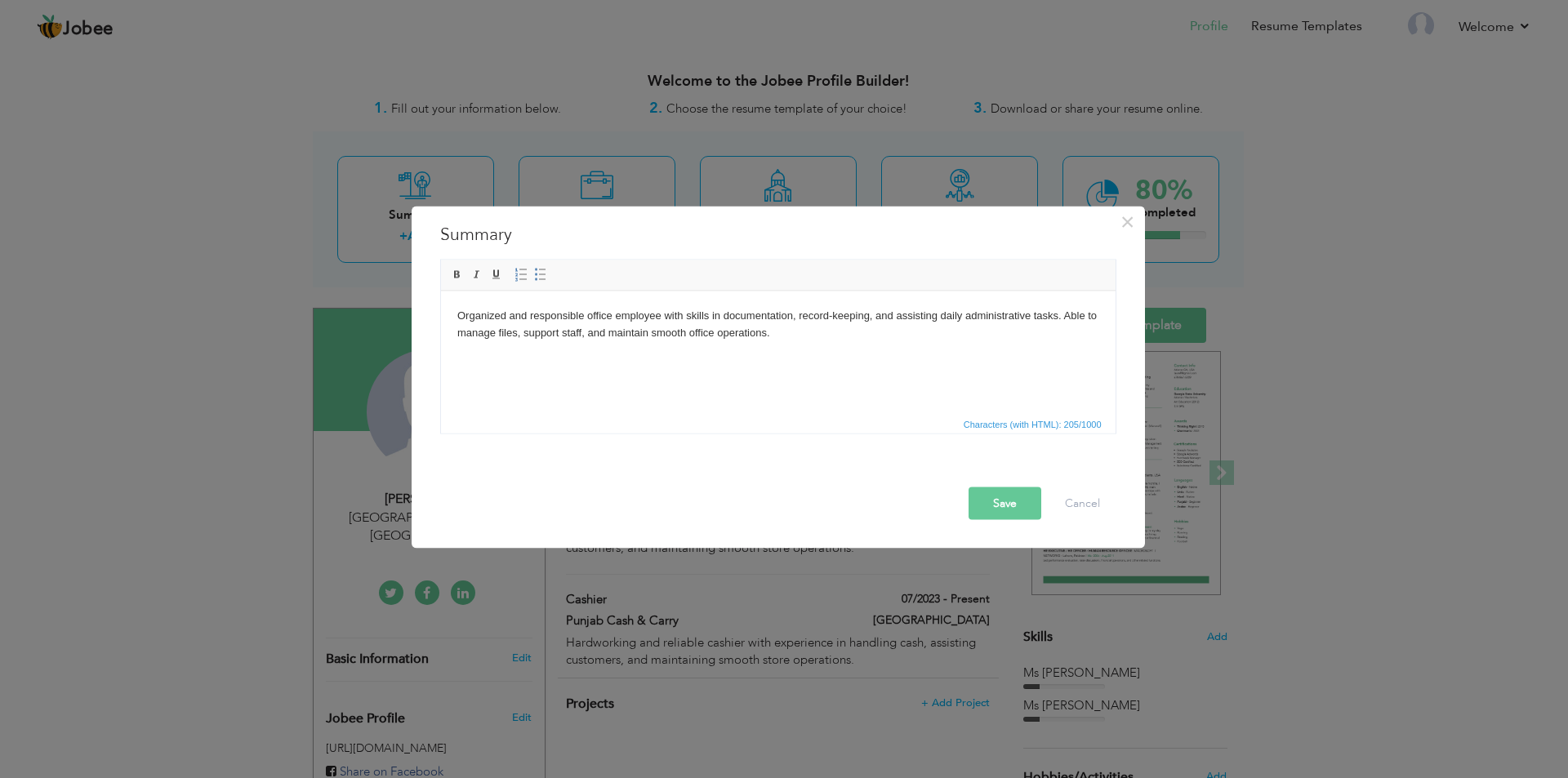
click at [790, 357] on html "Organized and responsible office employee with skills in documentation, record-…" at bounding box center [777, 324] width 675 height 67
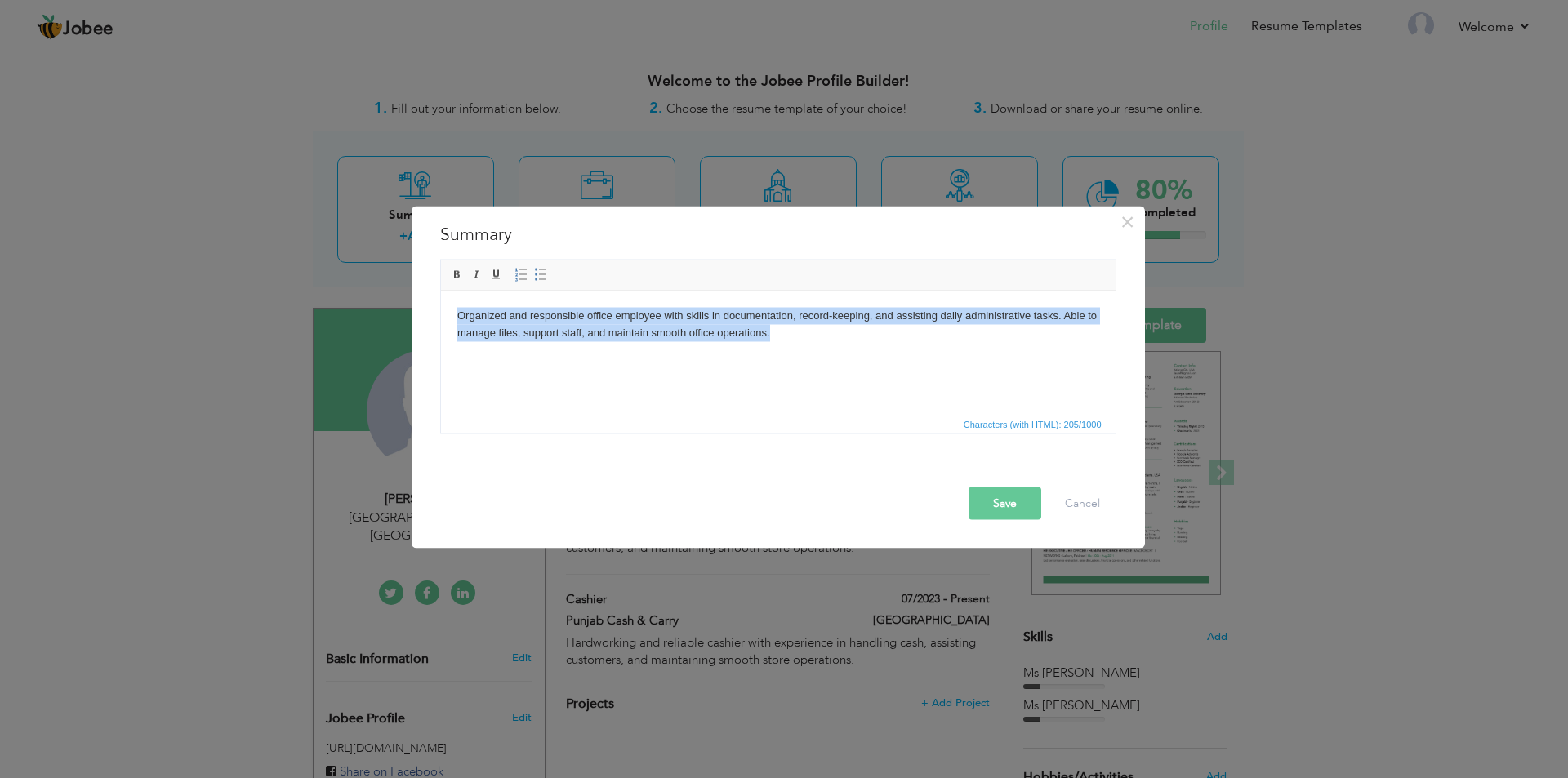
copy body "Organized and responsible office employee with skills in documentation, record-…"
click at [980, 508] on button "Save" at bounding box center [1005, 503] width 73 height 33
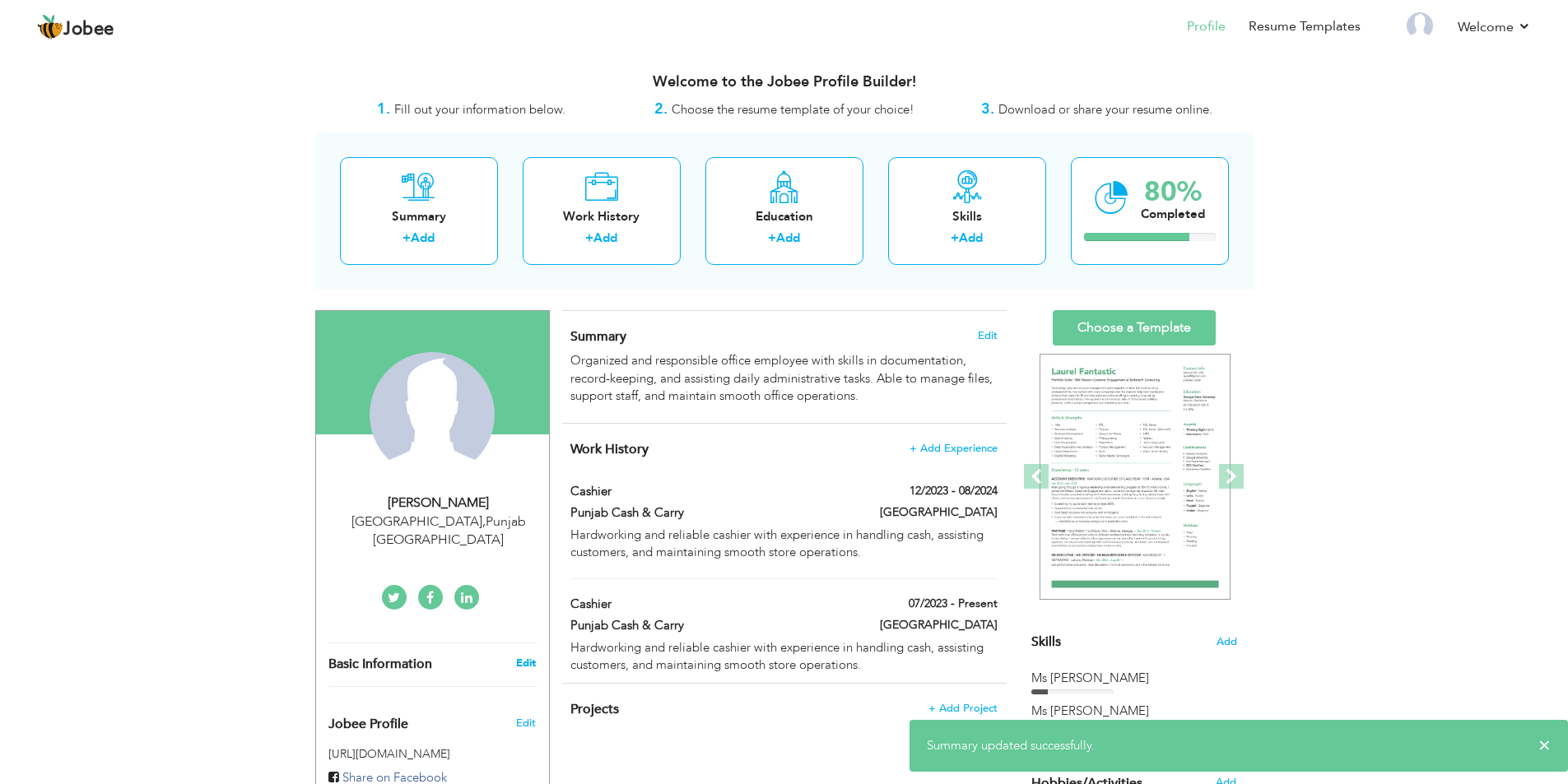
click at [516, 656] on link "Edit" at bounding box center [525, 663] width 20 height 14
type input "Wasif"
type input "[PERSON_NAME]"
type input "03264228745"
select select "number:166"
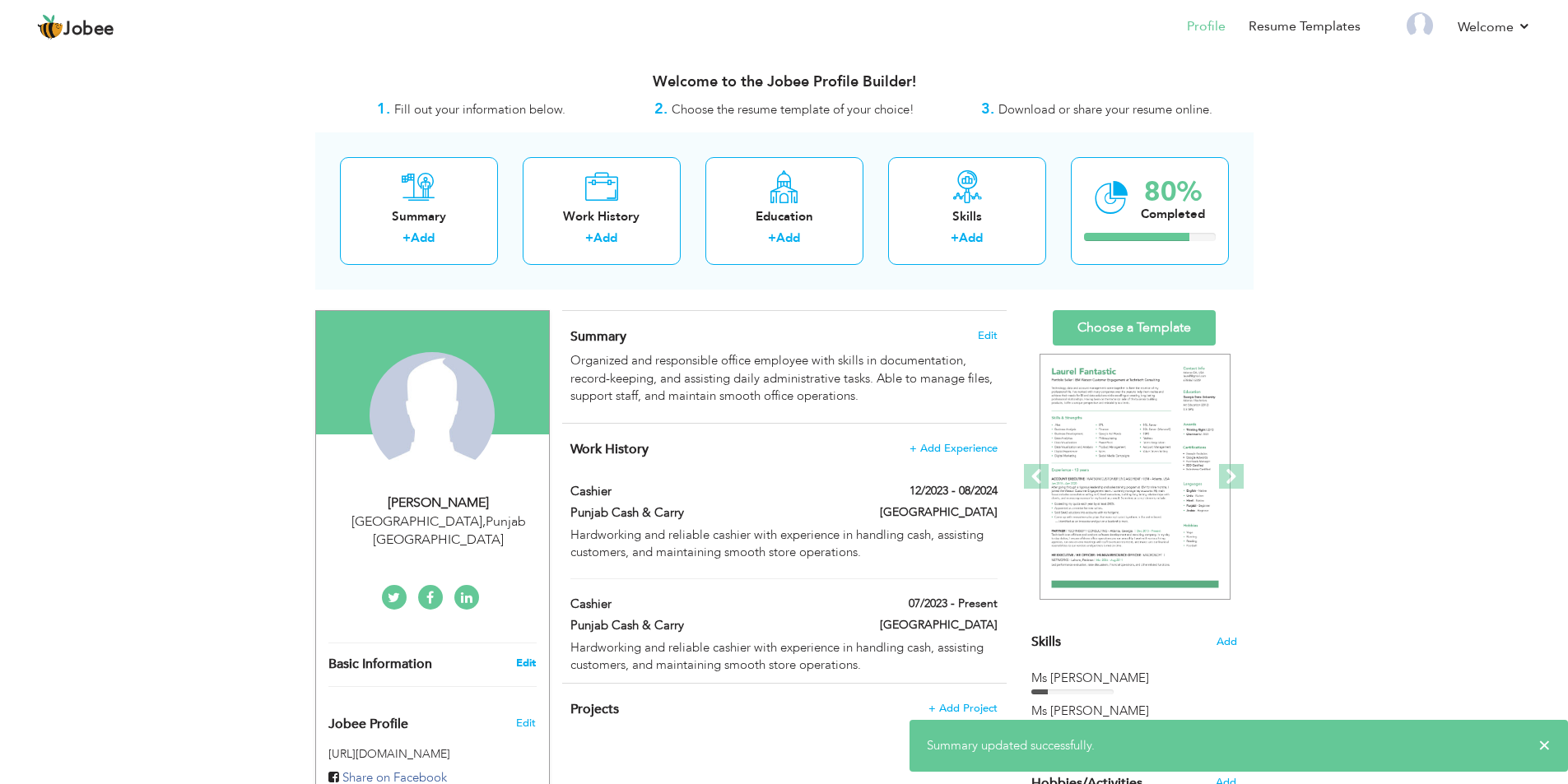
type input "[GEOGRAPHIC_DATA]"
select select "number:1"
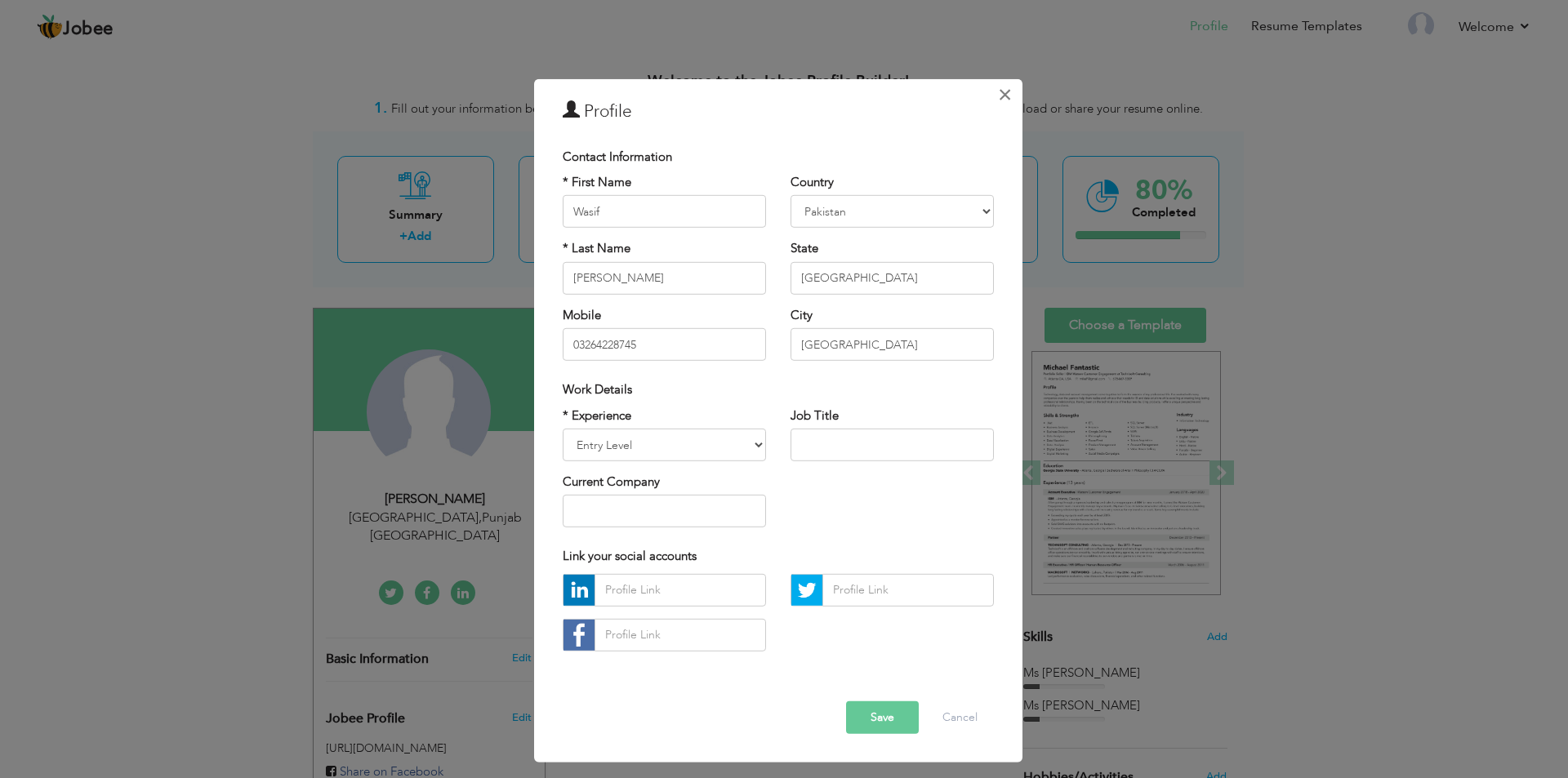
click at [1000, 101] on span "×" at bounding box center [1004, 94] width 14 height 30
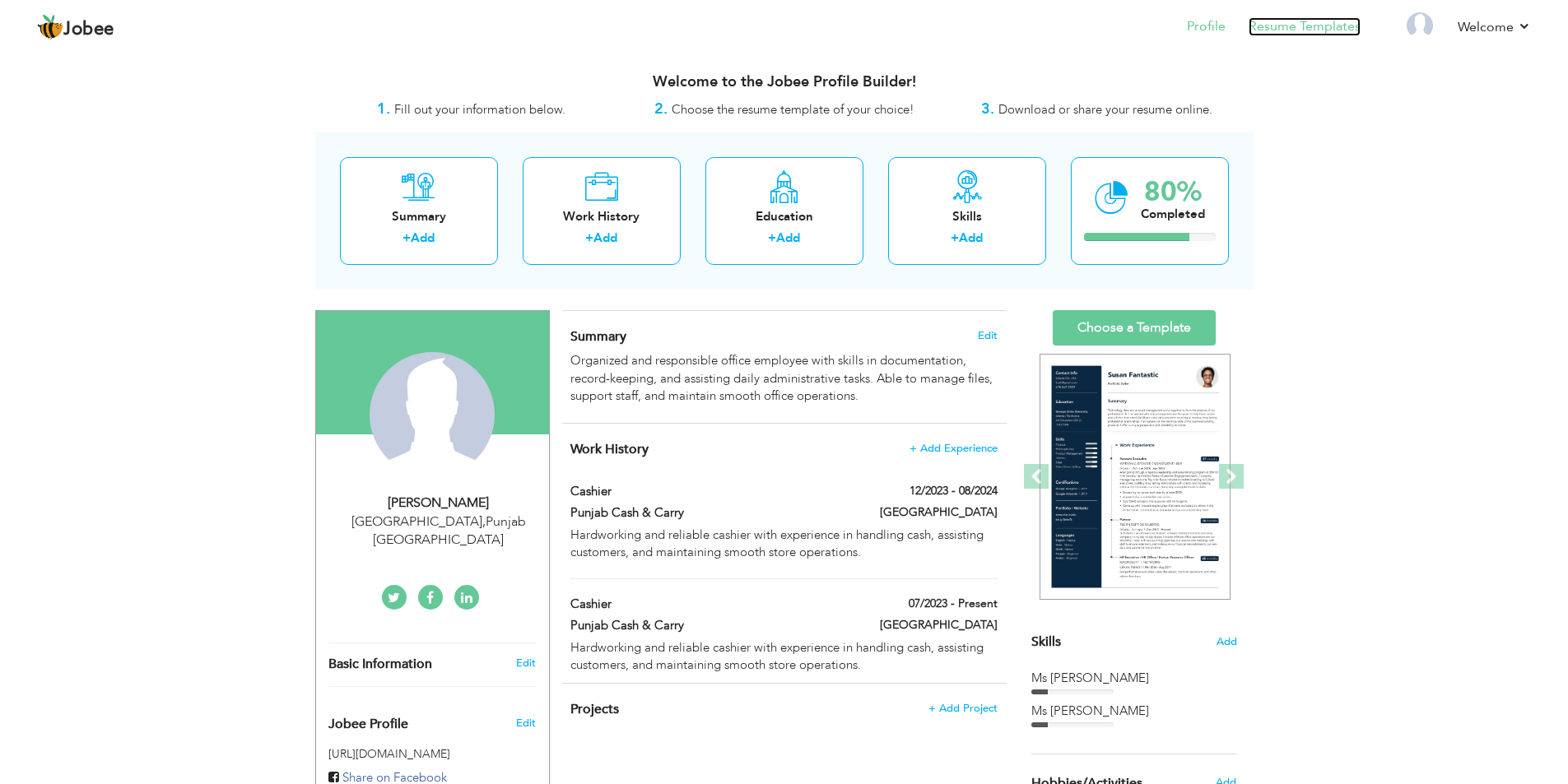
click at [1331, 29] on link "Resume Templates" at bounding box center [1304, 26] width 112 height 19
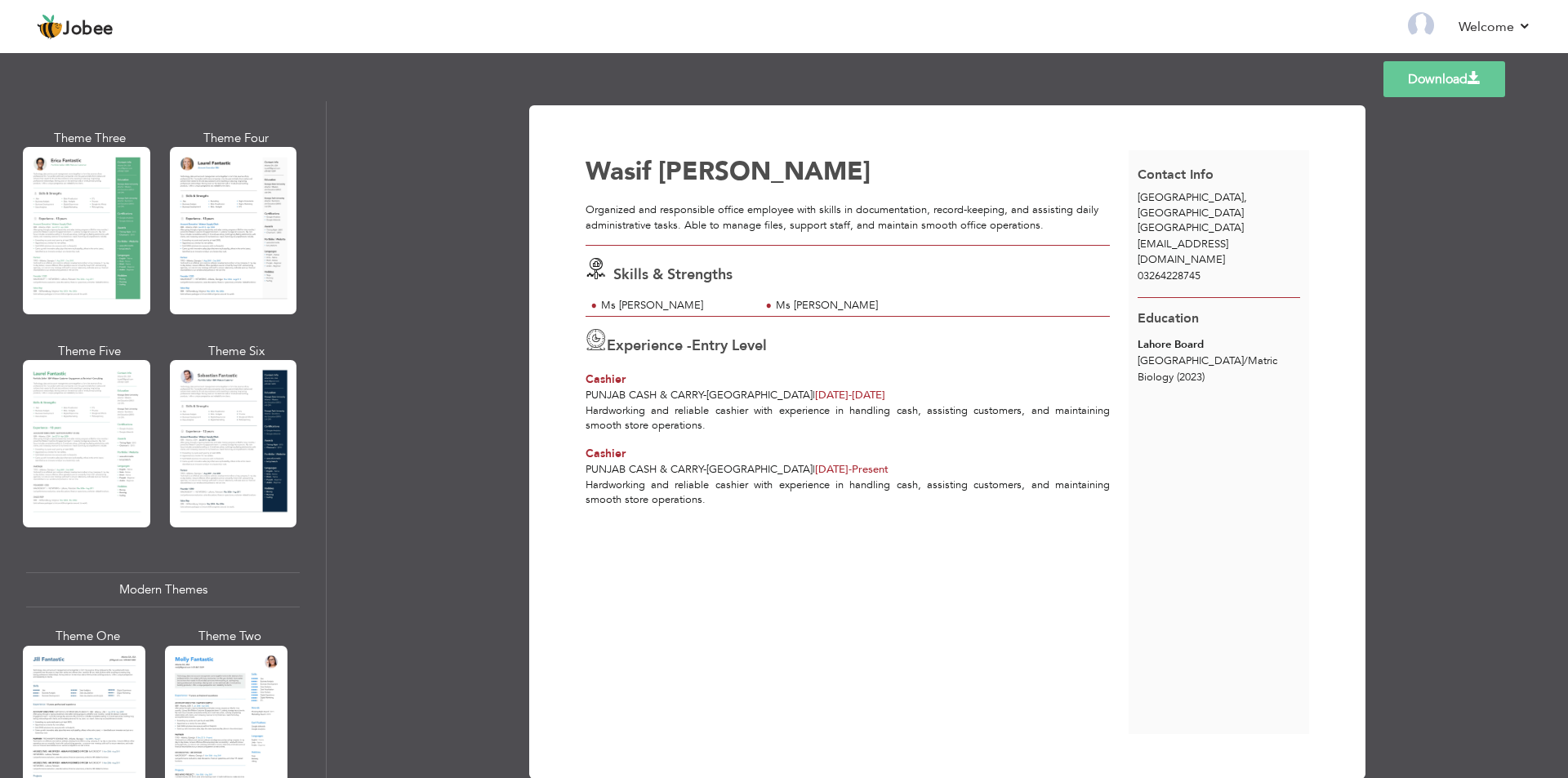
scroll to position [408, 0]
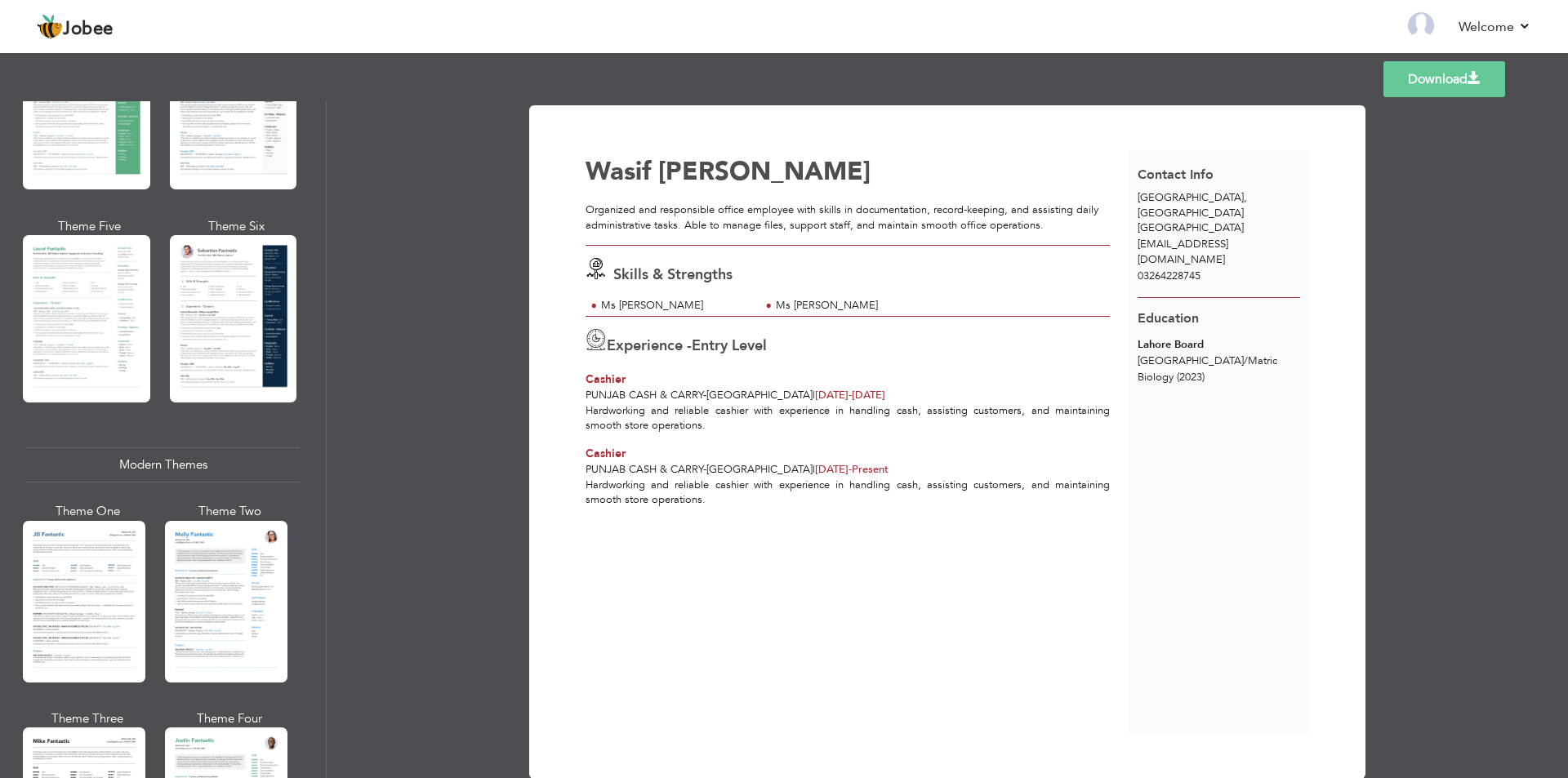
click at [2, 310] on div "Professional Themes Theme One Theme Two Theme Three Theme Six" at bounding box center [163, 439] width 326 height 677
click at [111, 307] on div at bounding box center [86, 318] width 128 height 167
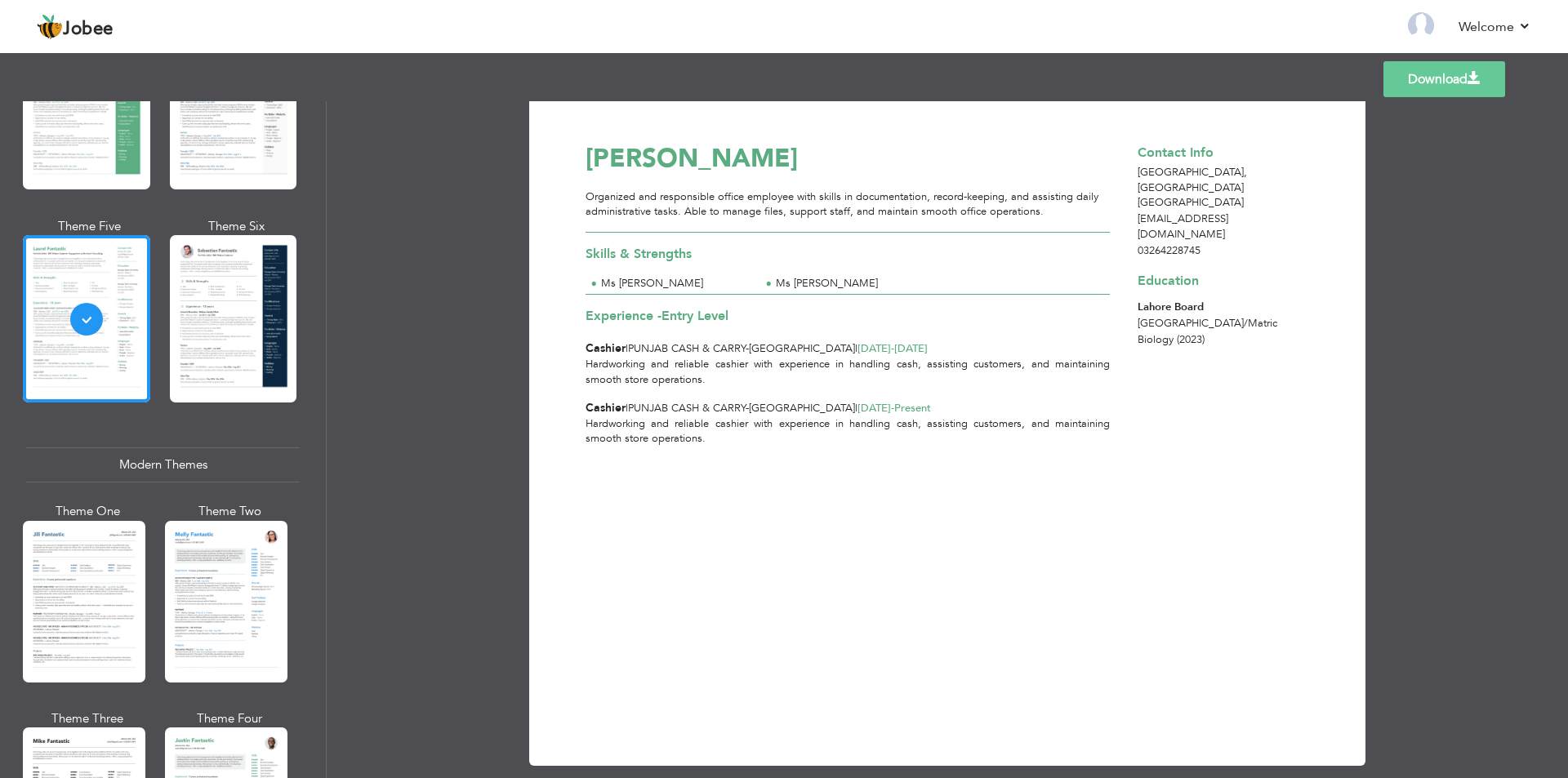
scroll to position [35, 0]
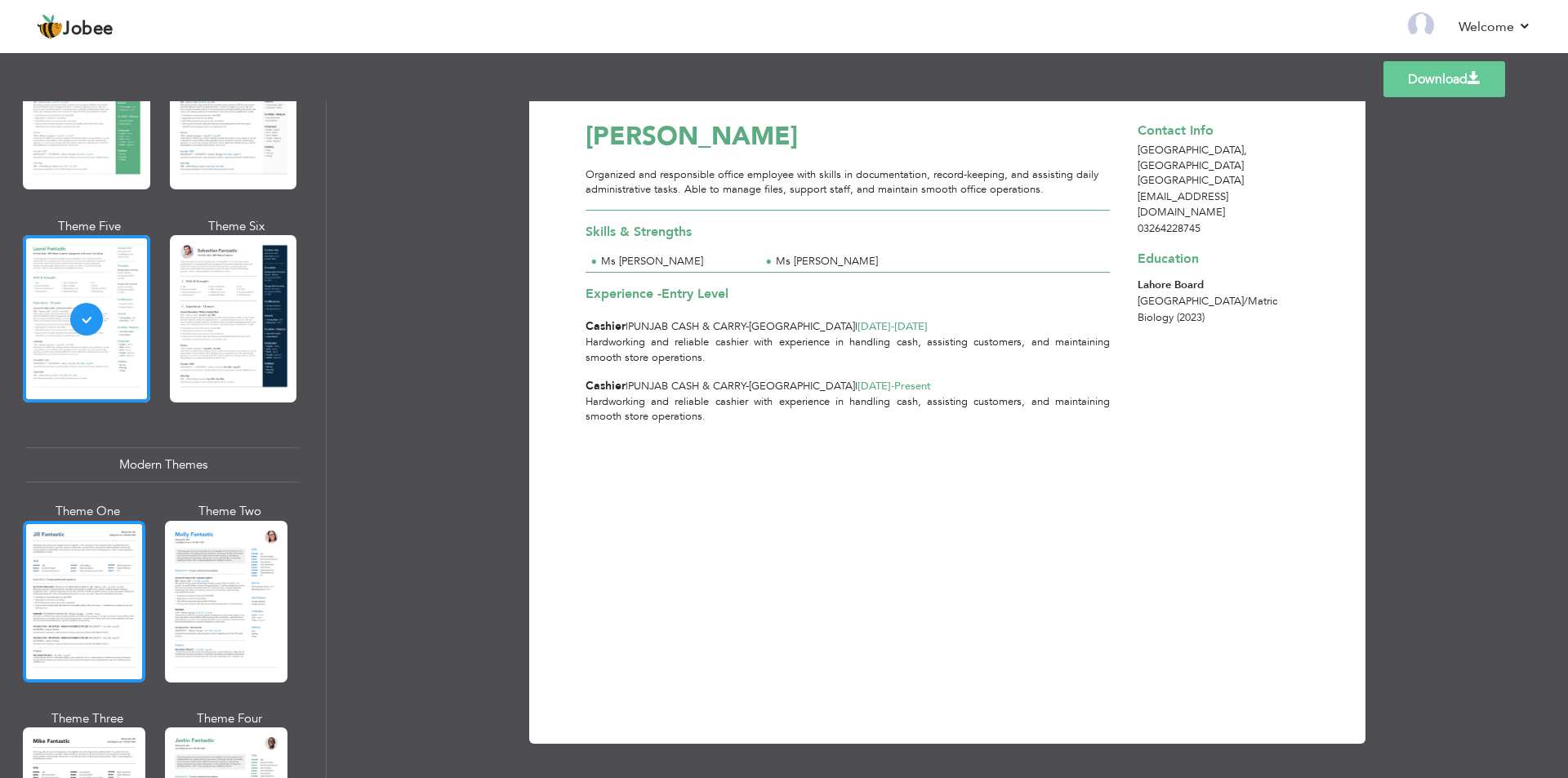
click at [109, 560] on div at bounding box center [84, 601] width 122 height 161
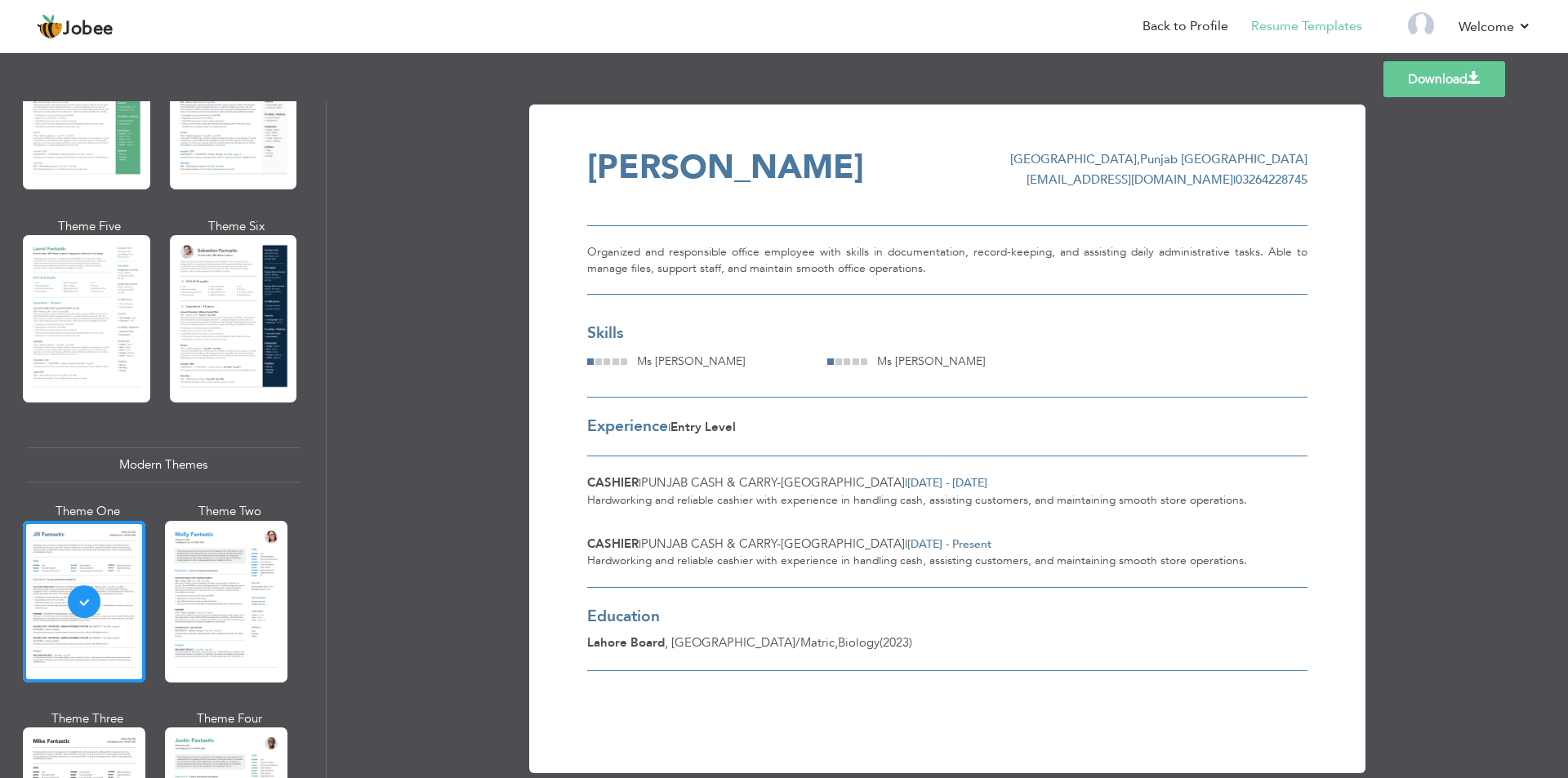
scroll to position [0, 0]
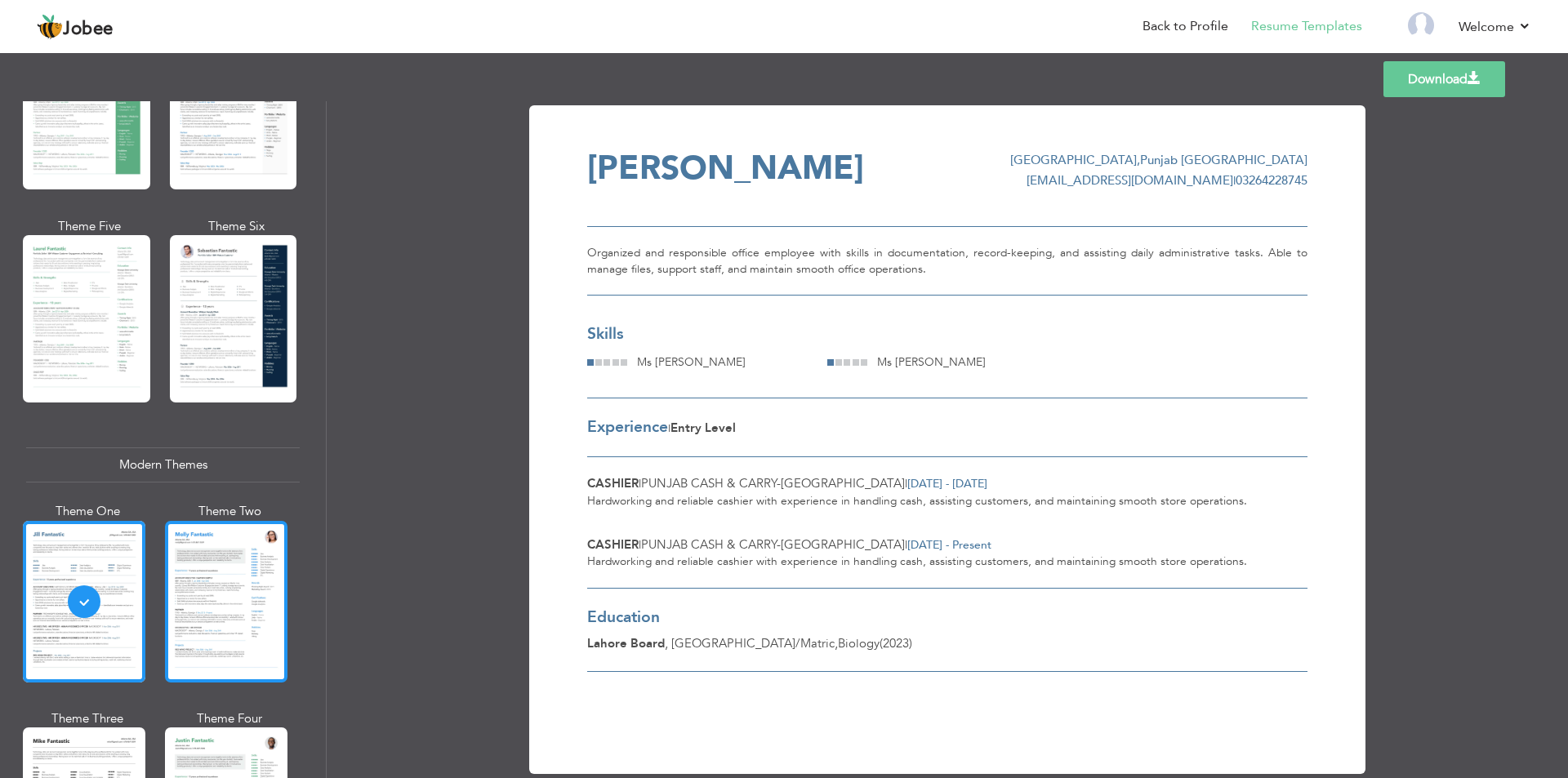
click at [197, 547] on div at bounding box center [226, 601] width 122 height 161
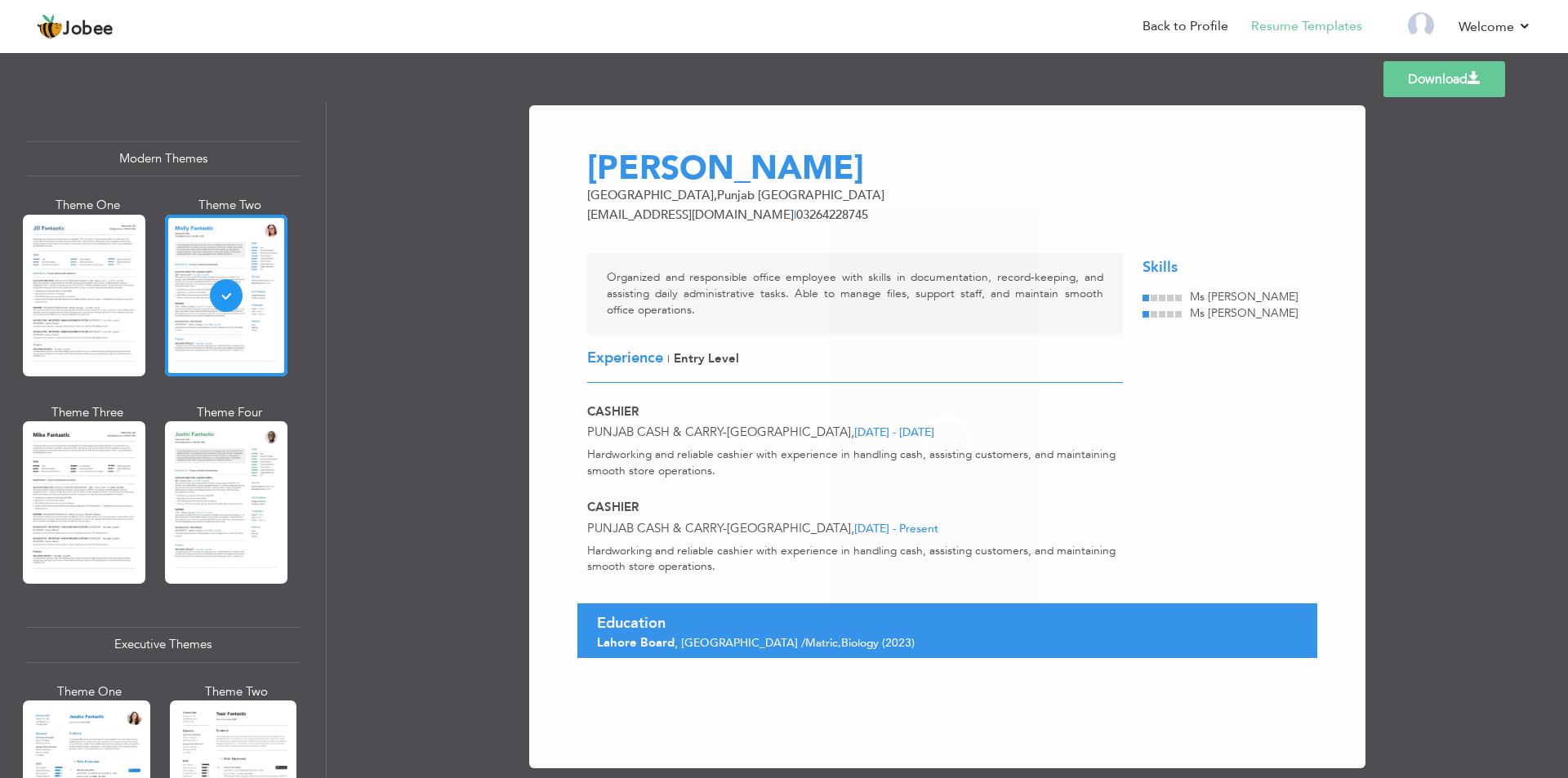
scroll to position [735, 0]
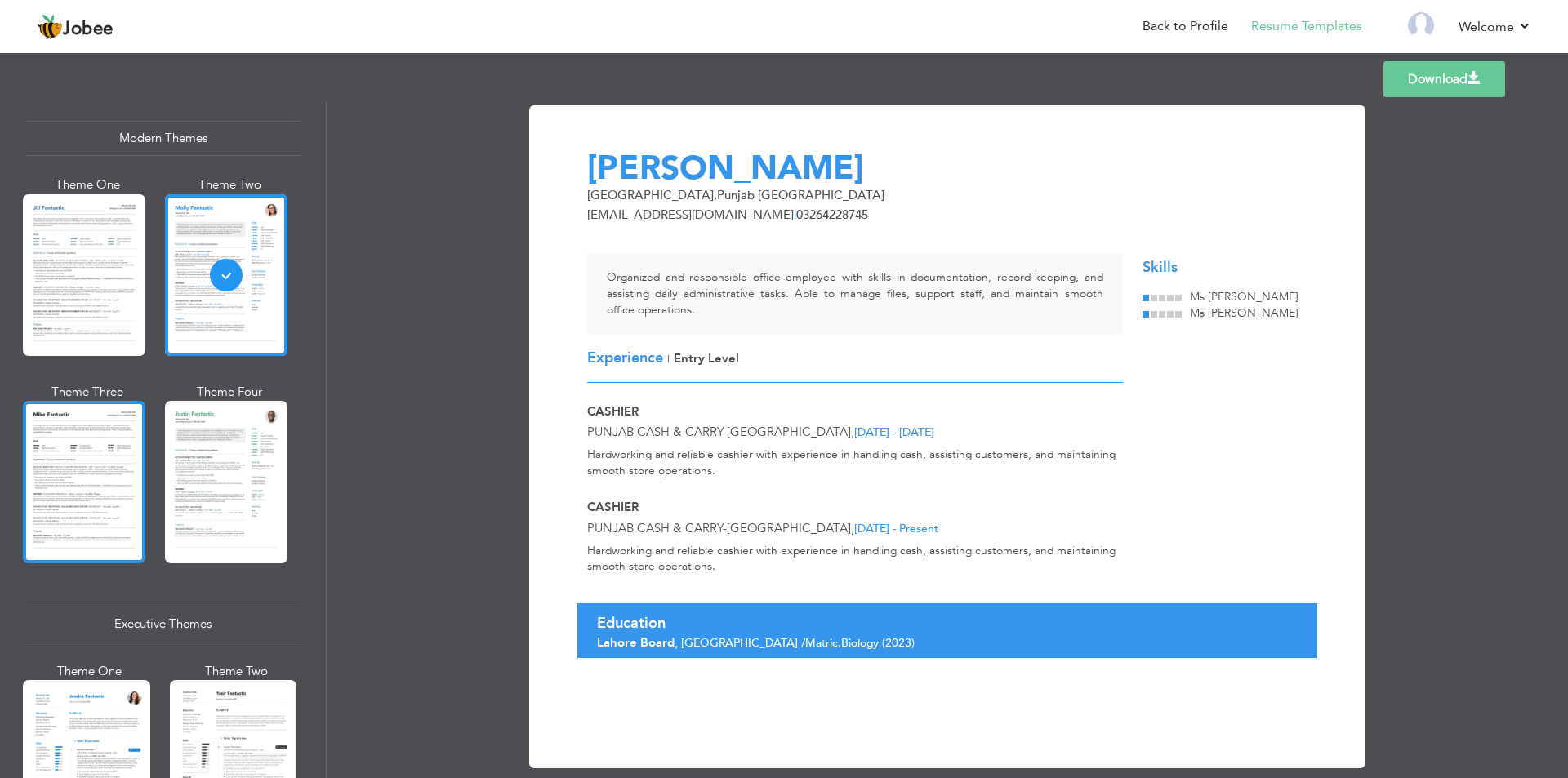
click at [99, 465] on div at bounding box center [84, 481] width 122 height 161
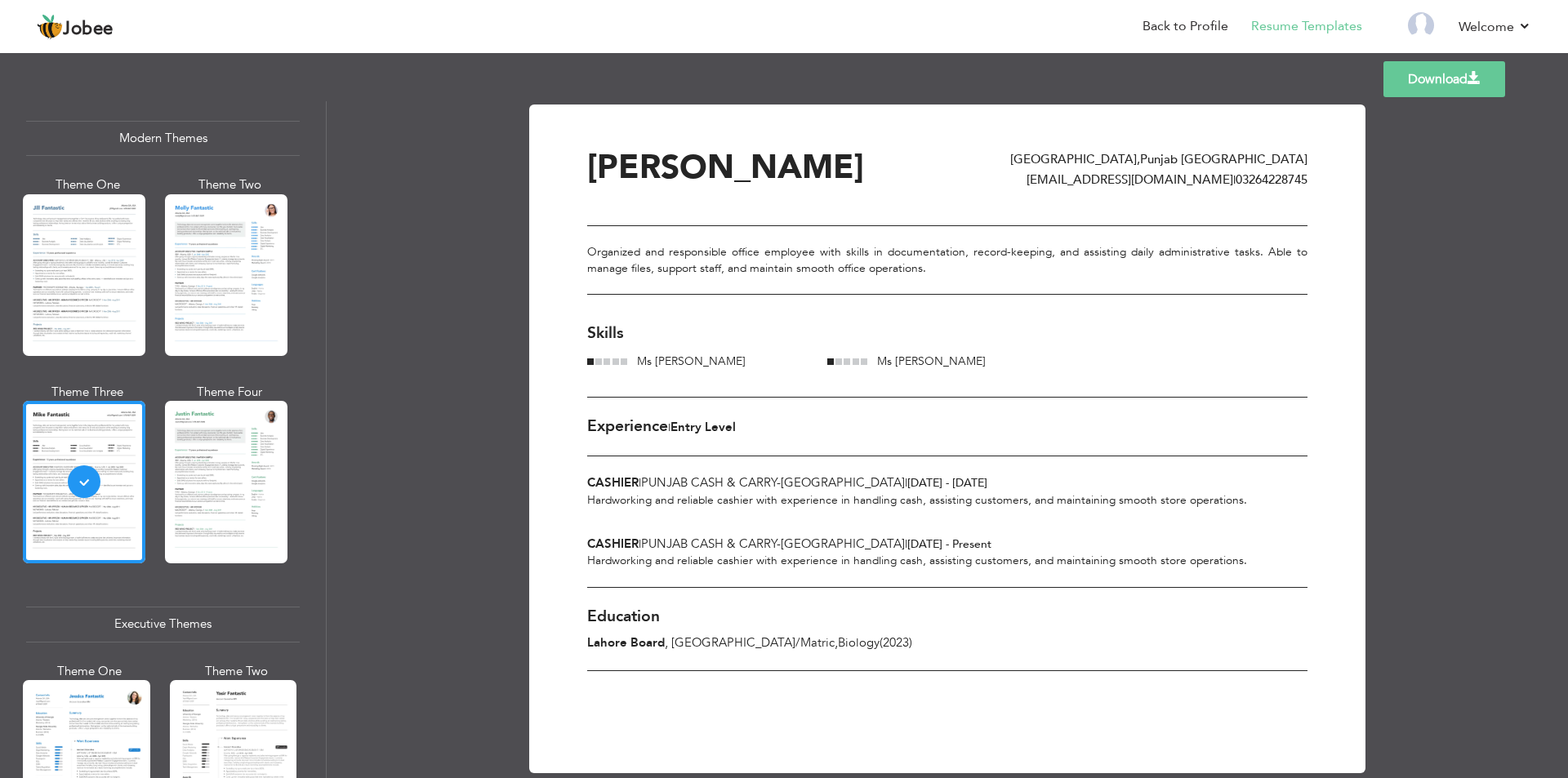
scroll to position [0, 0]
click at [1450, 84] on link "Download" at bounding box center [1445, 79] width 122 height 36
